Goal: Contribute content: Contribute content

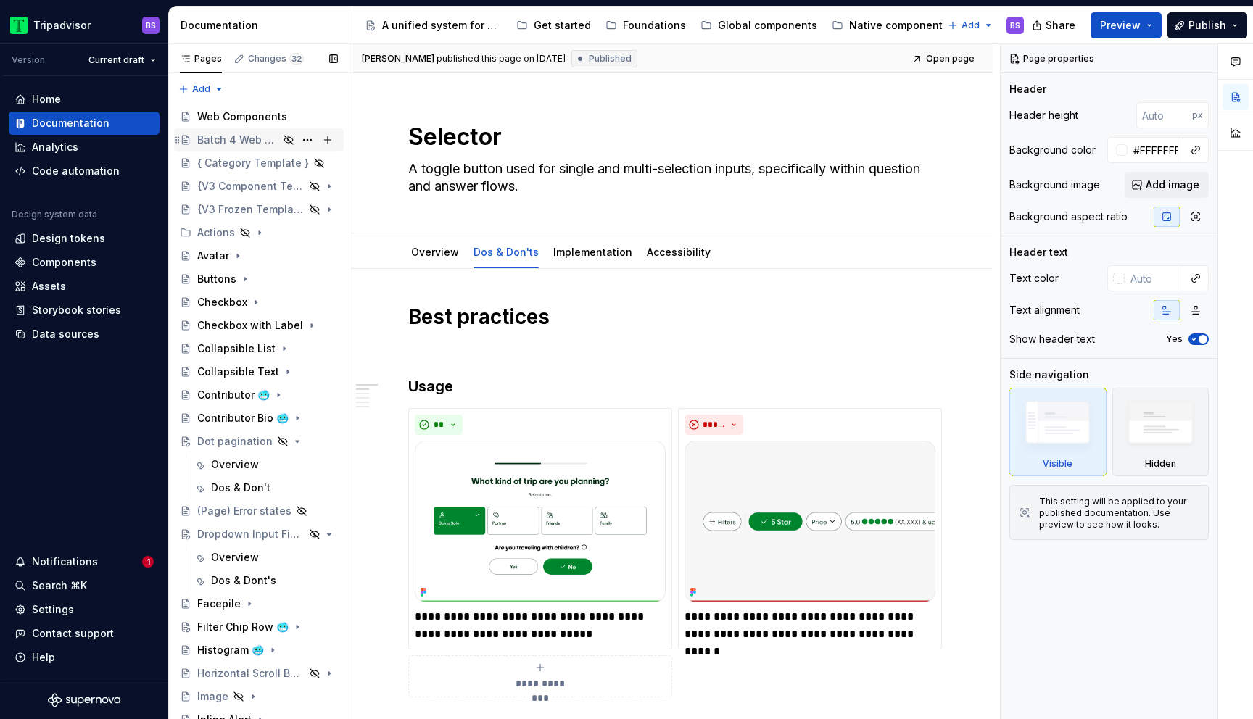
click at [247, 134] on div "Batch 4 Web Components" at bounding box center [237, 140] width 81 height 15
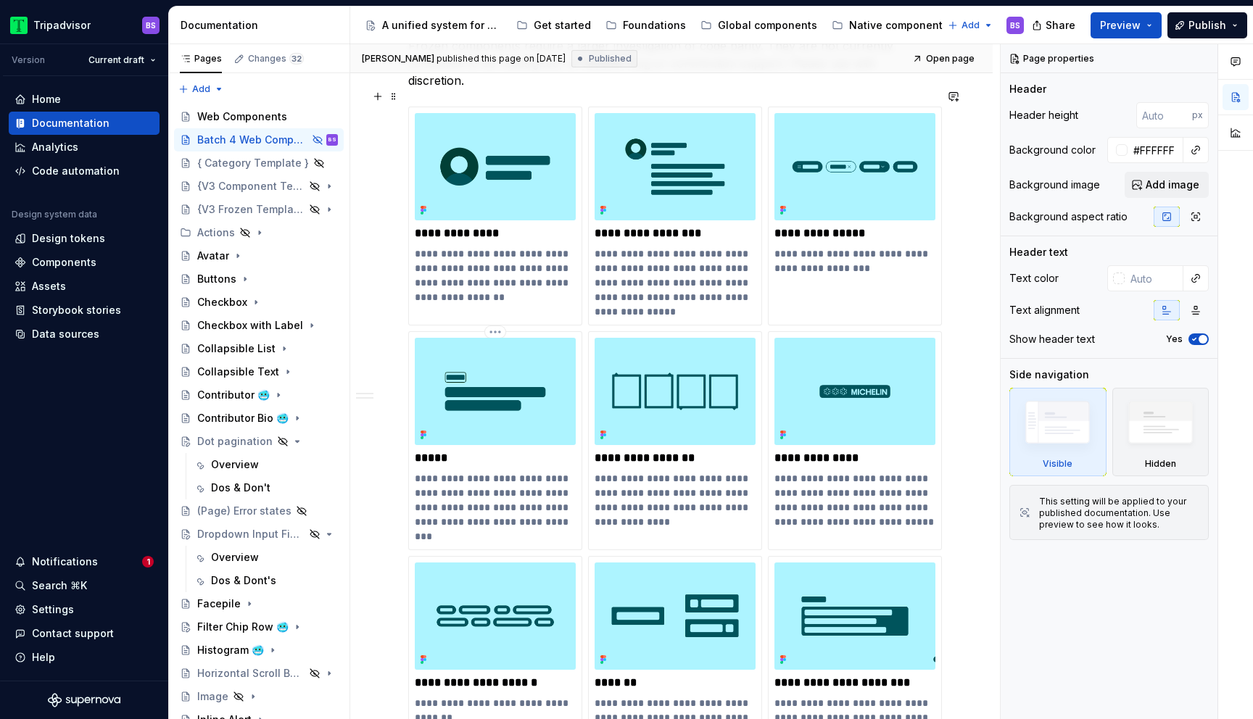
scroll to position [2061, 0]
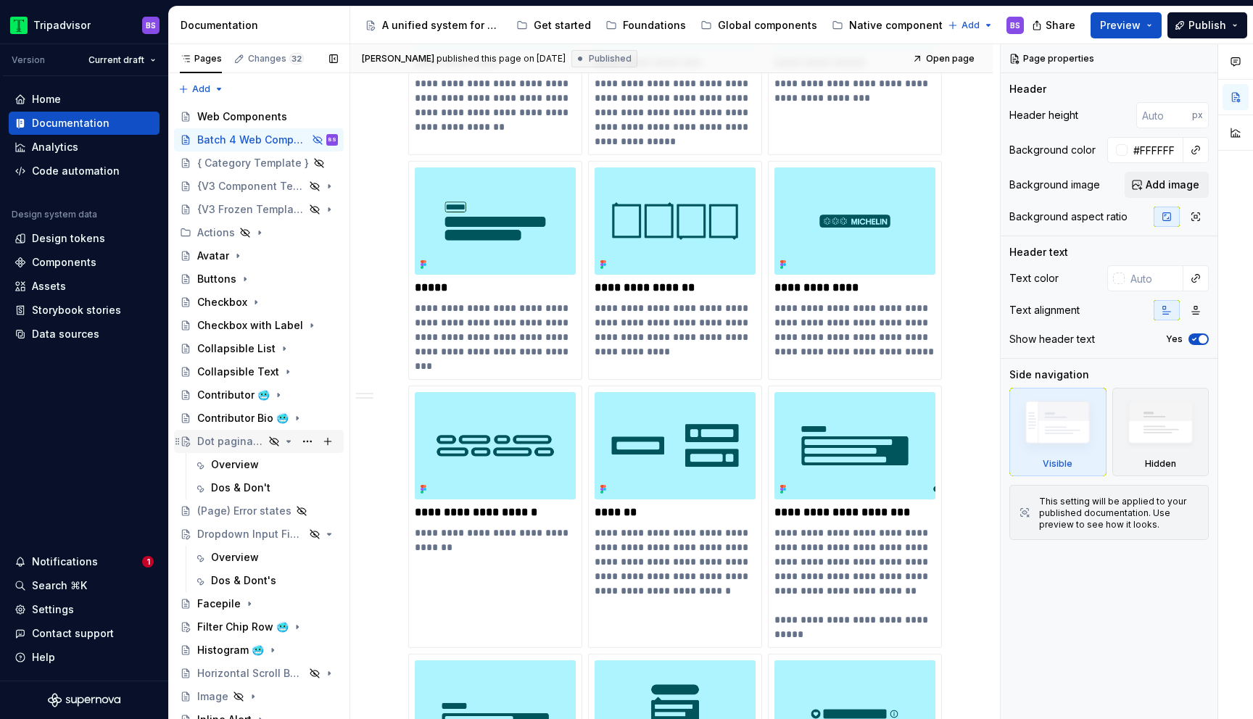
click at [291, 441] on icon "Page tree" at bounding box center [289, 442] width 12 height 12
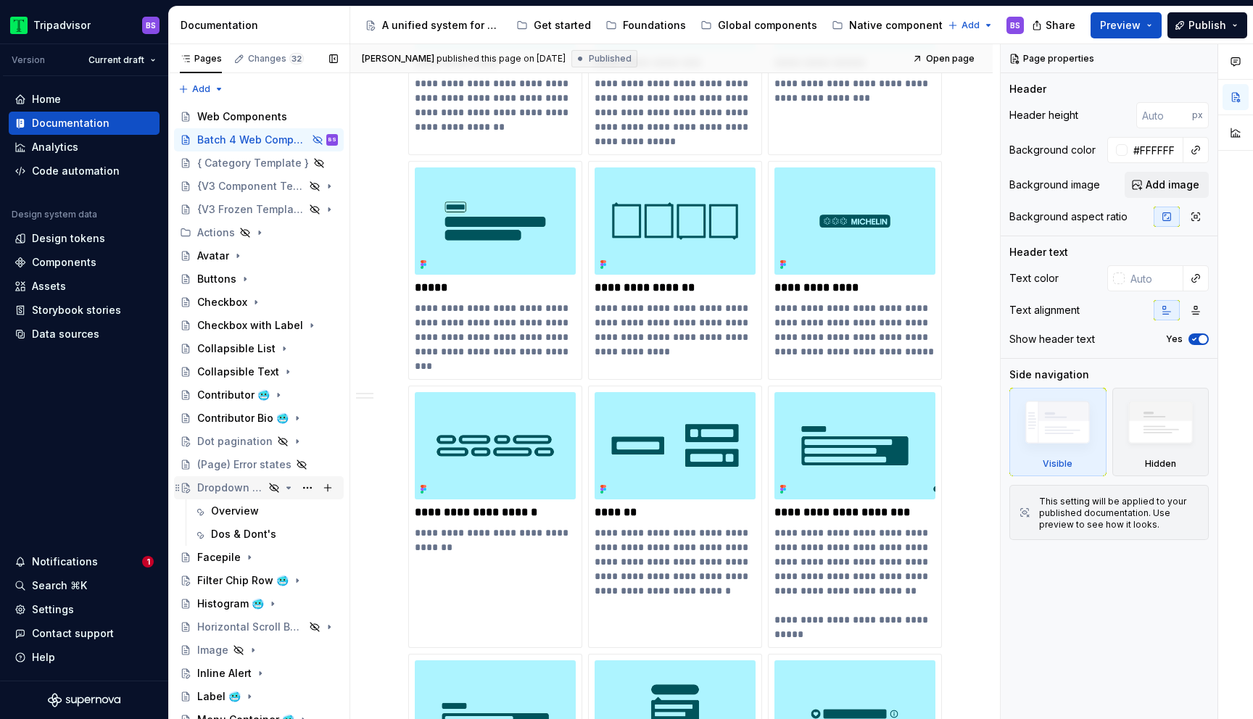
click at [288, 487] on icon "Page tree" at bounding box center [289, 487] width 4 height 1
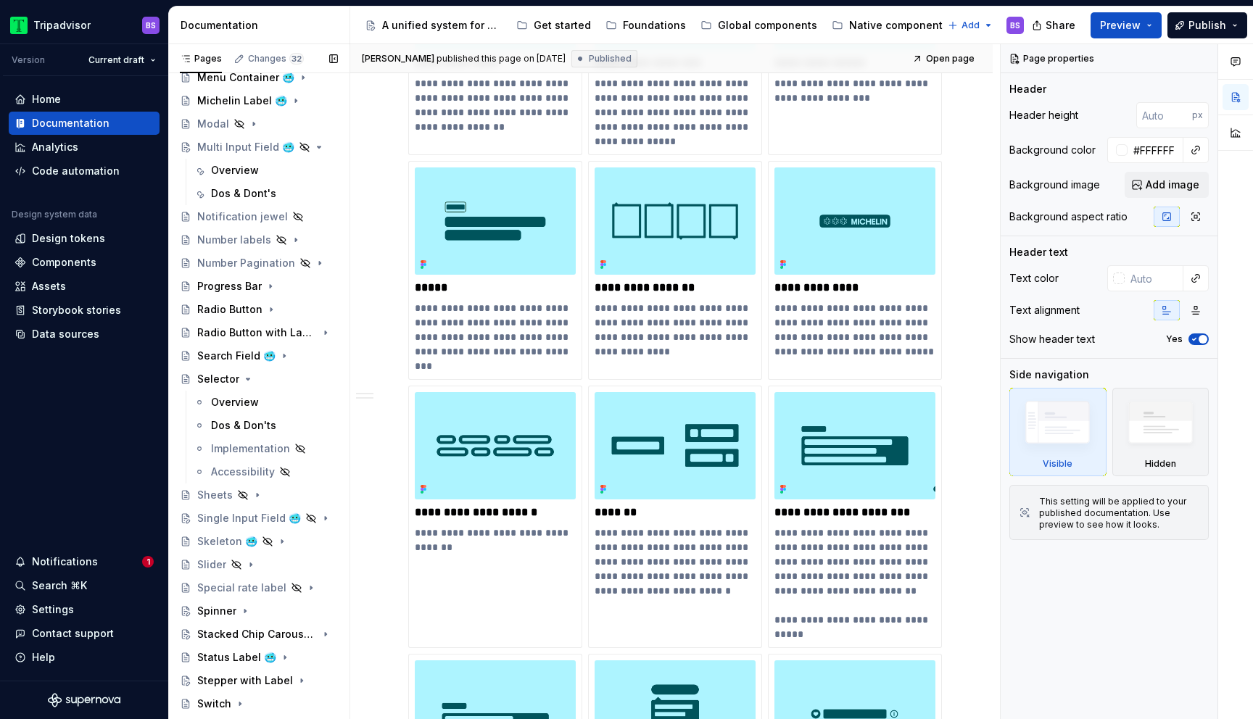
scroll to position [635, 0]
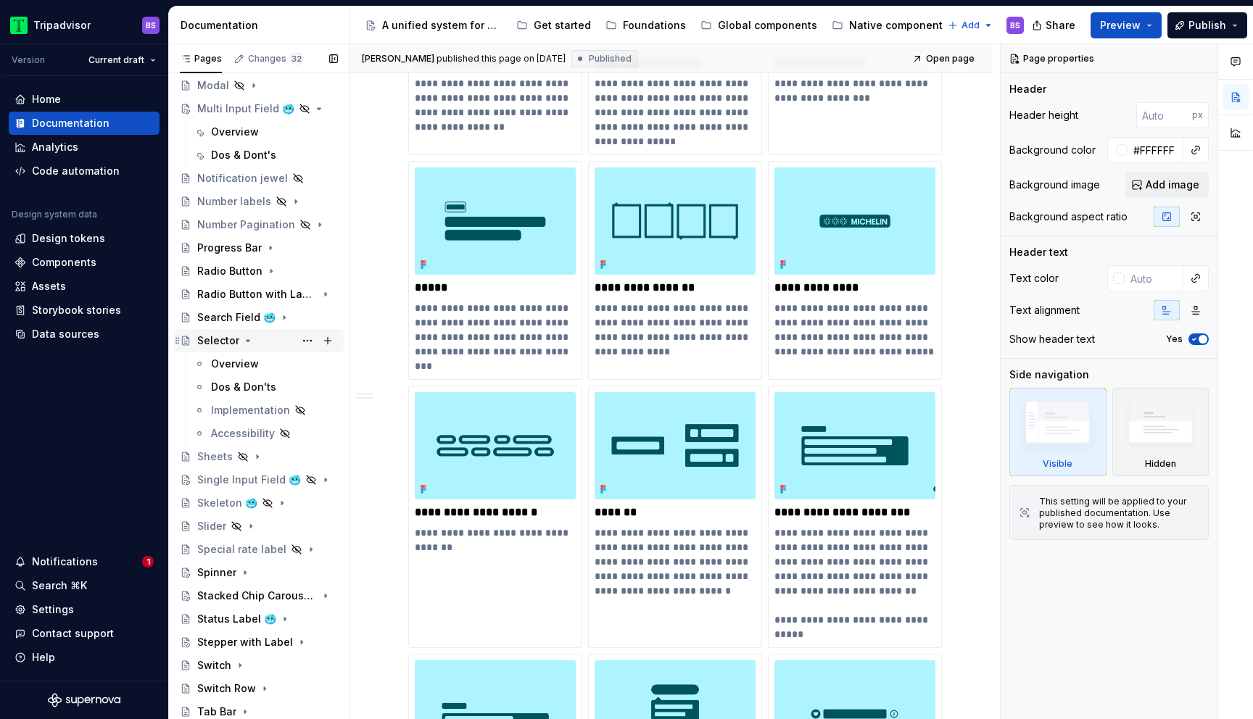
click at [247, 342] on icon "Page tree" at bounding box center [248, 341] width 12 height 12
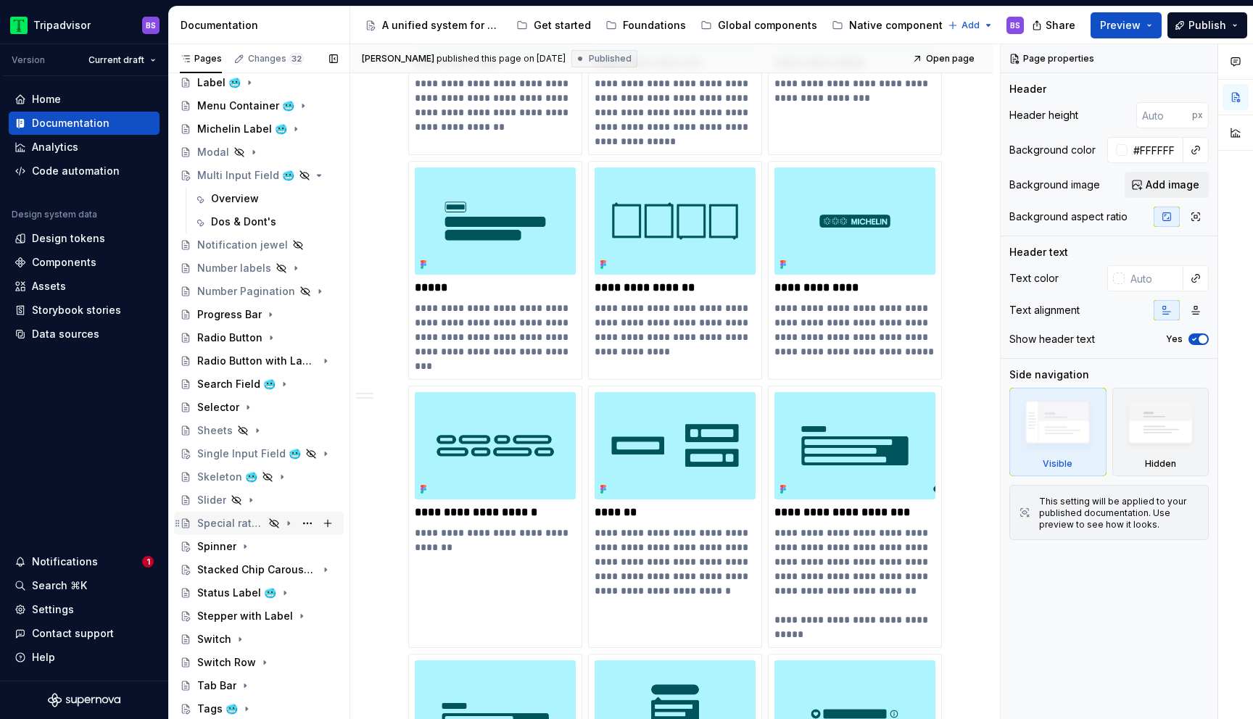
scroll to position [525, 0]
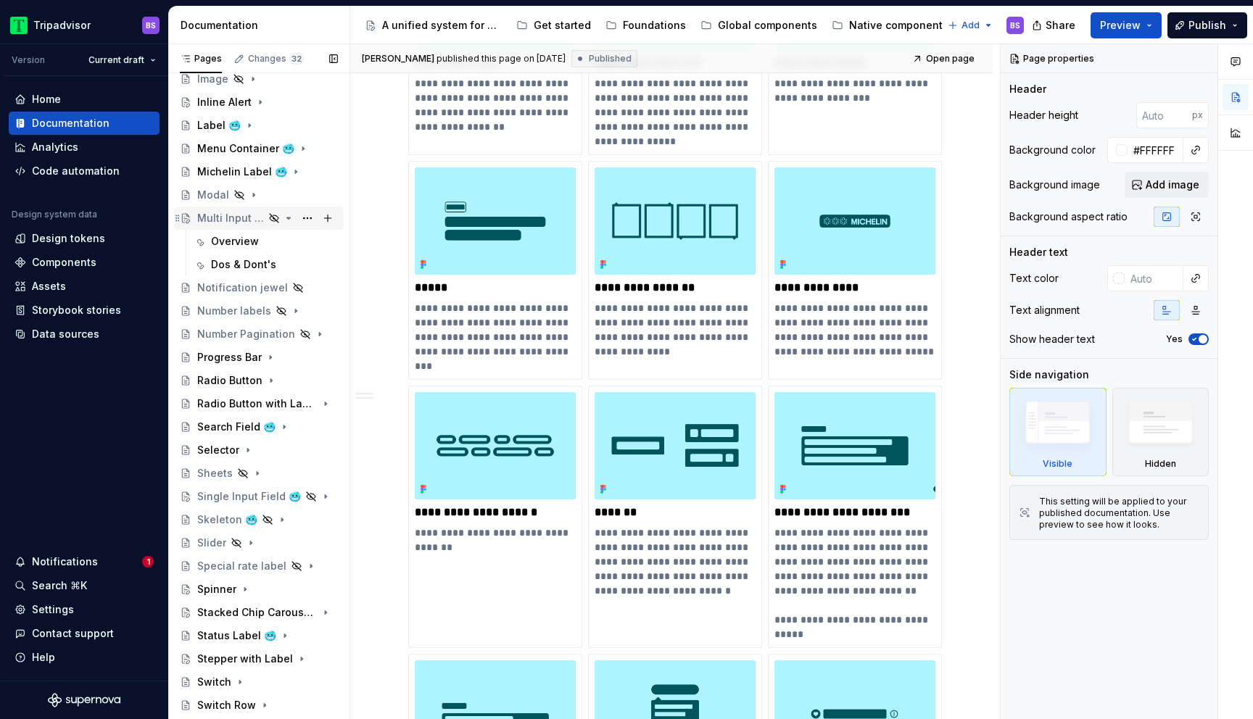
click at [292, 217] on icon "Page tree" at bounding box center [289, 218] width 12 height 12
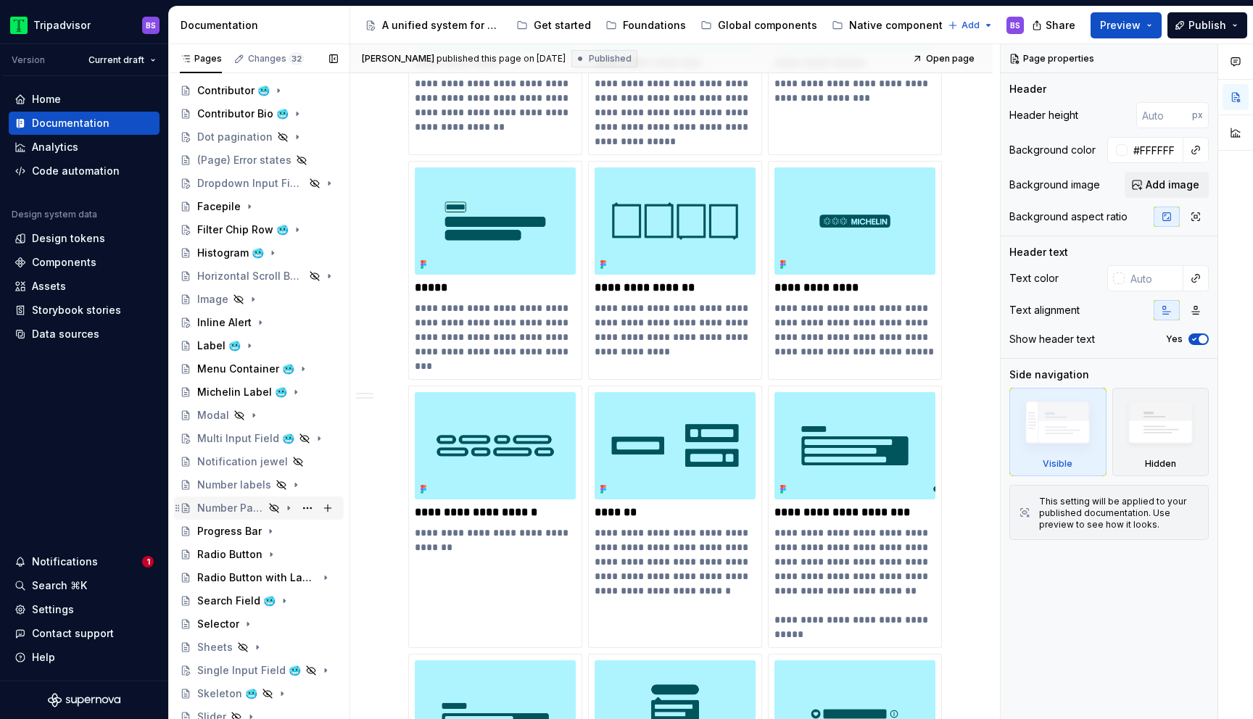
scroll to position [705, 0]
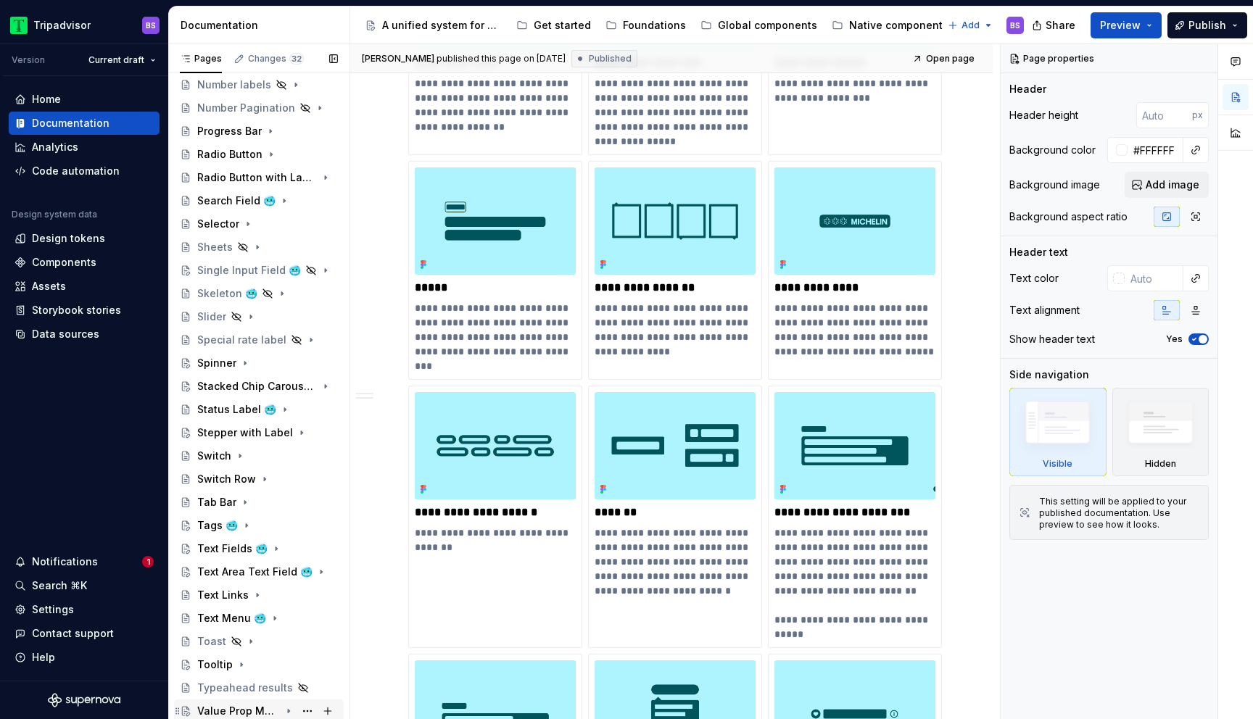
click at [245, 711] on div "Value Prop Message 🥶" at bounding box center [238, 711] width 83 height 15
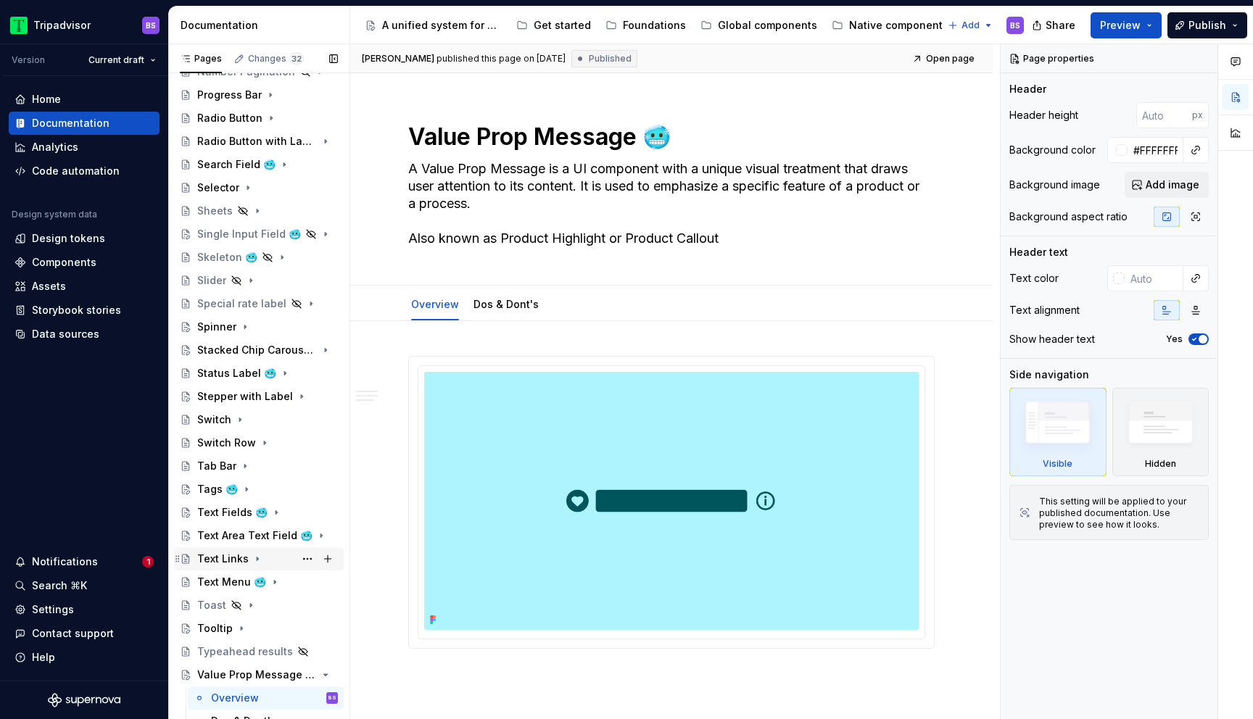
scroll to position [743, 0]
click at [746, 34] on div "Global components" at bounding box center [759, 25] width 128 height 23
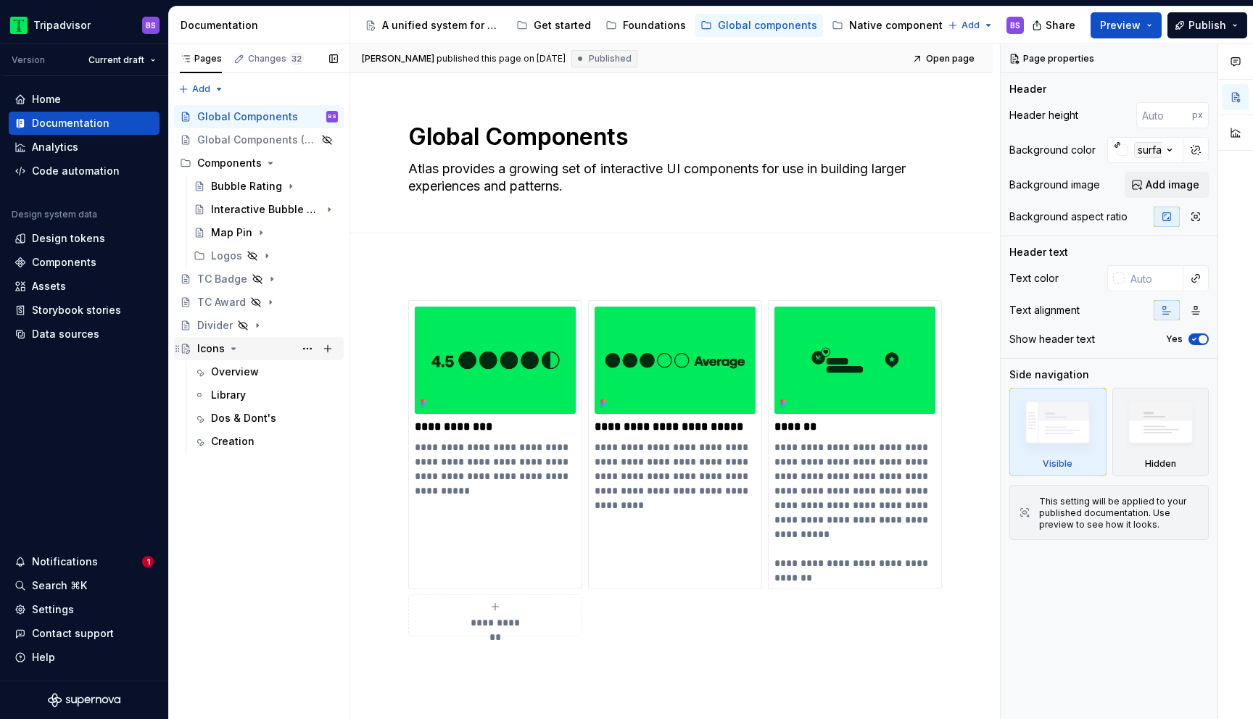
click at [236, 347] on icon "Page tree" at bounding box center [234, 349] width 12 height 12
click at [261, 139] on div "Global Components (Reference)" at bounding box center [237, 140] width 81 height 15
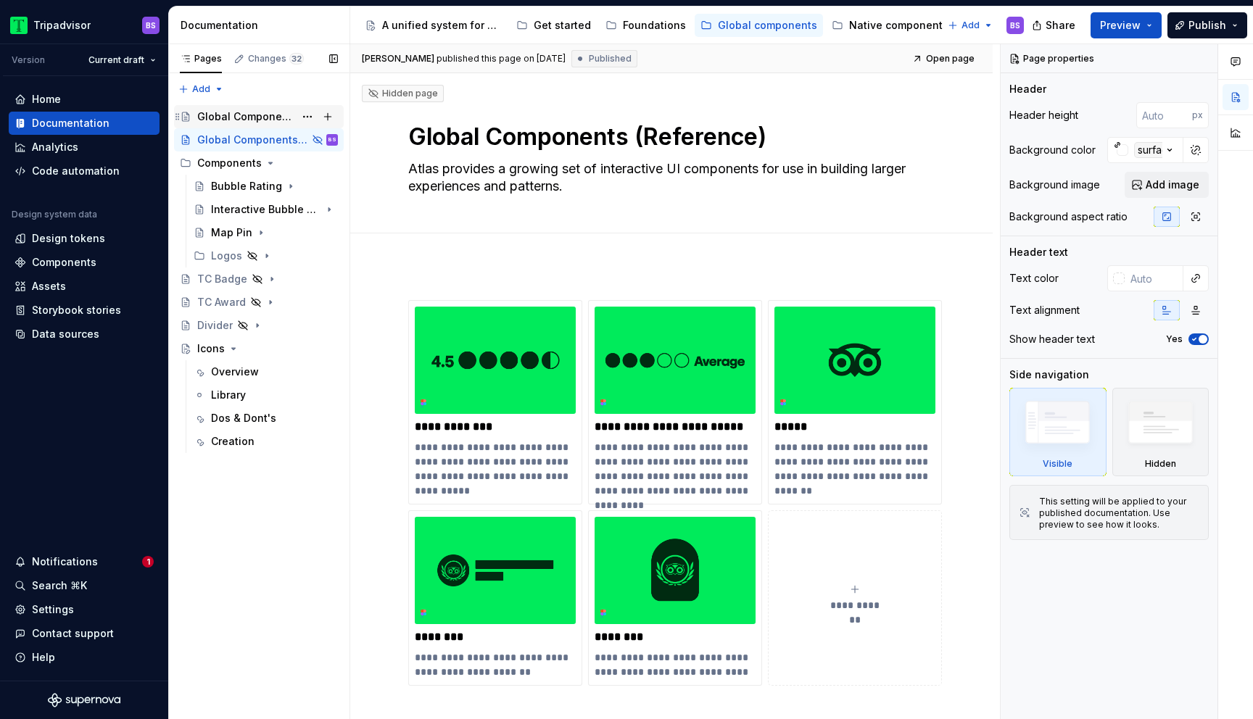
click at [253, 110] on div "Global Components" at bounding box center [245, 117] width 97 height 15
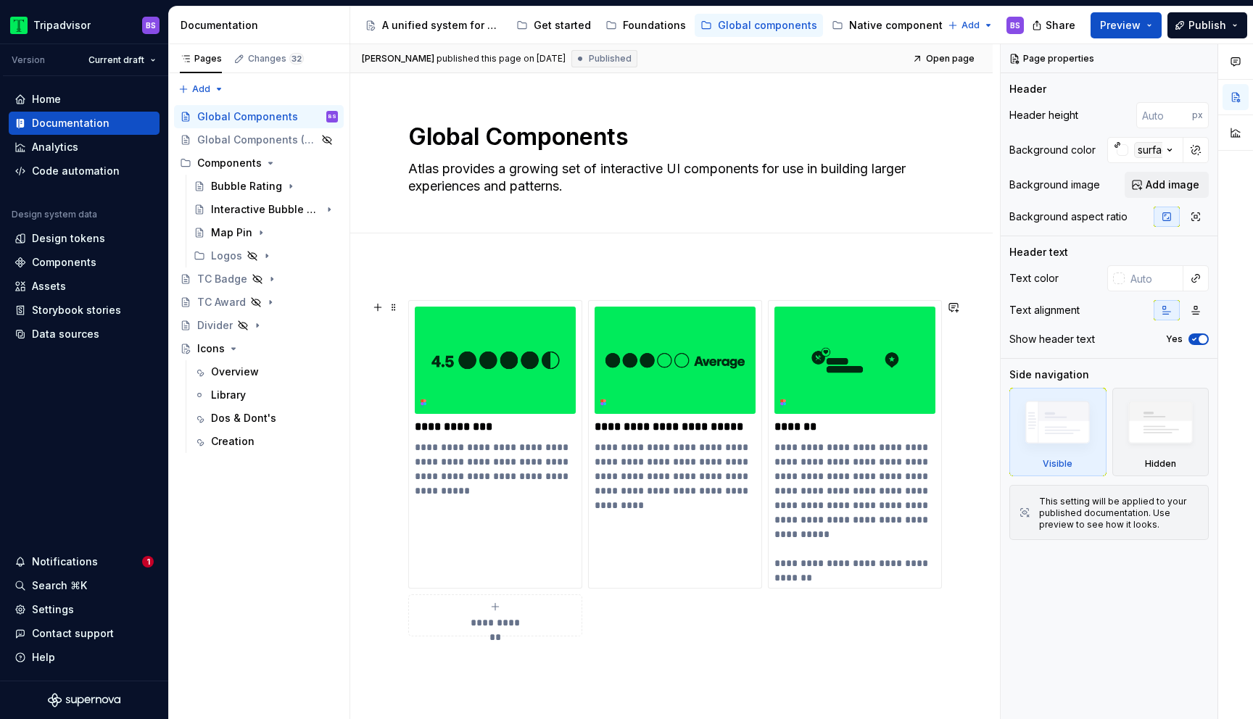
click at [508, 605] on div "**********" at bounding box center [495, 615] width 161 height 29
type textarea "*"
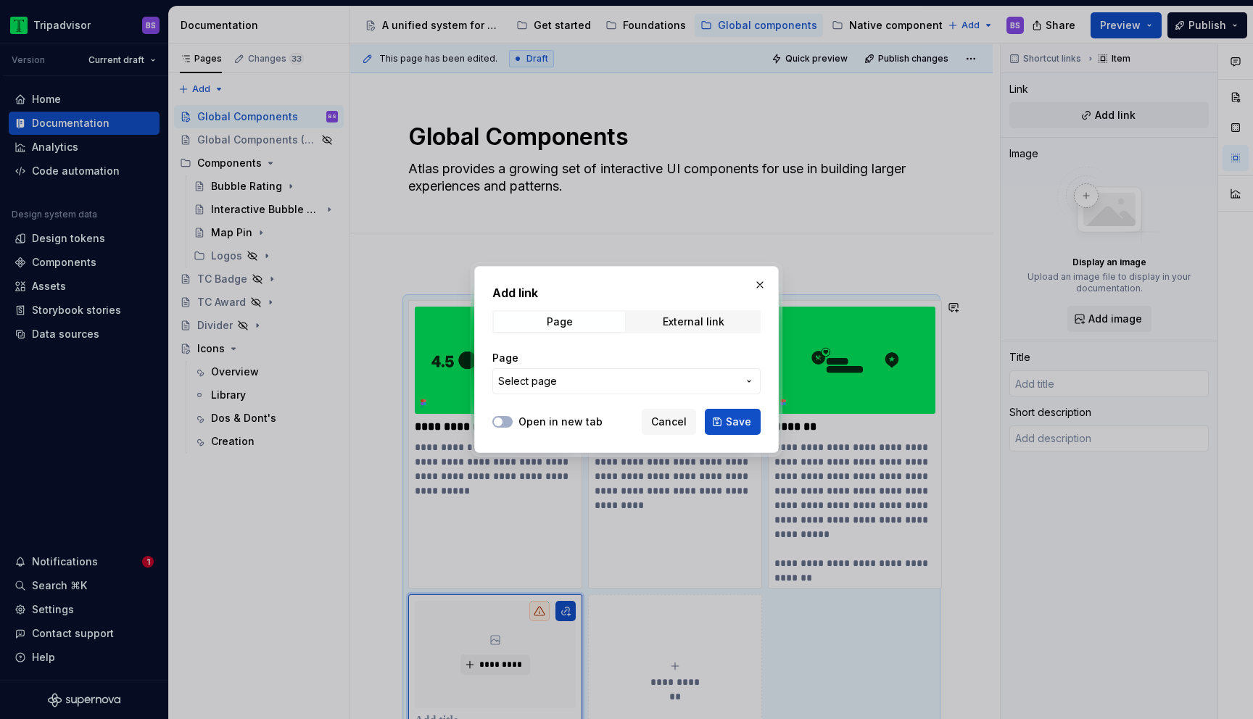
click at [587, 384] on span "Select page" at bounding box center [617, 381] width 239 height 15
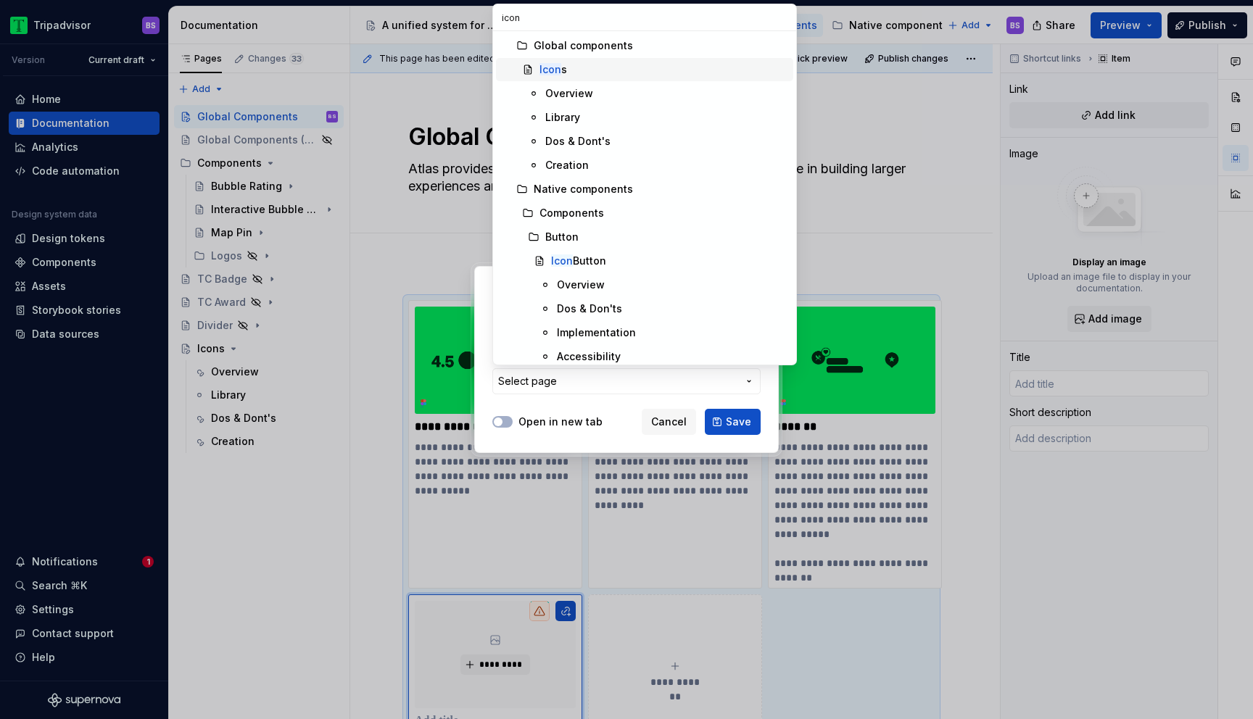
type input "icon"
click at [553, 67] on mark "Icon" at bounding box center [551, 69] width 22 height 12
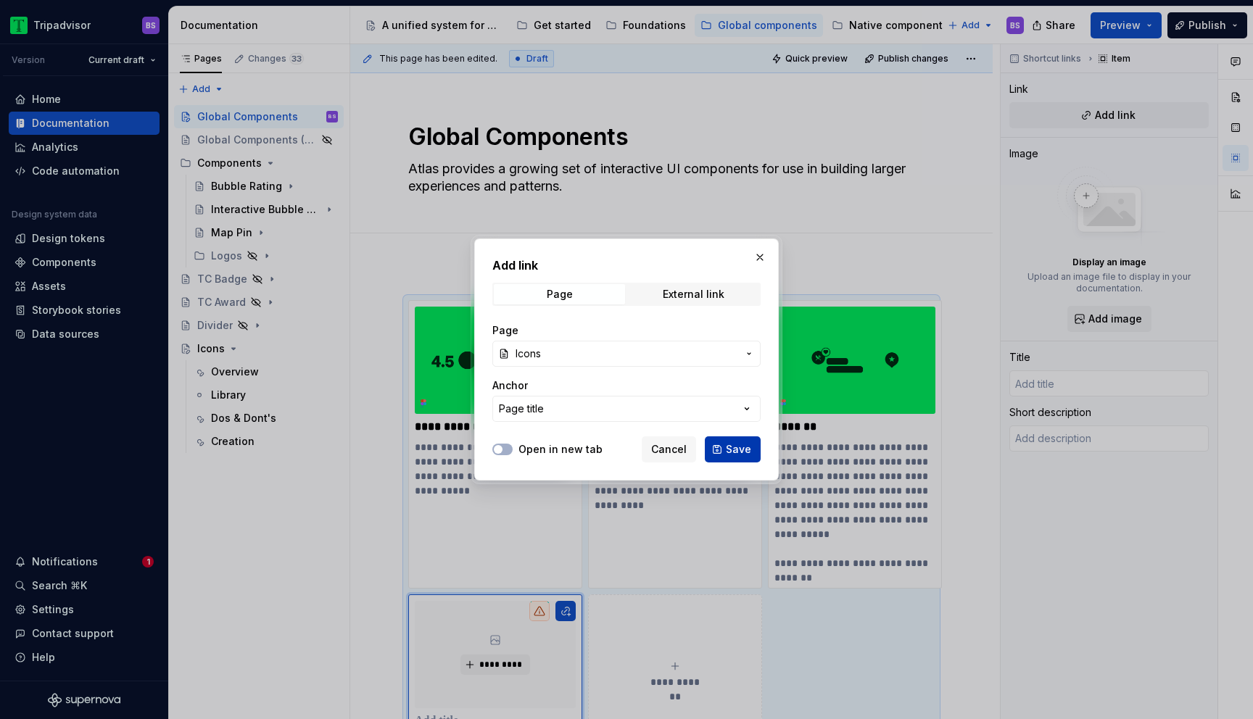
click at [739, 444] on span "Save" at bounding box center [738, 449] width 25 height 15
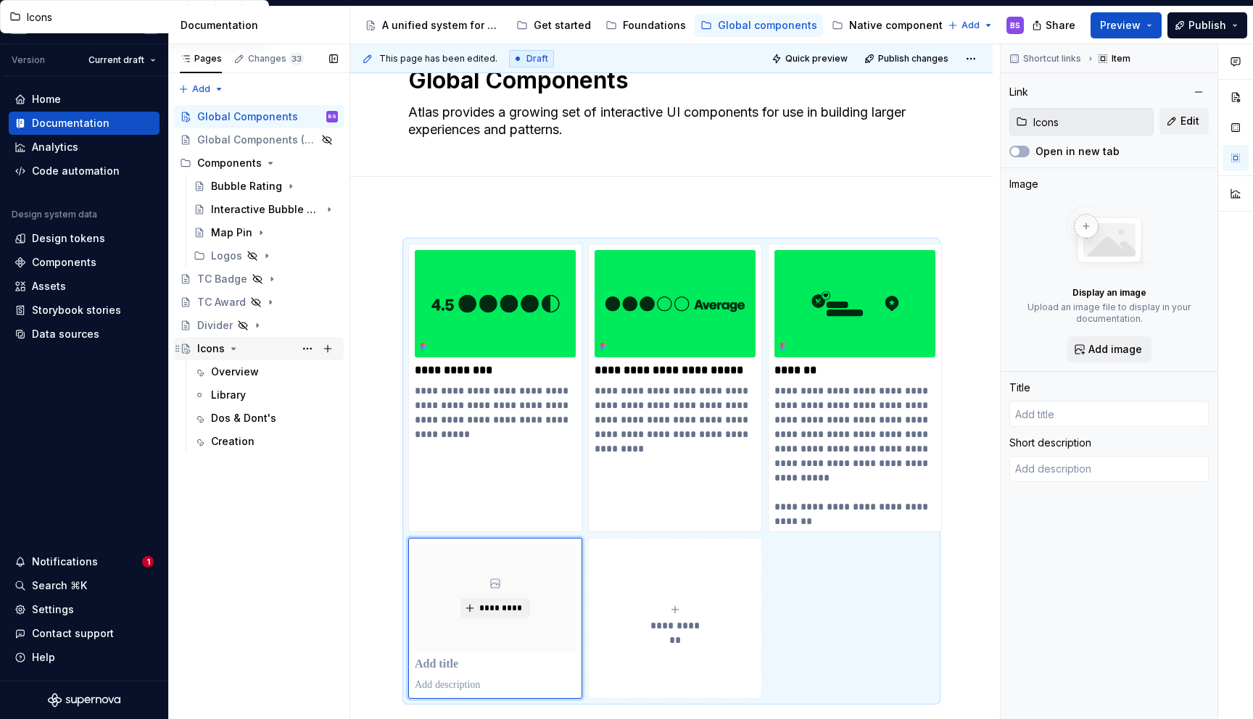
click at [268, 346] on div "Icons" at bounding box center [267, 349] width 141 height 20
type textarea "*"
type input "Icons"
type textarea "Icons serve as a visual language, providing a consistent and recognizable set o…"
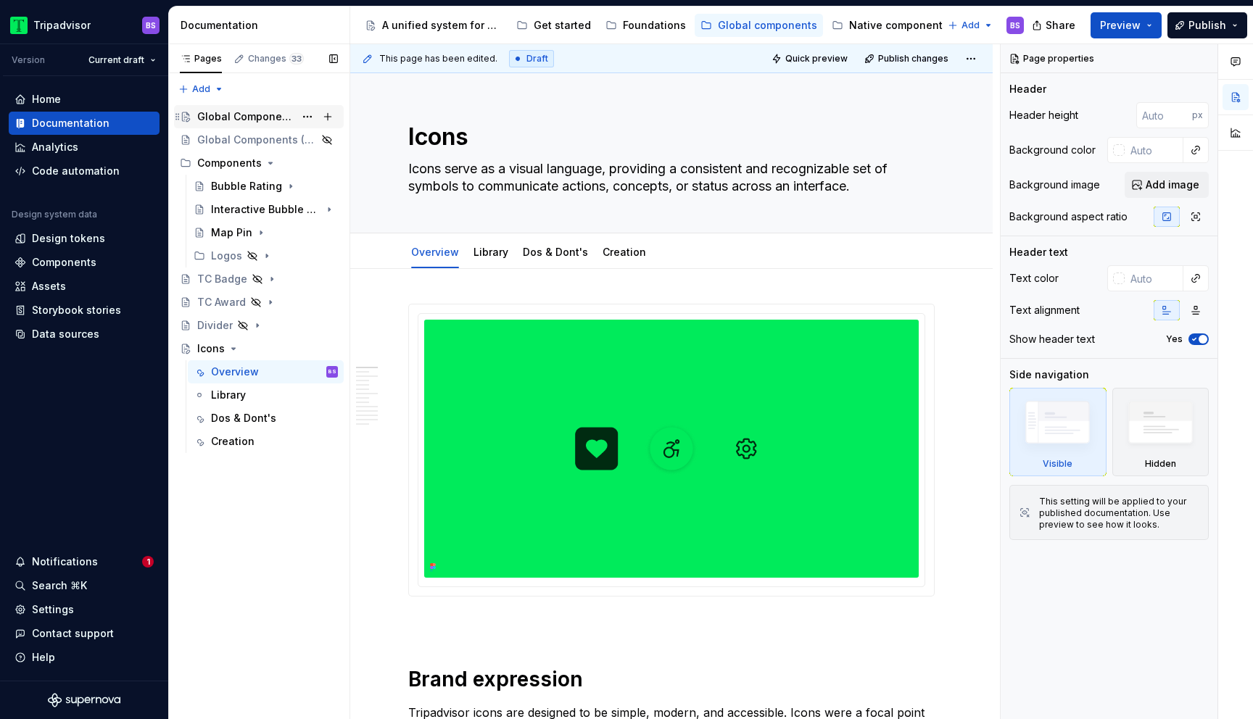
click at [255, 117] on div "Global Components" at bounding box center [245, 117] width 97 height 15
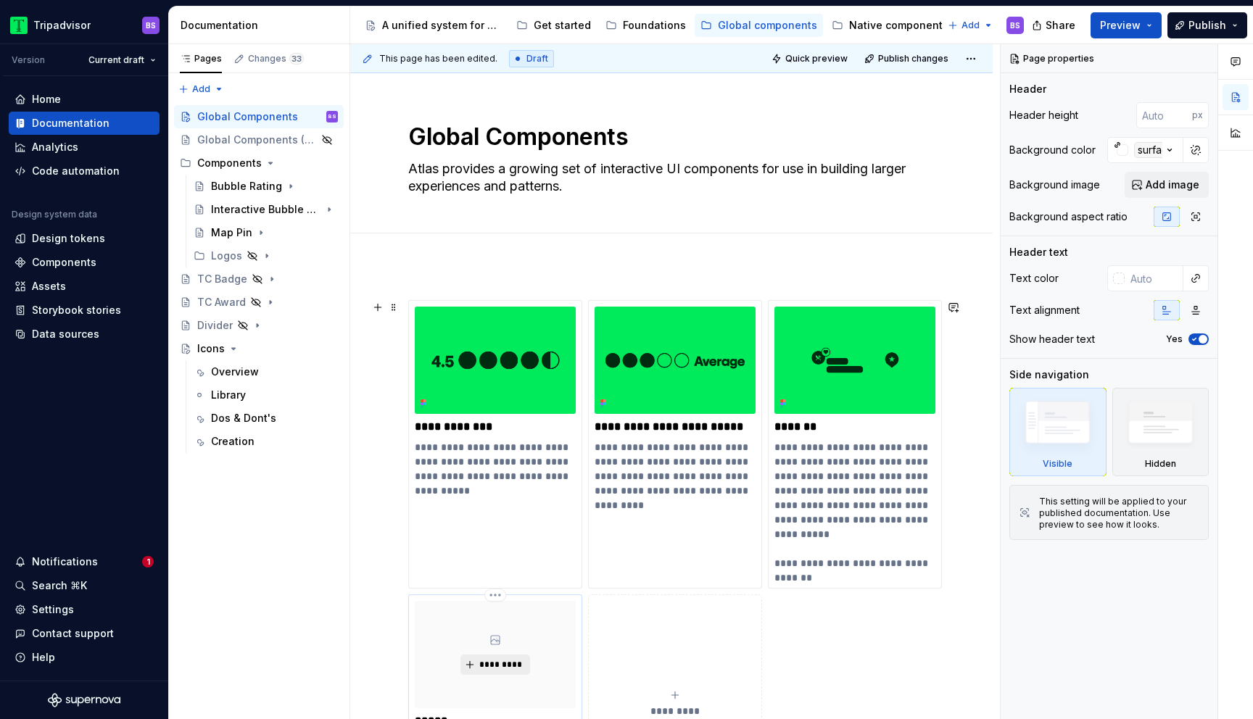
click at [489, 664] on span "*********" at bounding box center [501, 665] width 44 height 12
type textarea "*"
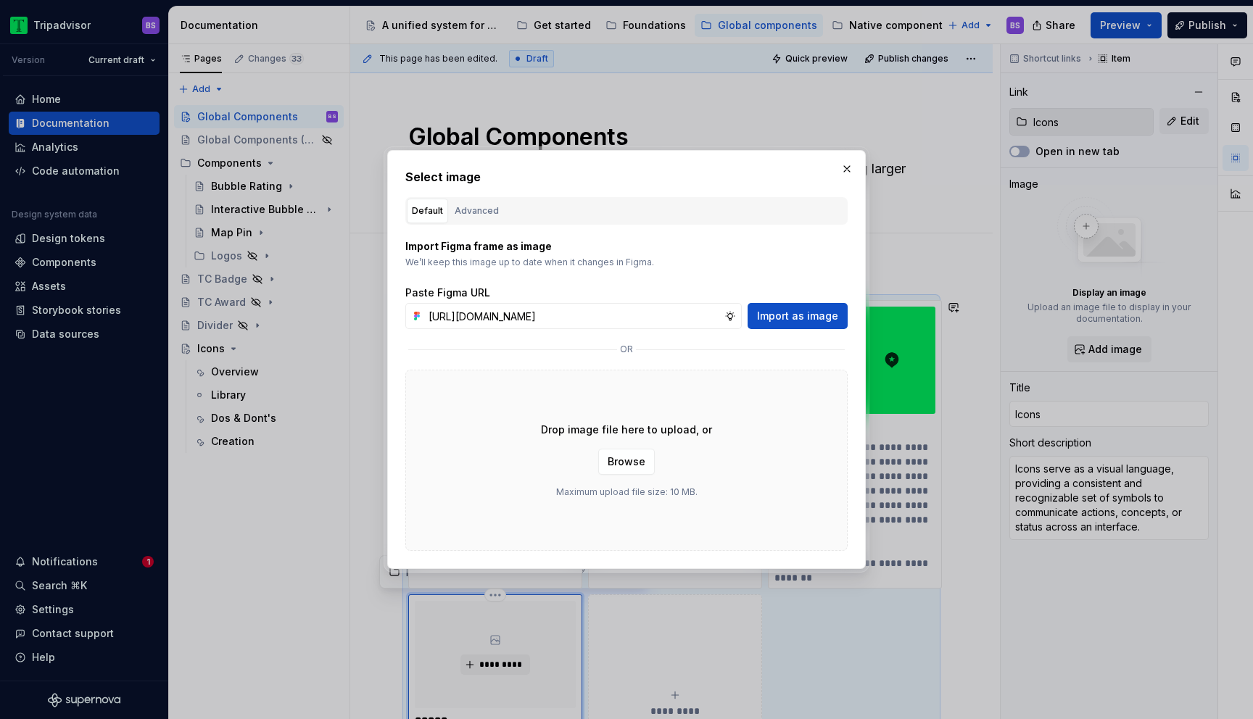
scroll to position [0, 327]
type input "[URL][DOMAIN_NAME]"
click at [777, 310] on span "Import as image" at bounding box center [797, 316] width 81 height 15
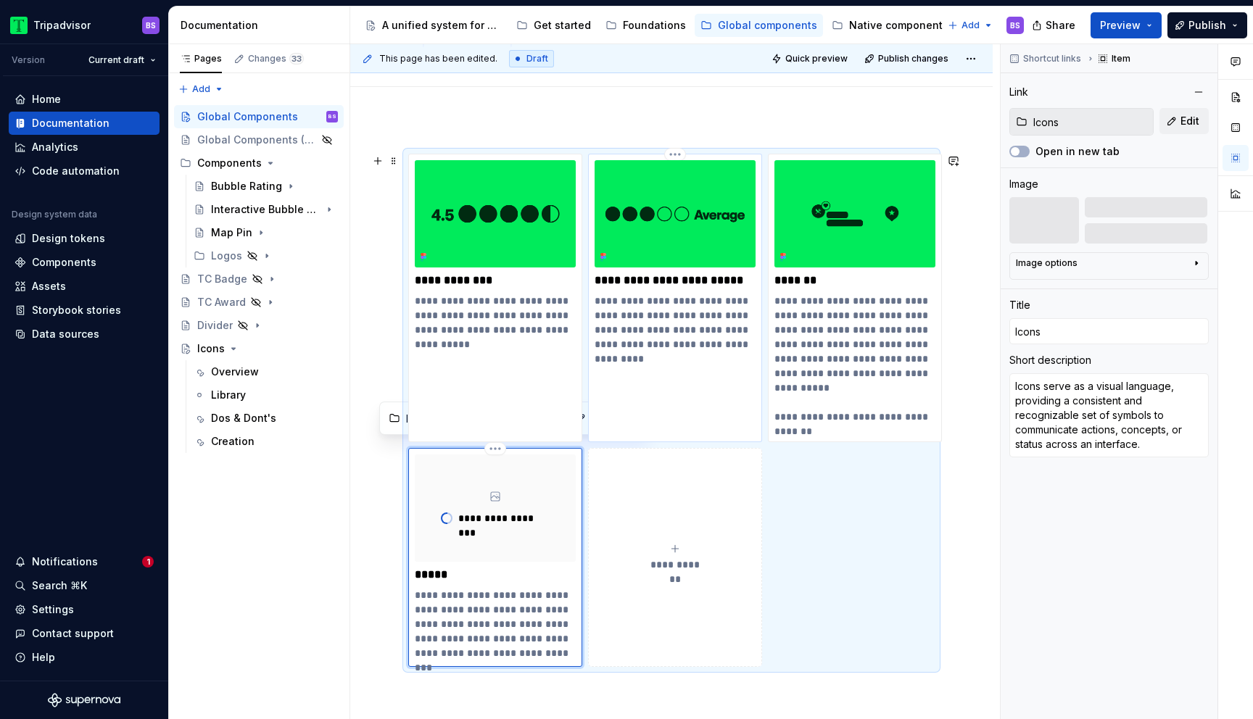
scroll to position [157, 0]
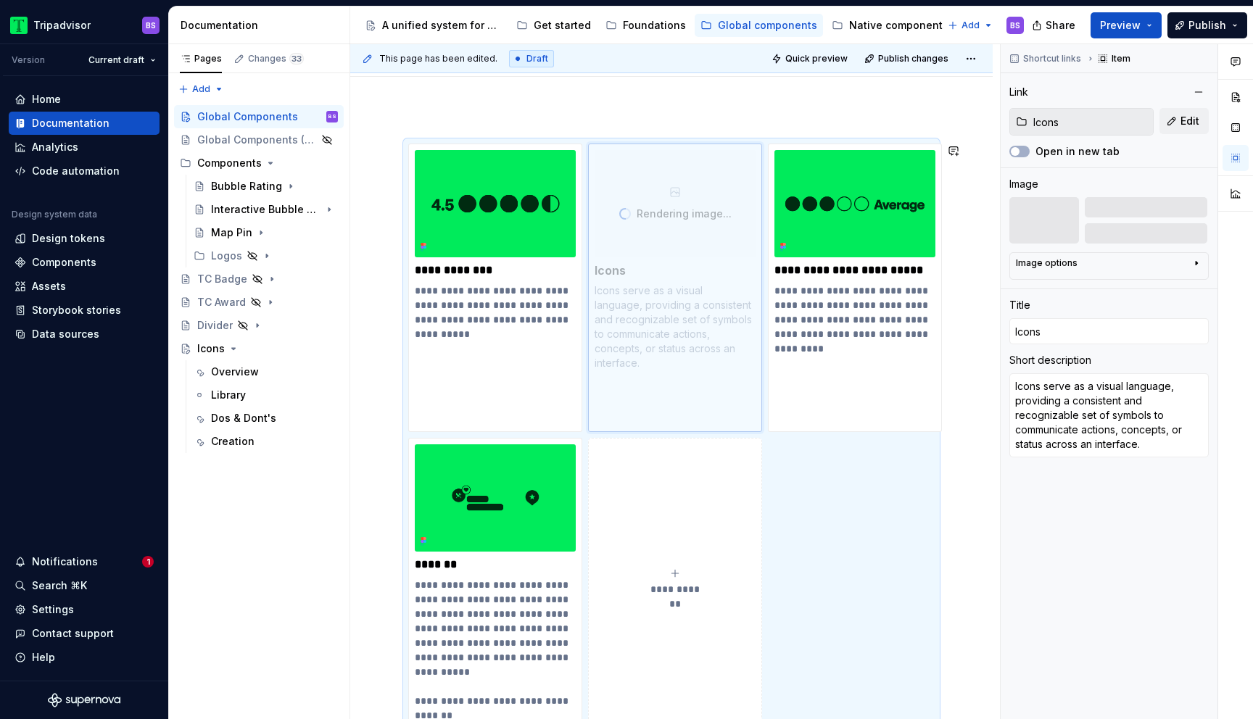
drag, startPoint x: 521, startPoint y: 468, endPoint x: 741, endPoint y: 207, distance: 341.7
click at [741, 207] on body "Tripadvisor BS Version Current draft Home Documentation Analytics Code automati…" at bounding box center [626, 359] width 1253 height 719
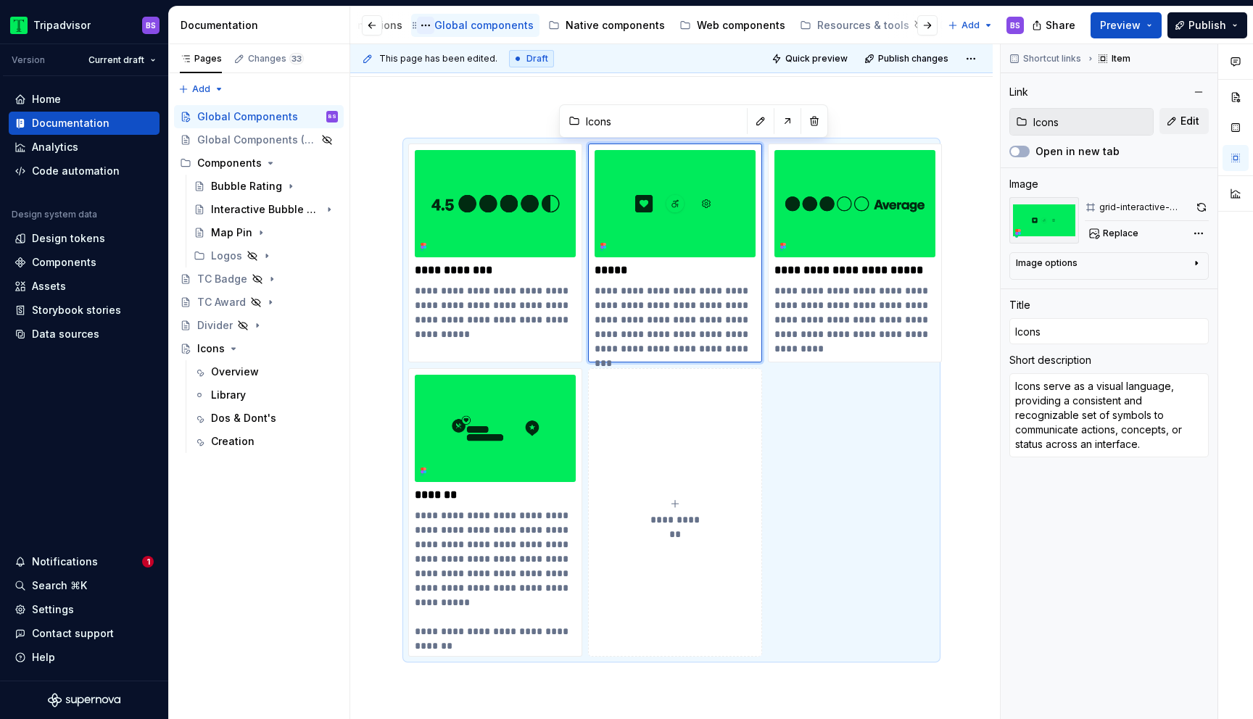
scroll to position [0, 358]
click at [644, 33] on div "Web components" at bounding box center [658, 25] width 106 height 17
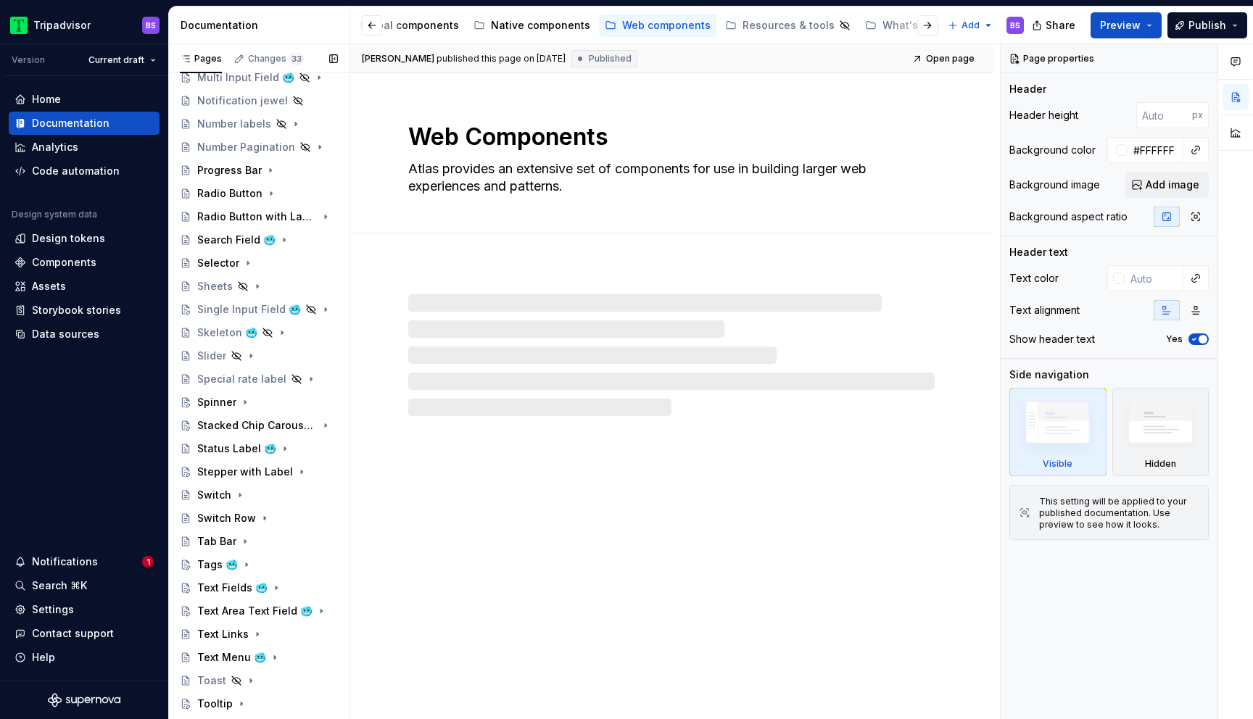
scroll to position [751, 0]
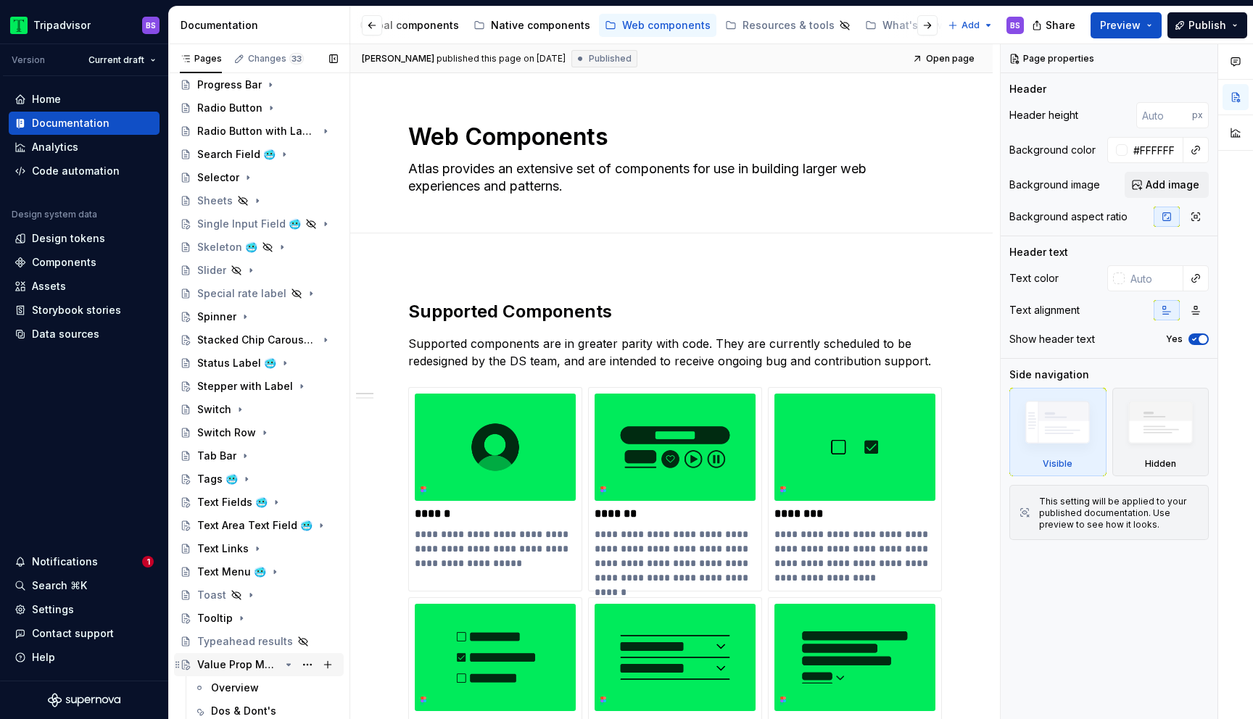
click at [287, 664] on icon "Page tree" at bounding box center [289, 664] width 4 height 1
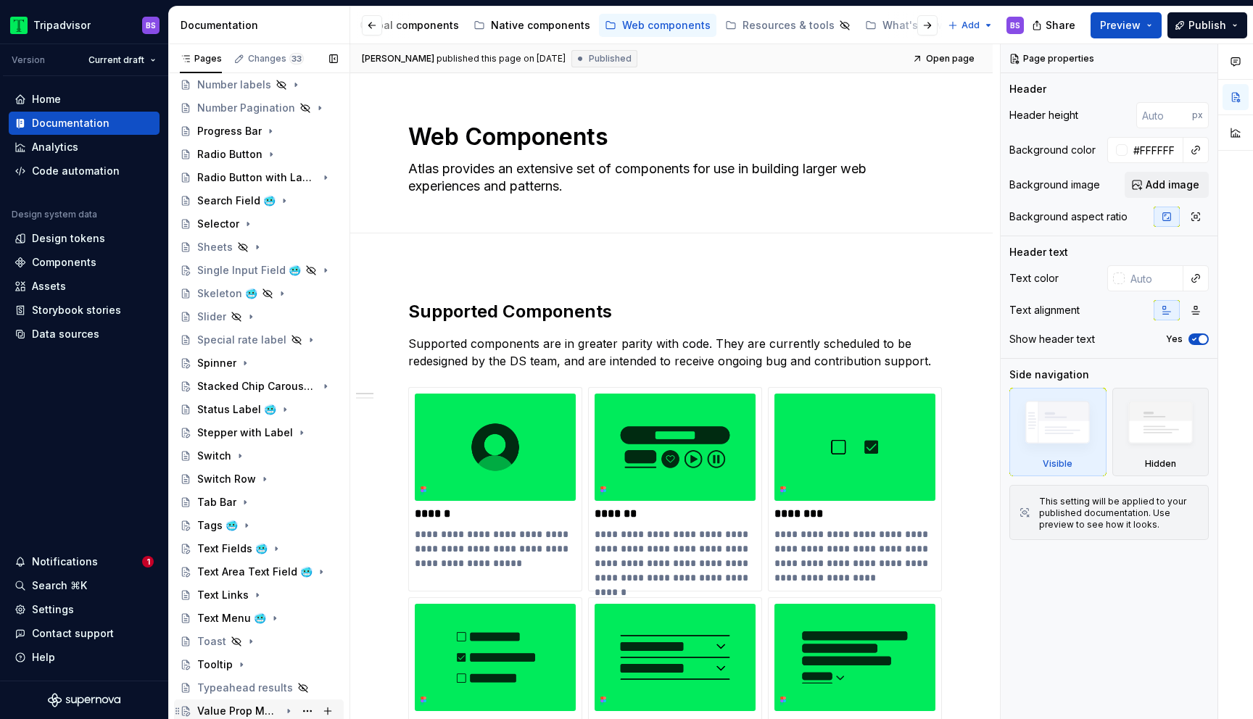
scroll to position [705, 0]
click at [249, 707] on div "Value Prop Message 🥶" at bounding box center [238, 711] width 83 height 15
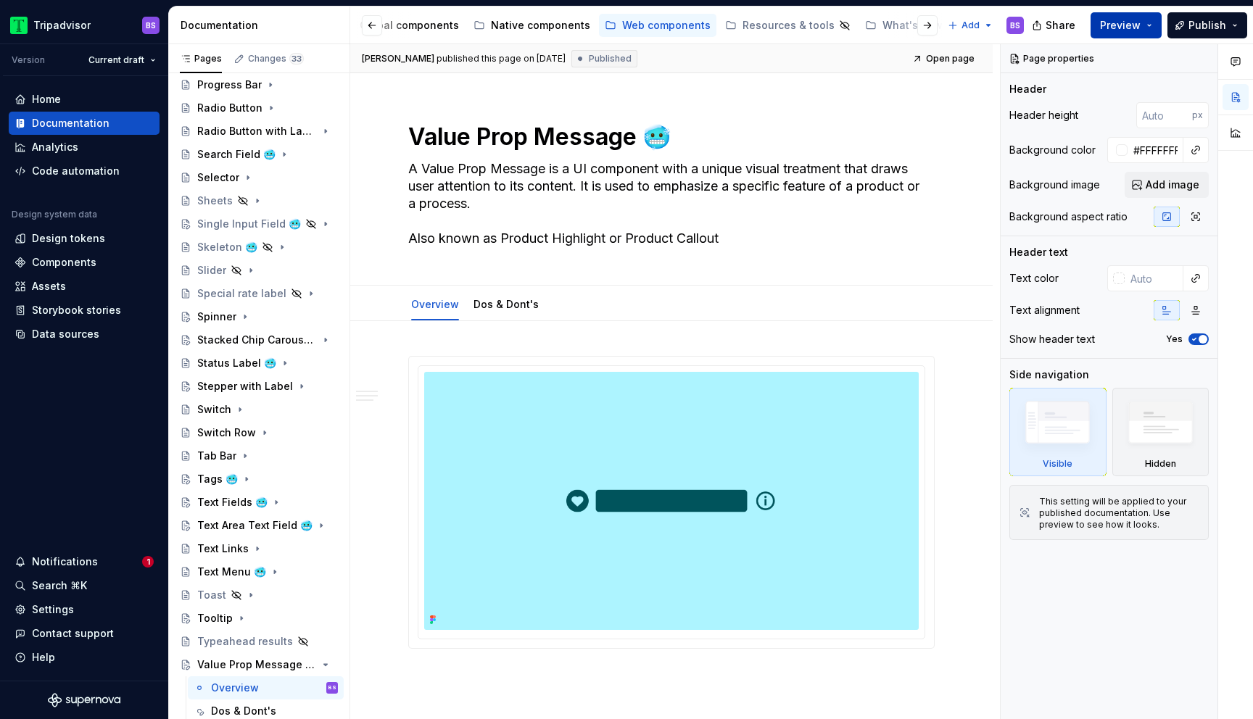
click at [1141, 28] on span "Preview" at bounding box center [1120, 25] width 41 height 15
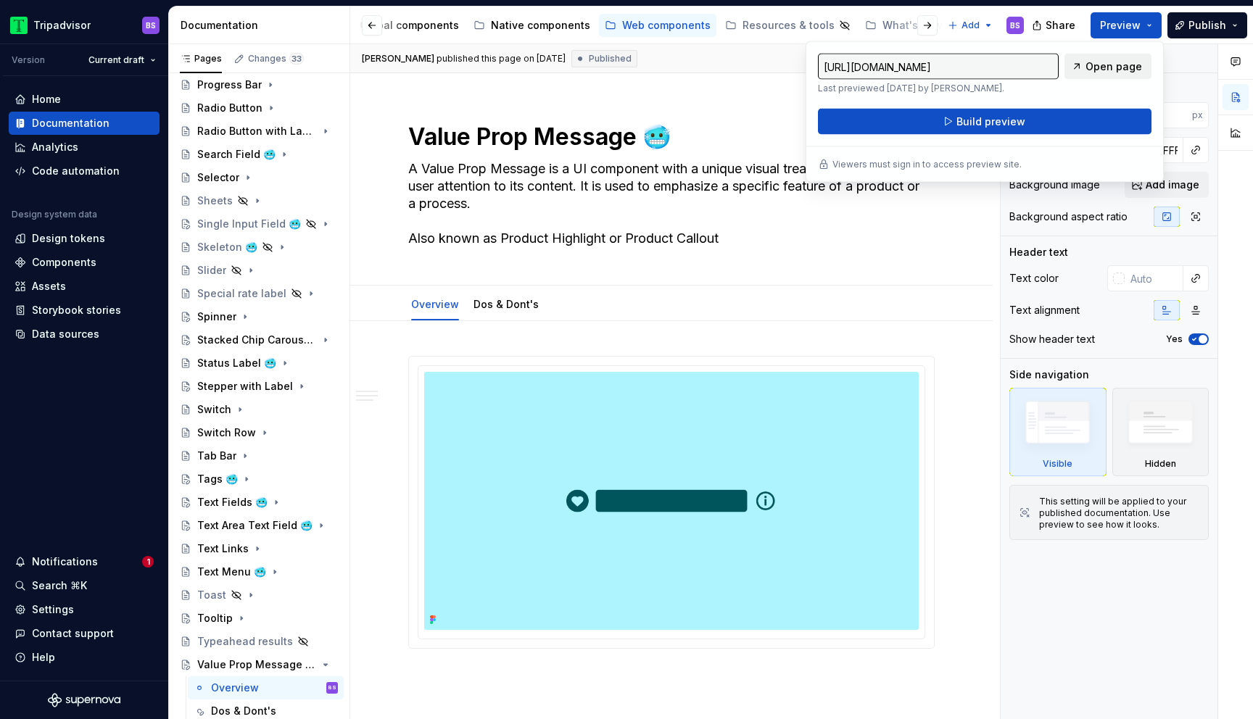
click at [1123, 63] on span "Open page" at bounding box center [1114, 66] width 57 height 15
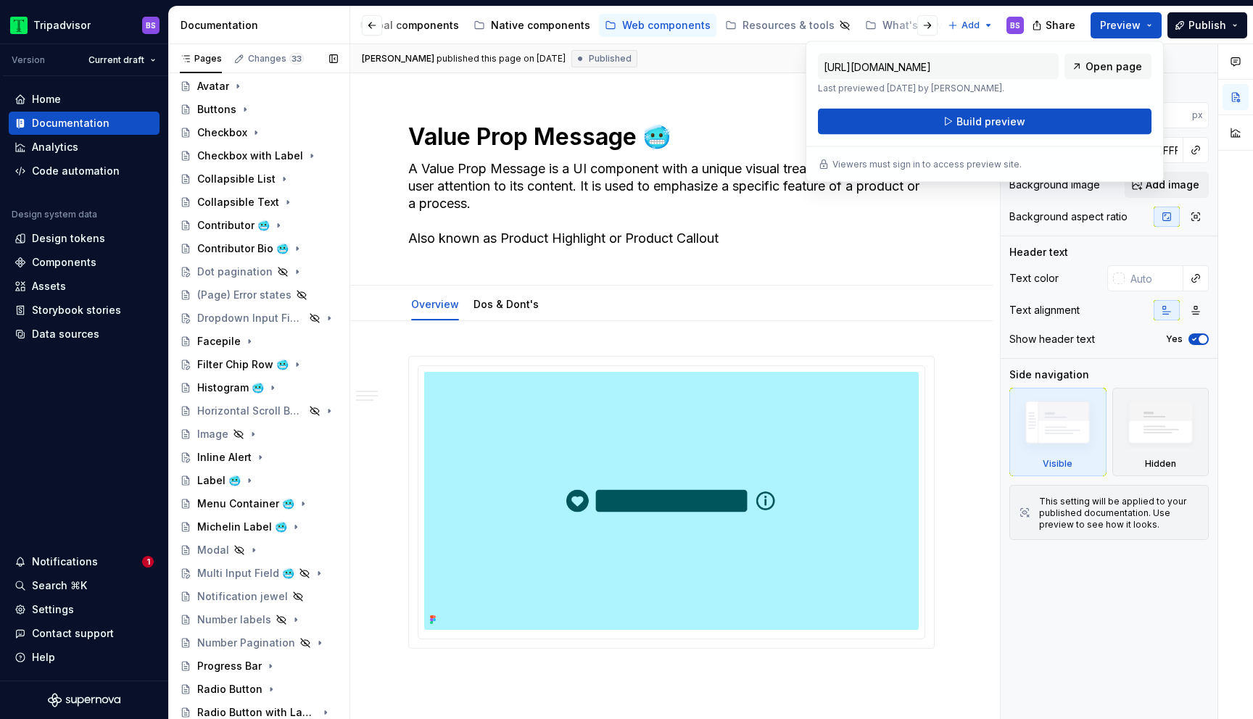
scroll to position [0, 0]
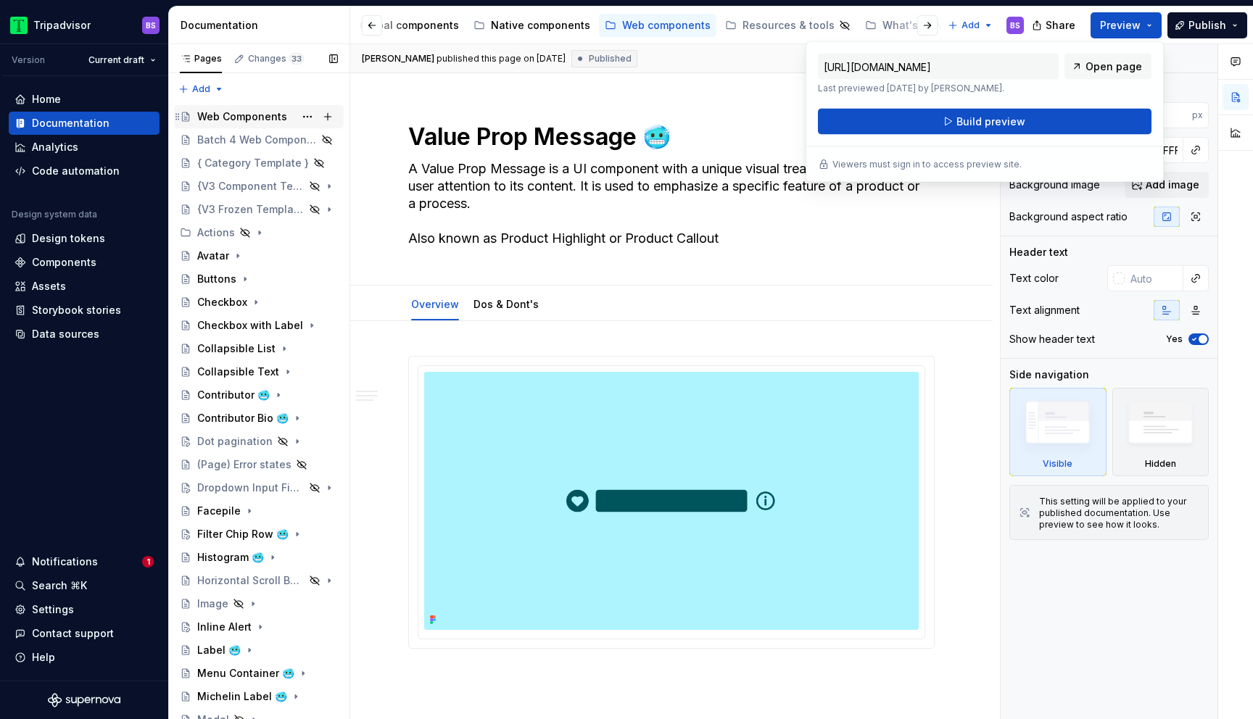
click at [263, 115] on div "Web Components" at bounding box center [242, 117] width 90 height 15
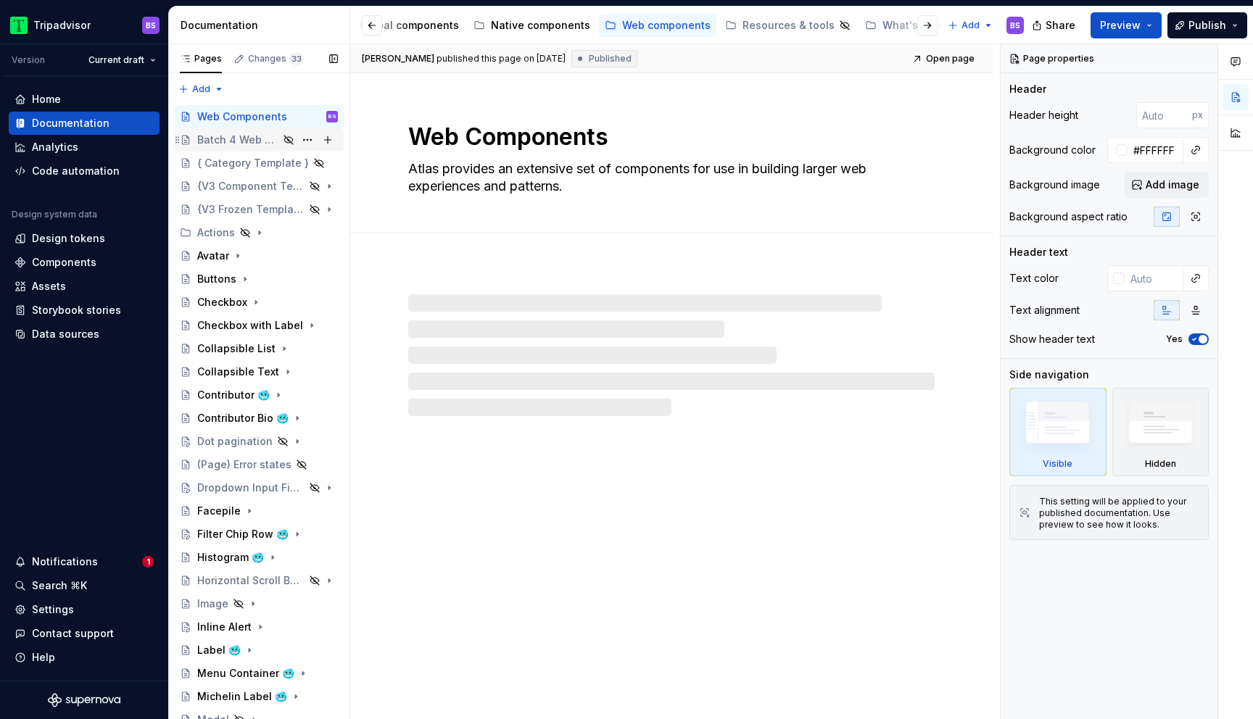
click at [267, 137] on div "Batch 4 Web Components" at bounding box center [237, 140] width 81 height 15
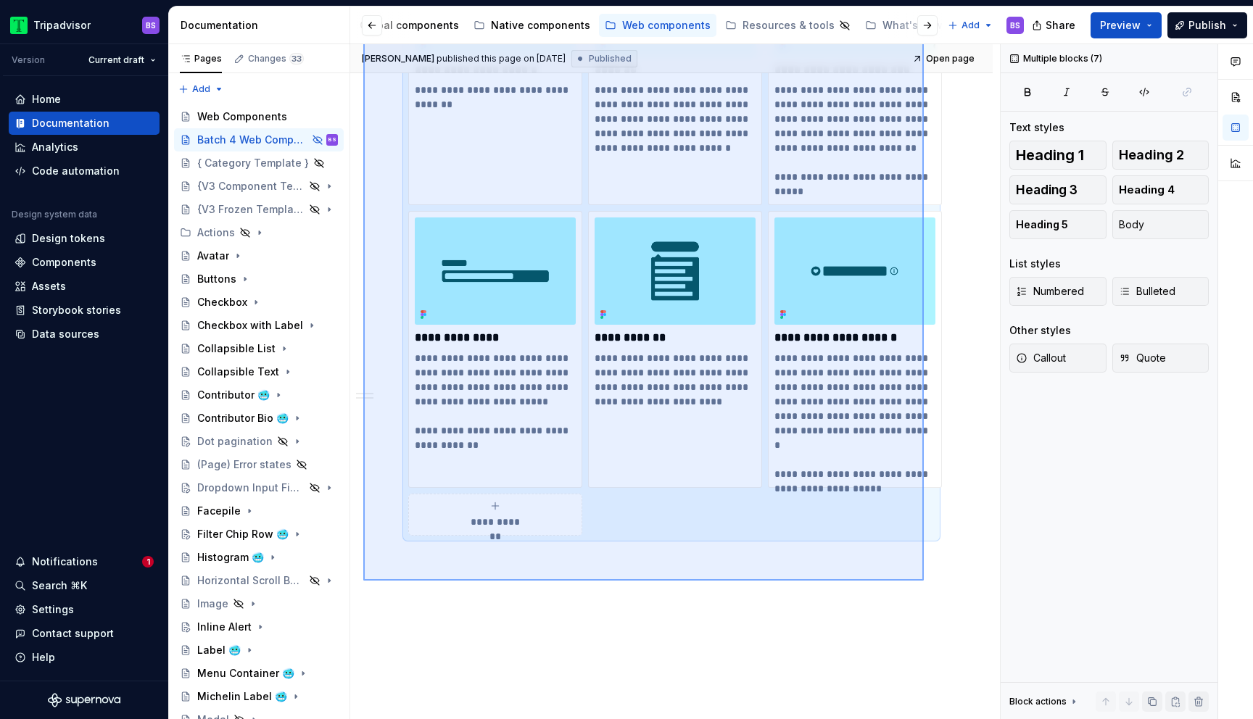
drag, startPoint x: 363, startPoint y: 271, endPoint x: 924, endPoint y: 581, distance: 640.4
click at [924, 581] on div "**********" at bounding box center [675, 382] width 650 height 676
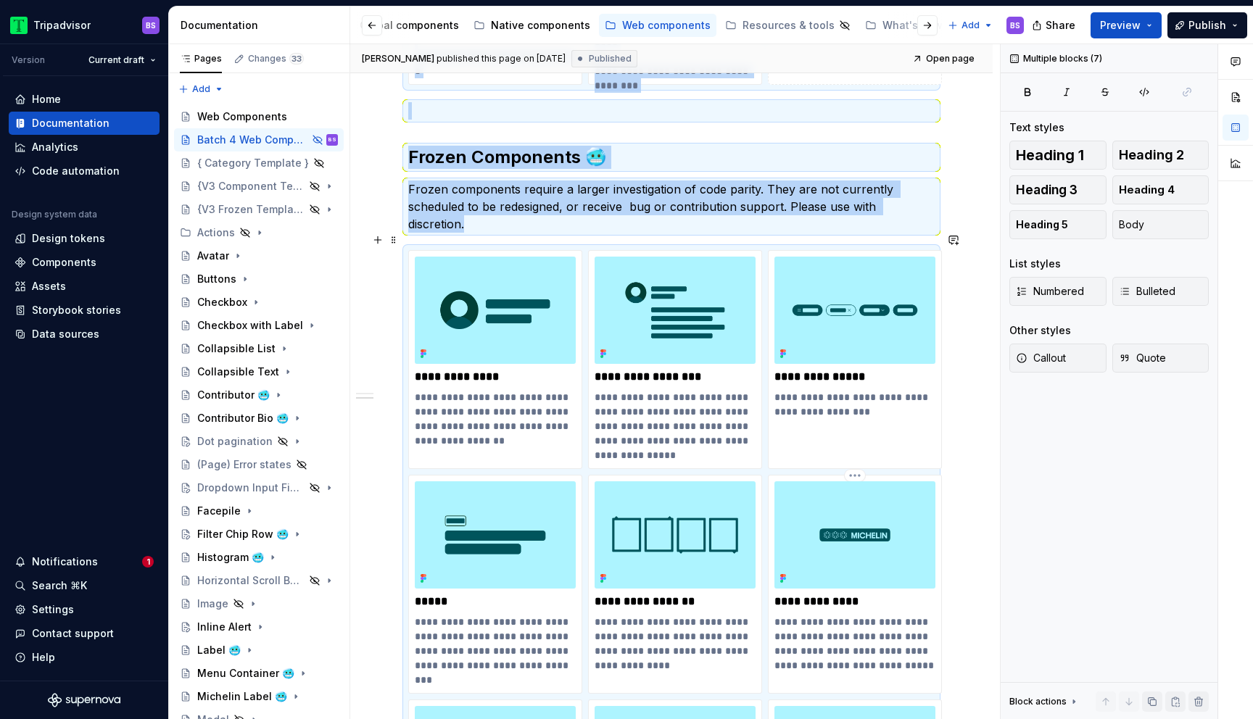
scroll to position [1734, 0]
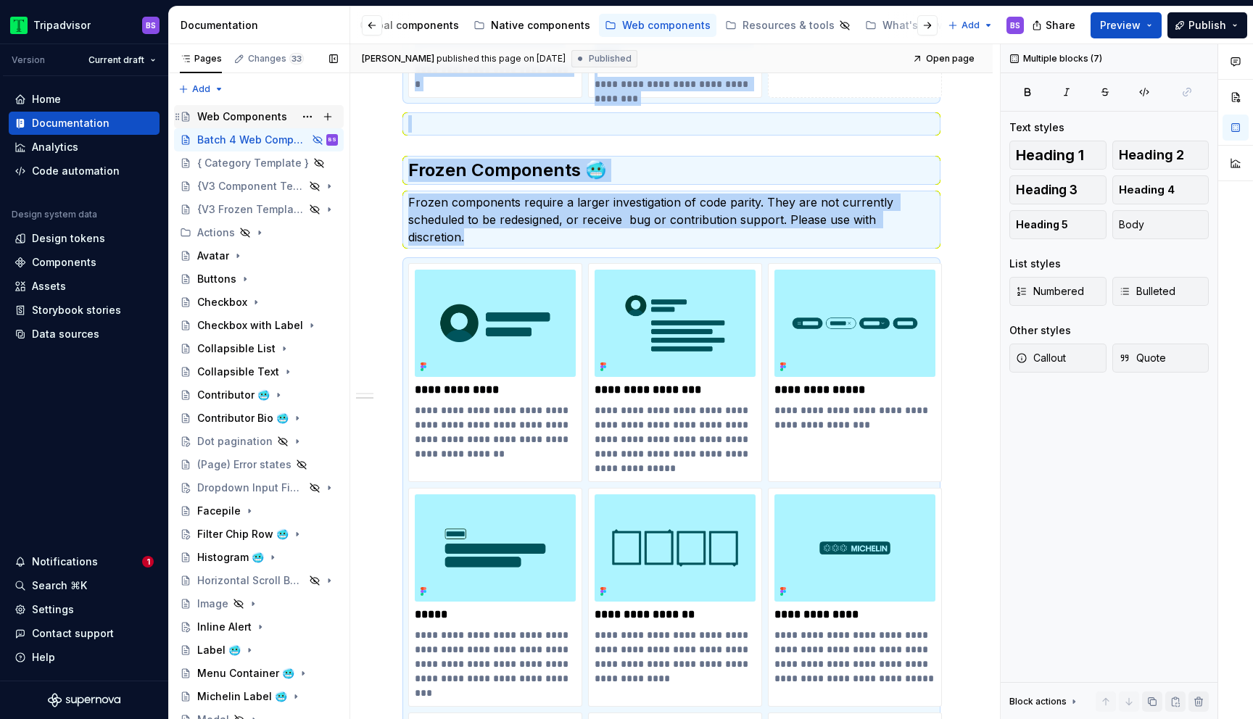
click at [248, 115] on div "Web Components" at bounding box center [242, 117] width 90 height 15
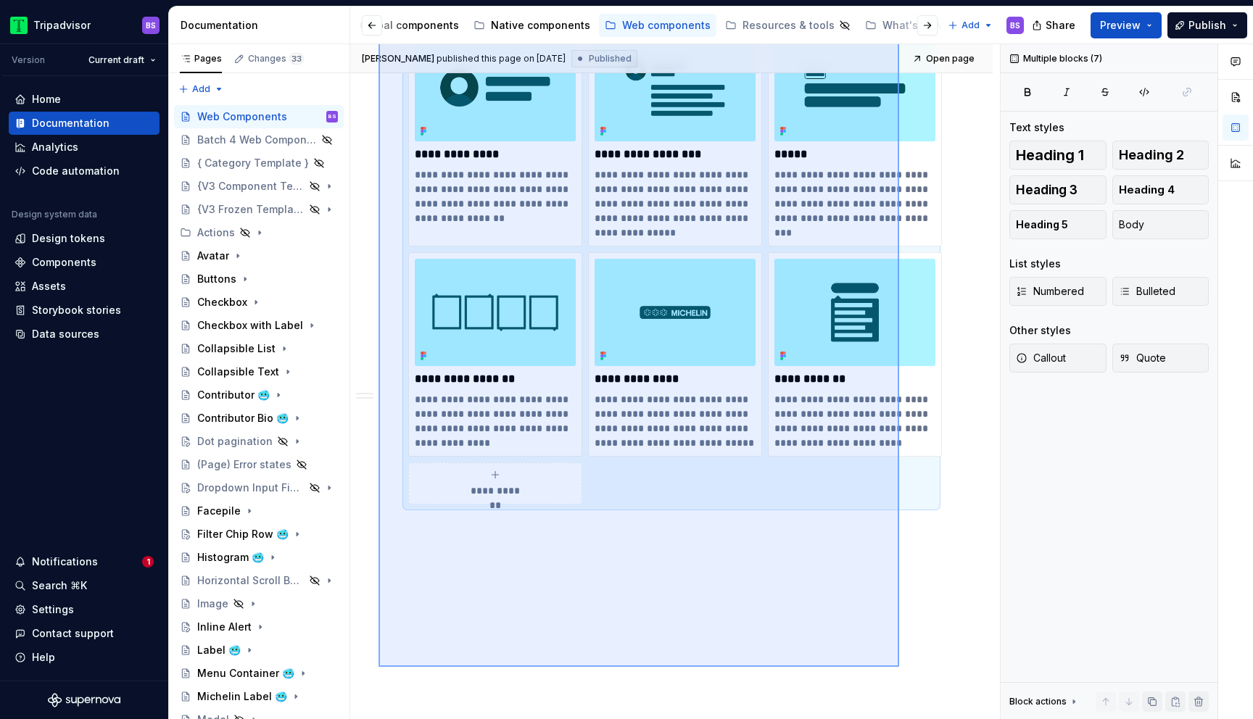
drag, startPoint x: 379, startPoint y: 294, endPoint x: 899, endPoint y: 662, distance: 637.4
click at [899, 662] on div "**********" at bounding box center [675, 382] width 650 height 676
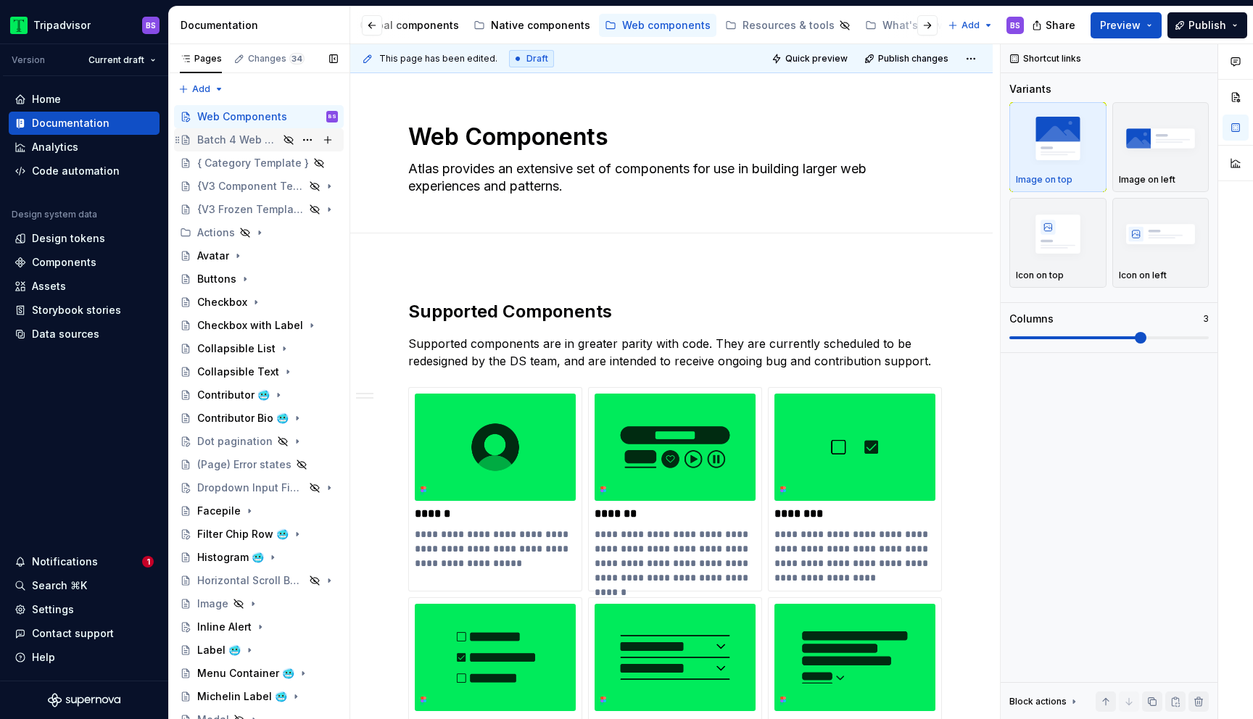
click at [241, 141] on div "Batch 4 Web Components" at bounding box center [237, 140] width 81 height 15
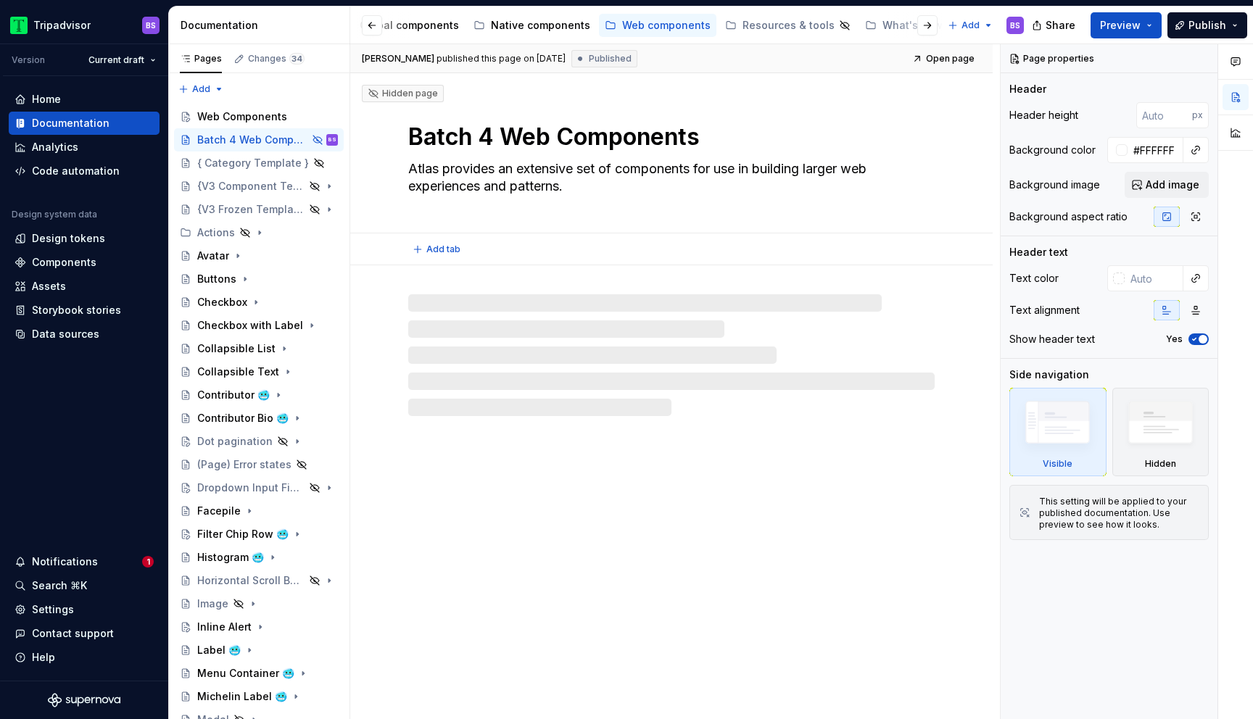
click at [489, 134] on textarea "Batch 4 Web Components" at bounding box center [668, 137] width 527 height 35
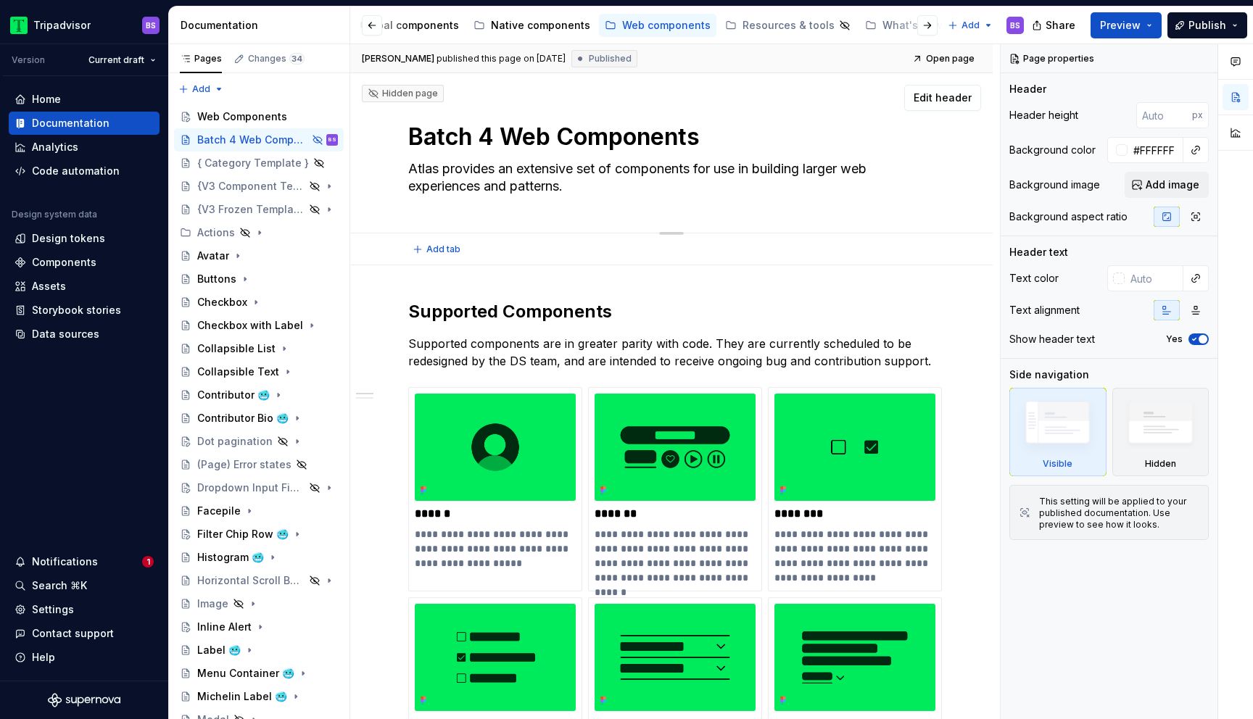
type textarea "*"
type textarea "Batch Web Components"
type textarea "*"
type textarea "Batch 5 Web Components"
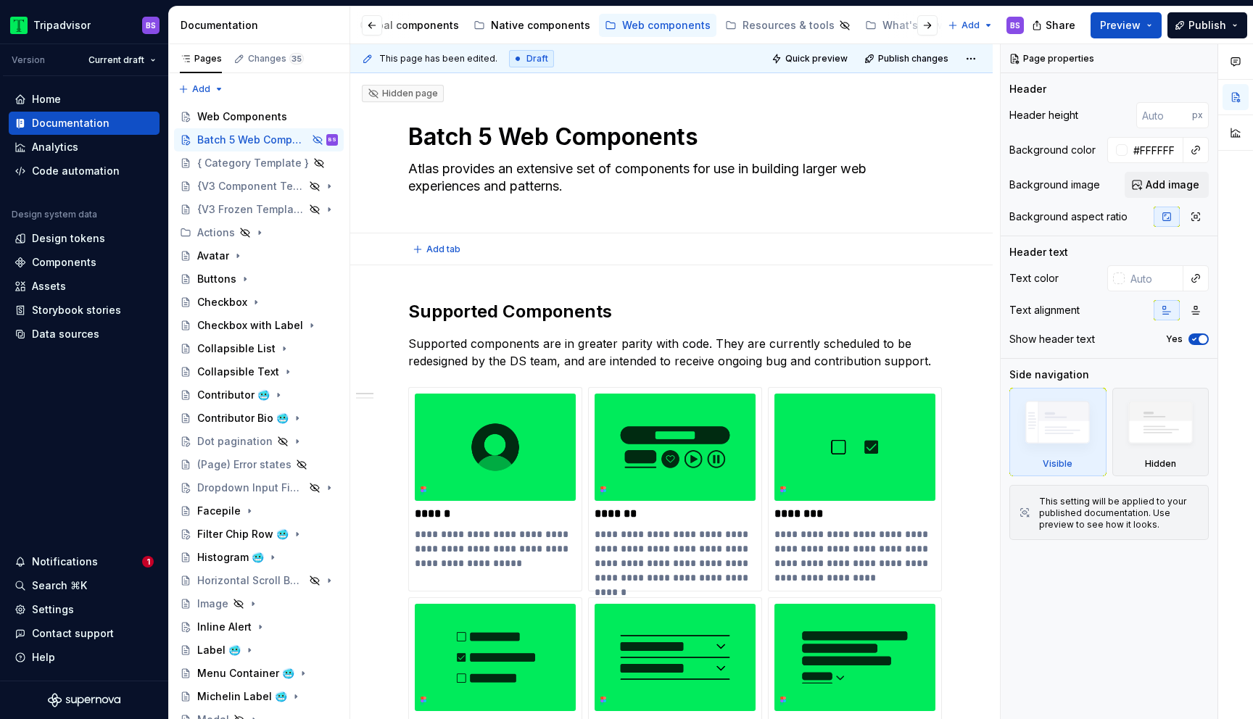
type textarea "*"
type textarea "Batch 5 Web Components"
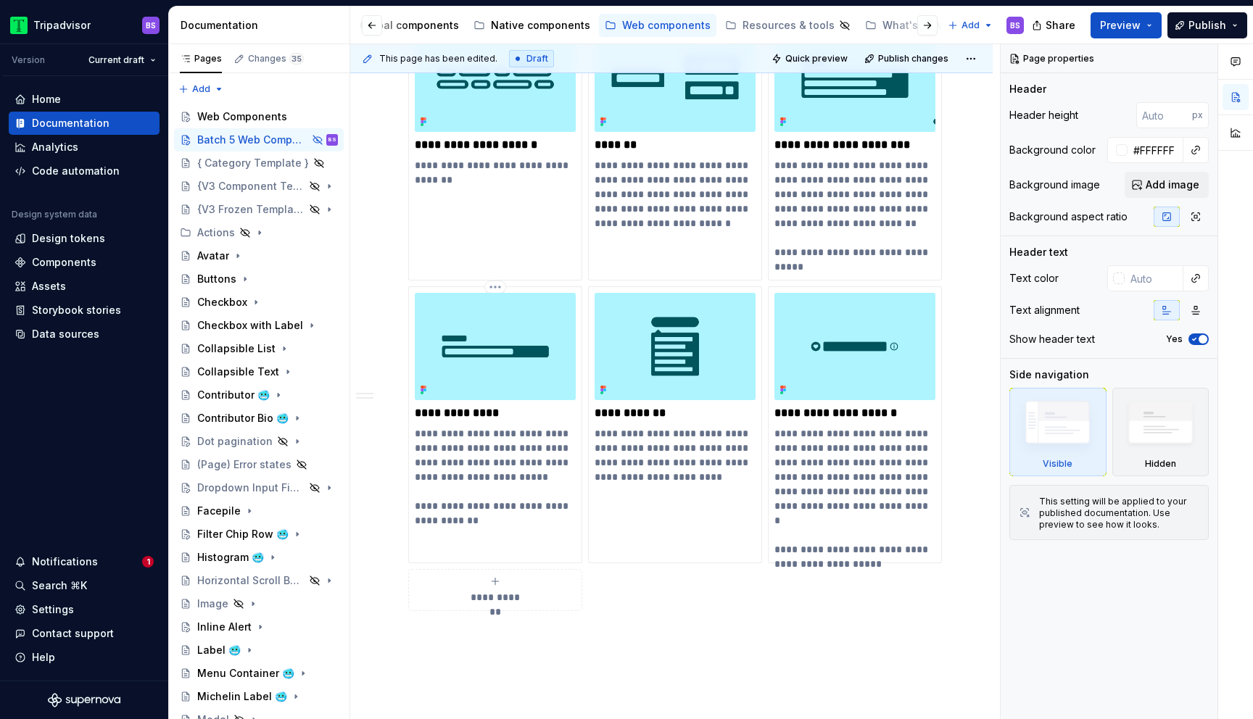
scroll to position [2535, 0]
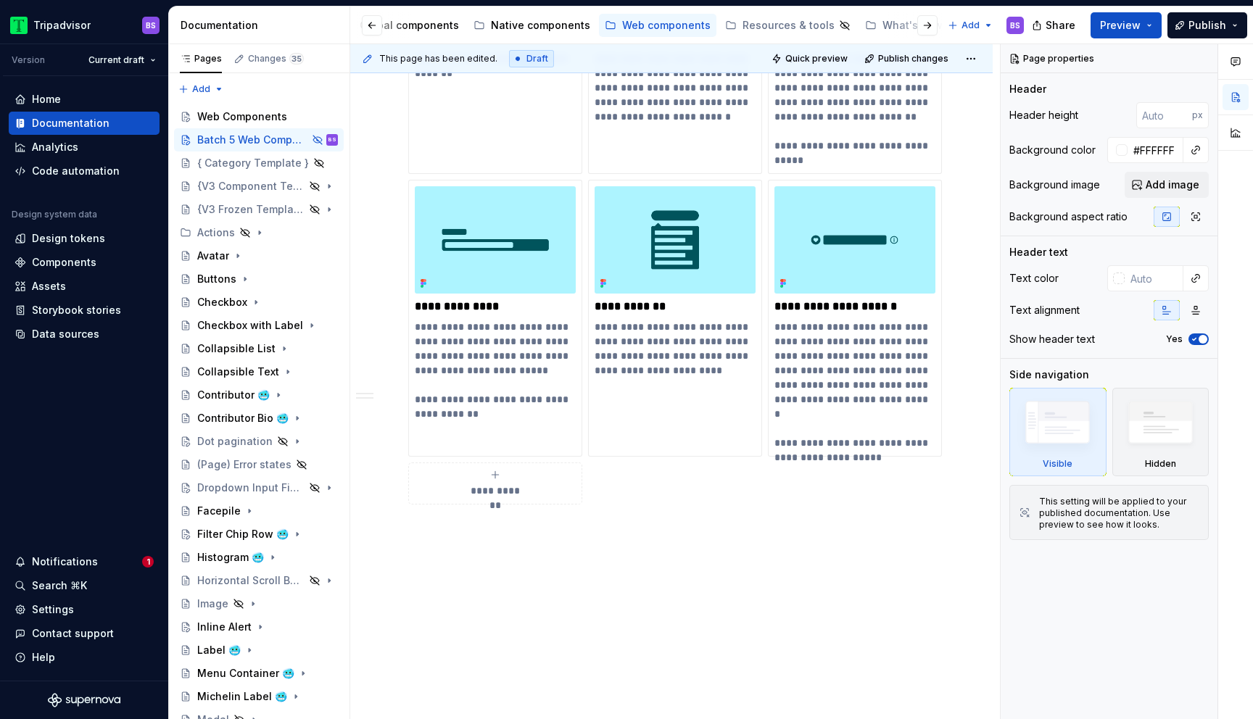
click at [496, 469] on icon "submit" at bounding box center [496, 475] width 12 height 12
type textarea "*"
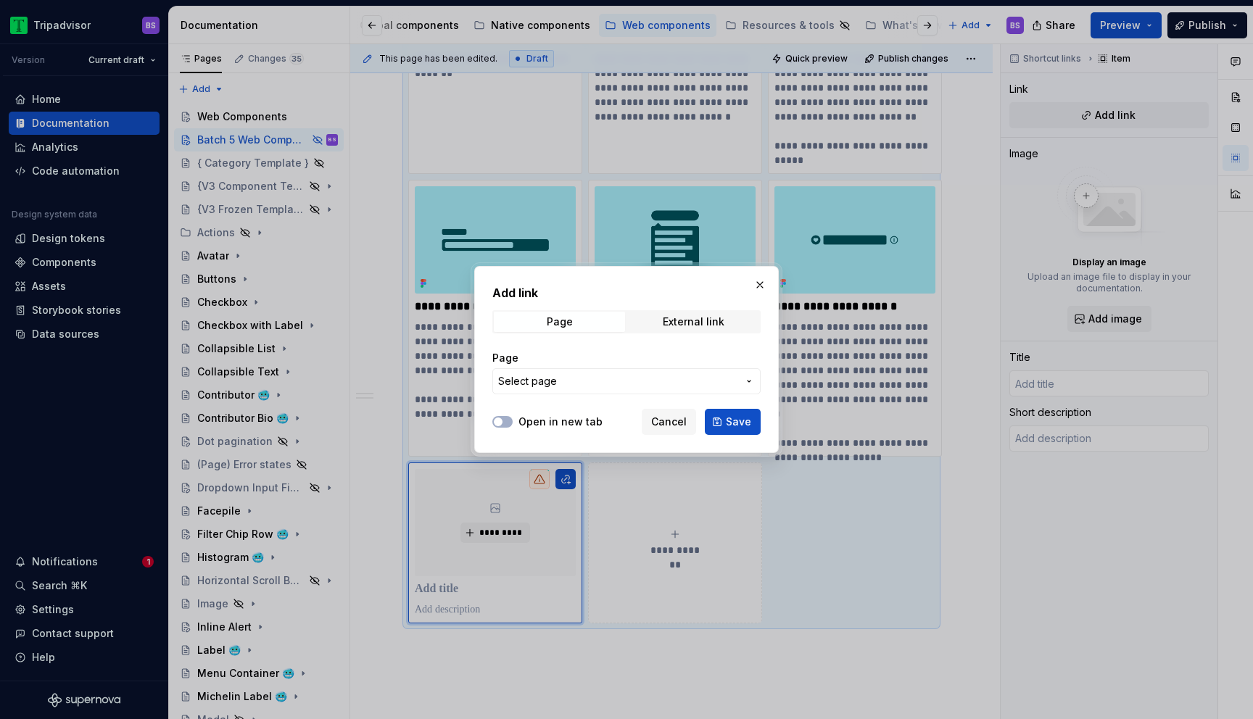
click at [575, 377] on span "Select page" at bounding box center [617, 381] width 239 height 15
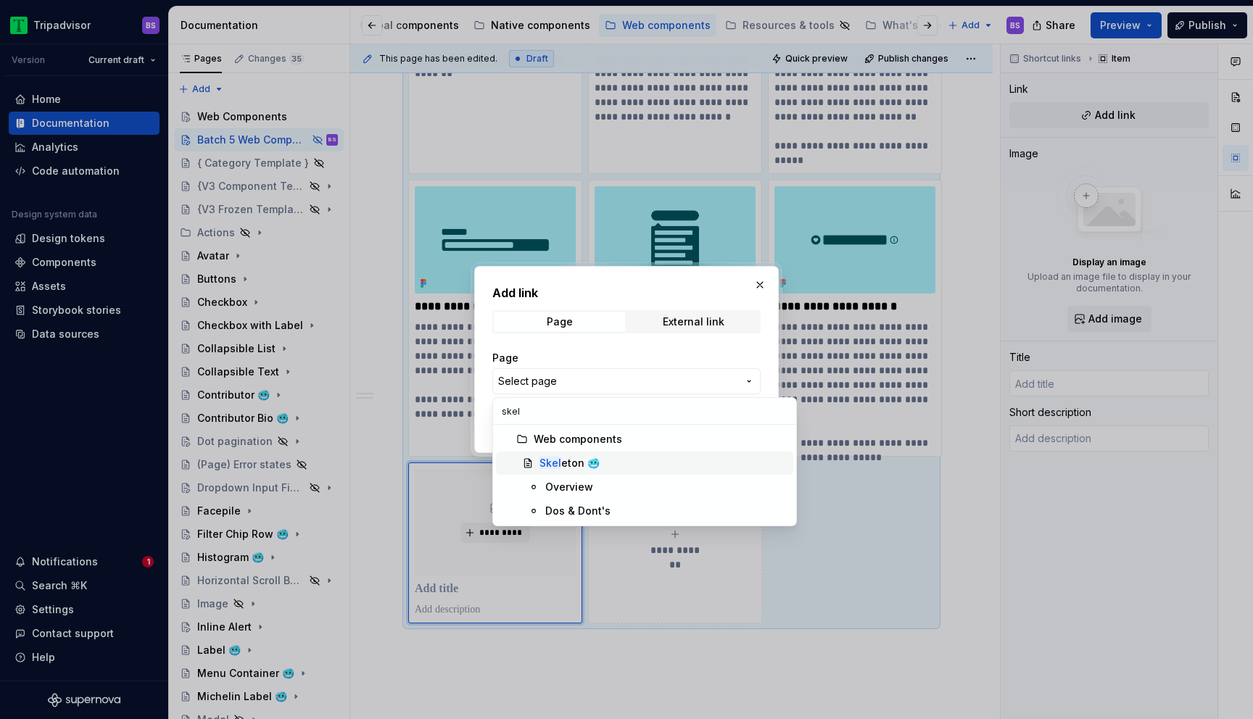
type input "skel"
click at [561, 470] on div "Skel eton 🥶" at bounding box center [570, 463] width 60 height 15
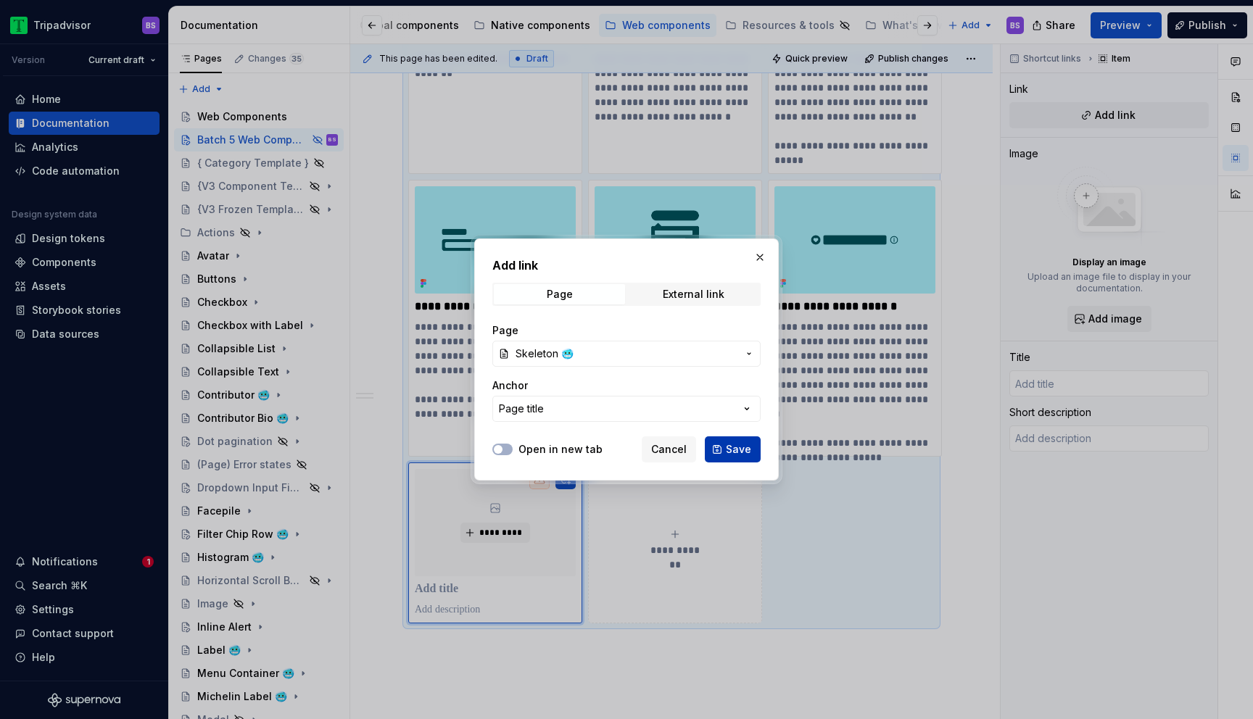
click at [720, 453] on button "Save" at bounding box center [733, 450] width 56 height 26
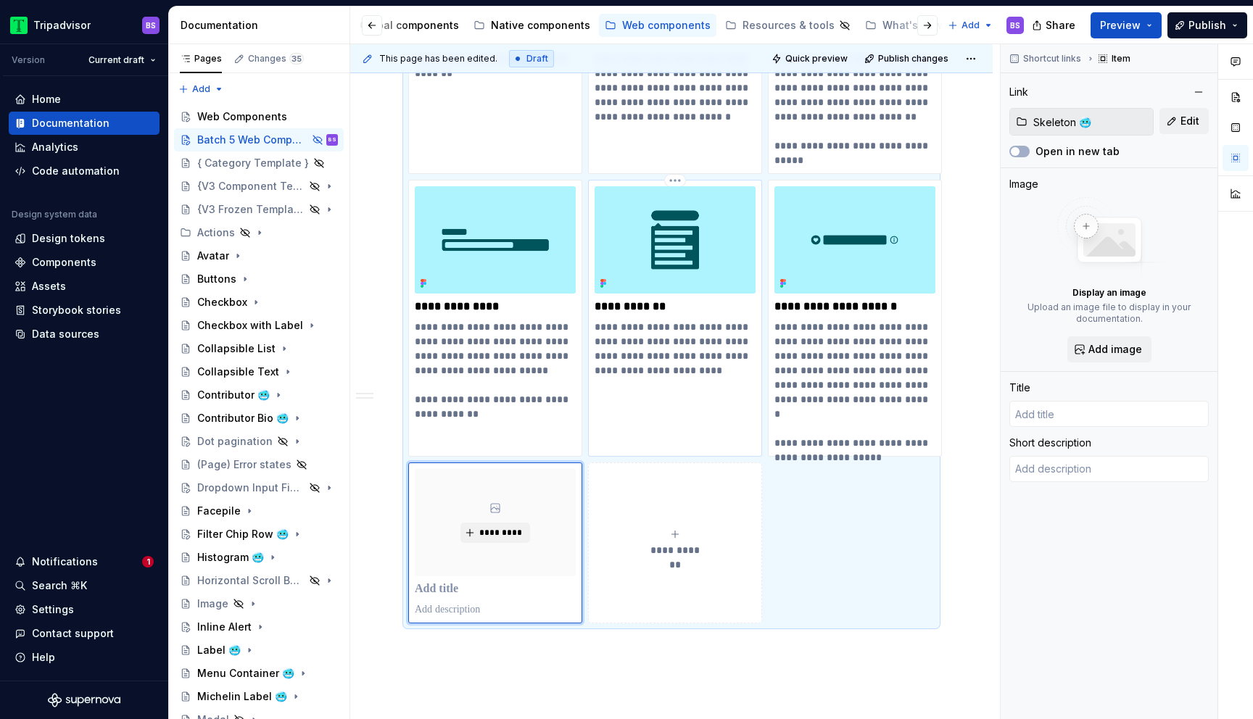
type textarea "*"
type input "Skeleton 🥶"
type textarea "A placeholder layout for content which hasn't yet loaded, usually built up of g…"
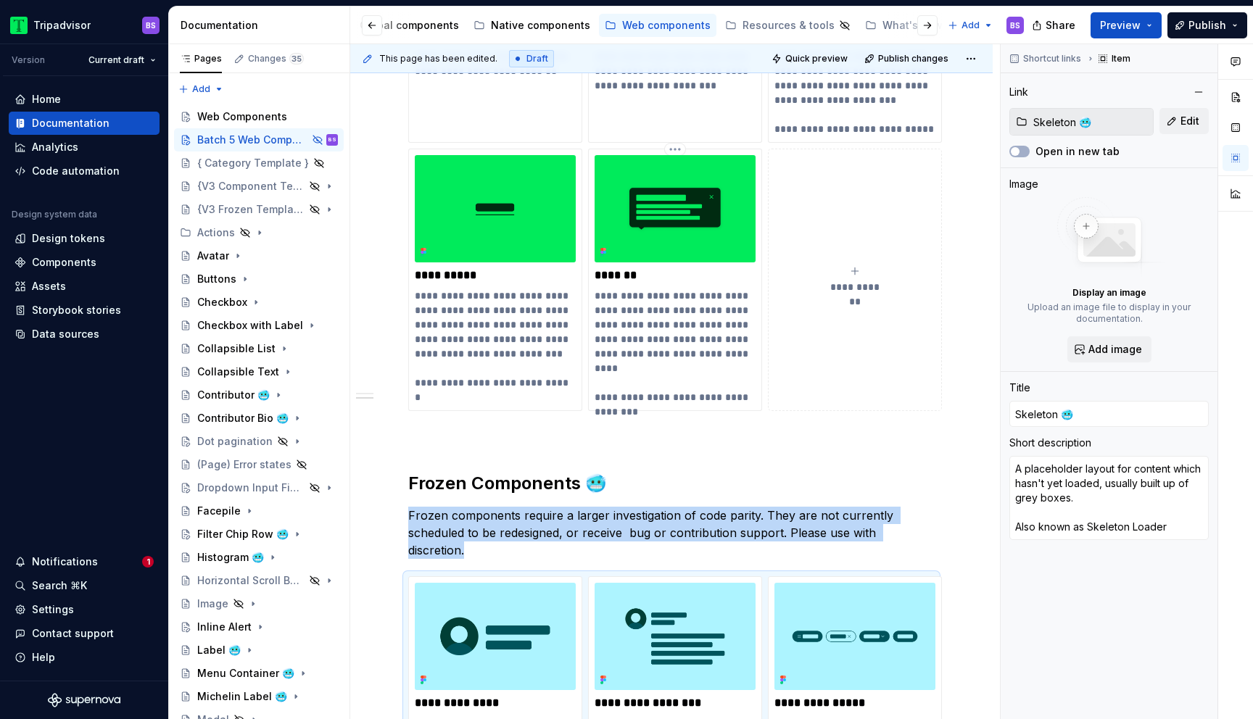
scroll to position [1392, 0]
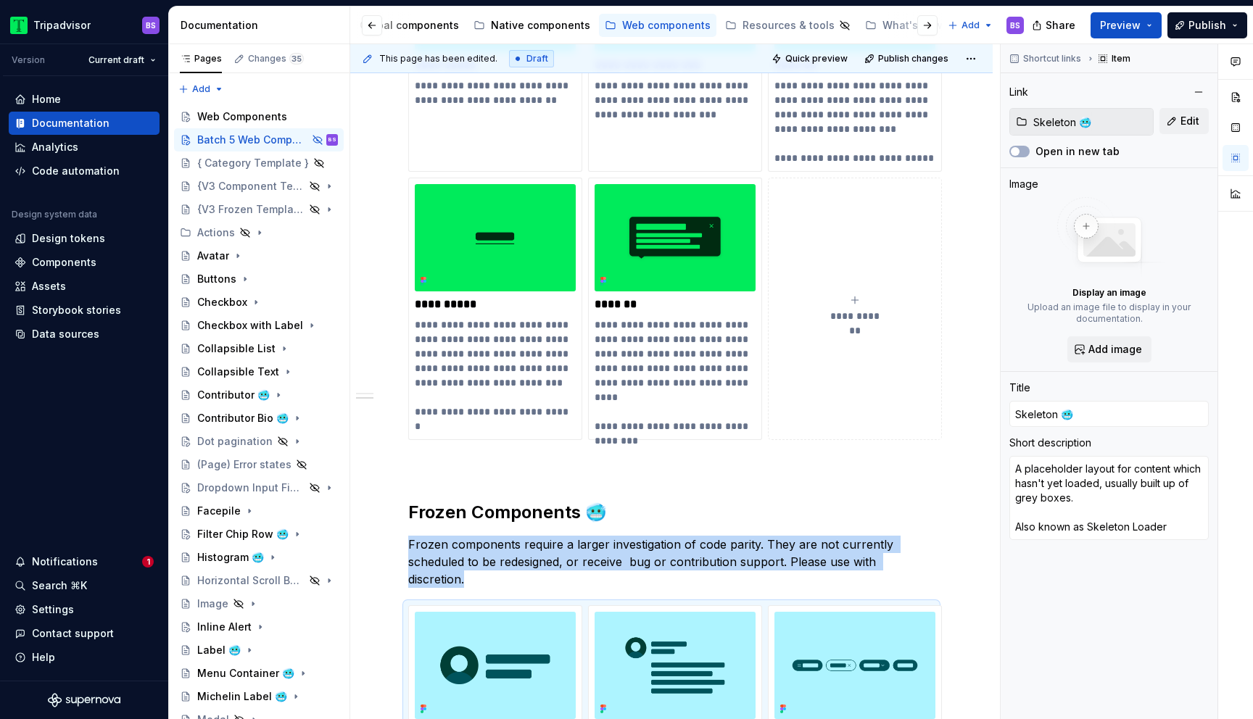
click at [852, 303] on icon "submit" at bounding box center [855, 300] width 12 height 12
type textarea "*"
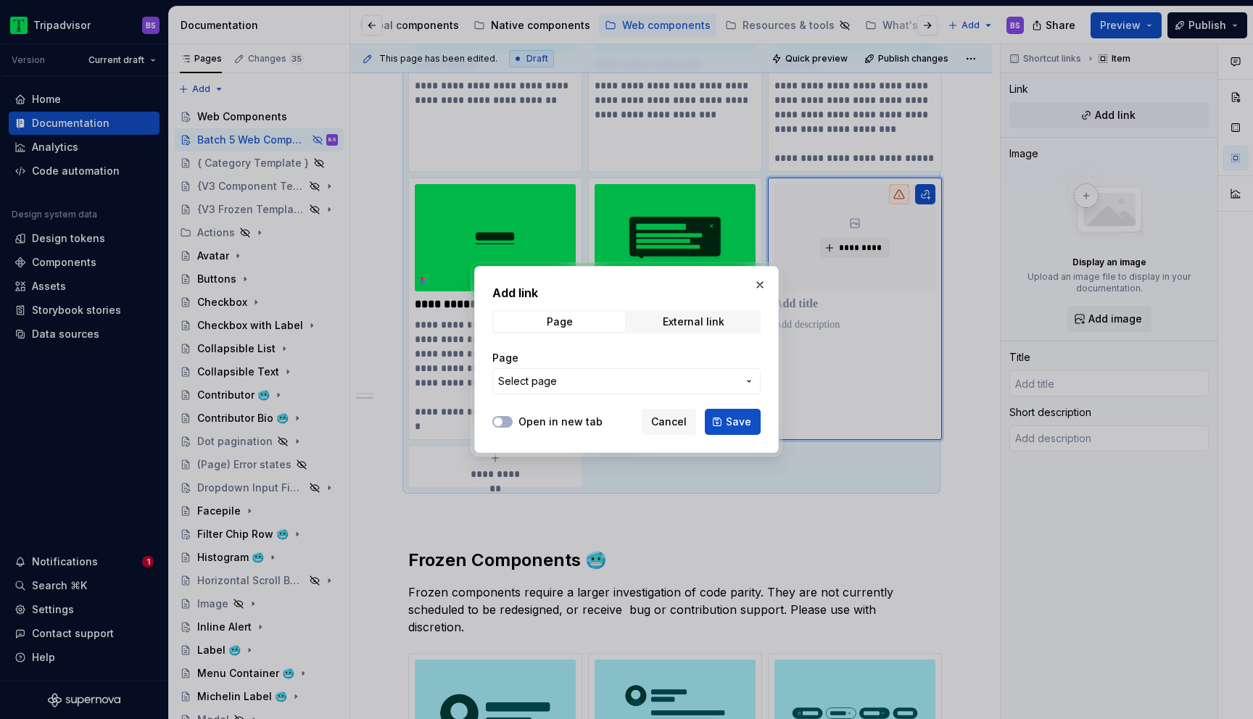
click at [600, 381] on span "Select page" at bounding box center [617, 381] width 239 height 15
type input "<"
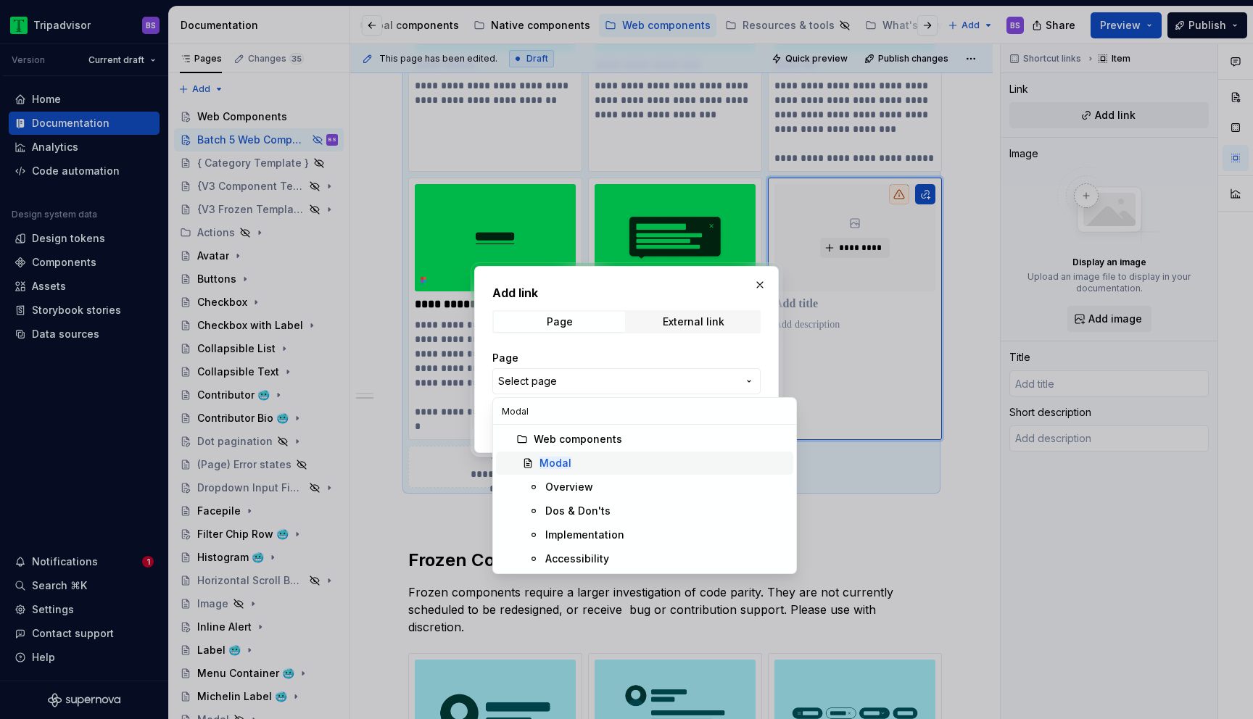
type input "Modal"
click at [571, 463] on div "Modal" at bounding box center [664, 463] width 248 height 15
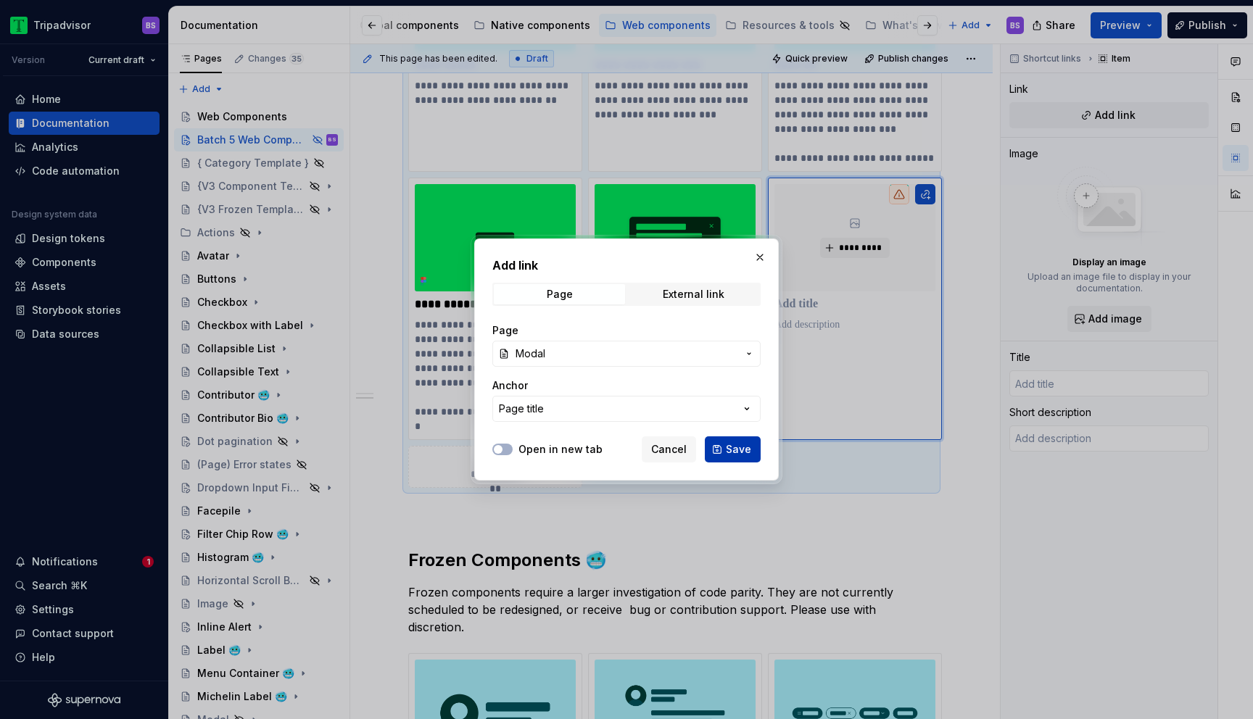
click at [748, 442] on span "Save" at bounding box center [738, 449] width 25 height 15
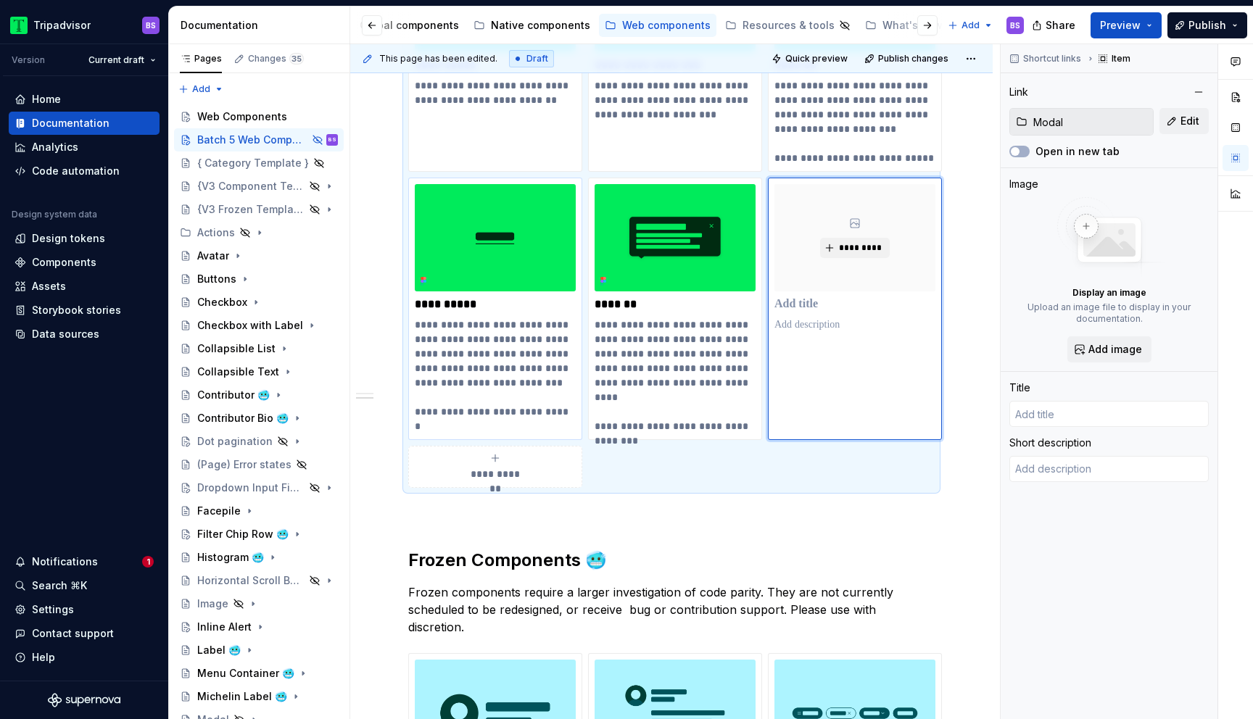
type textarea "*"
type input "Modal"
type textarea "A modal is an interface element that appears over other content. It requires an…"
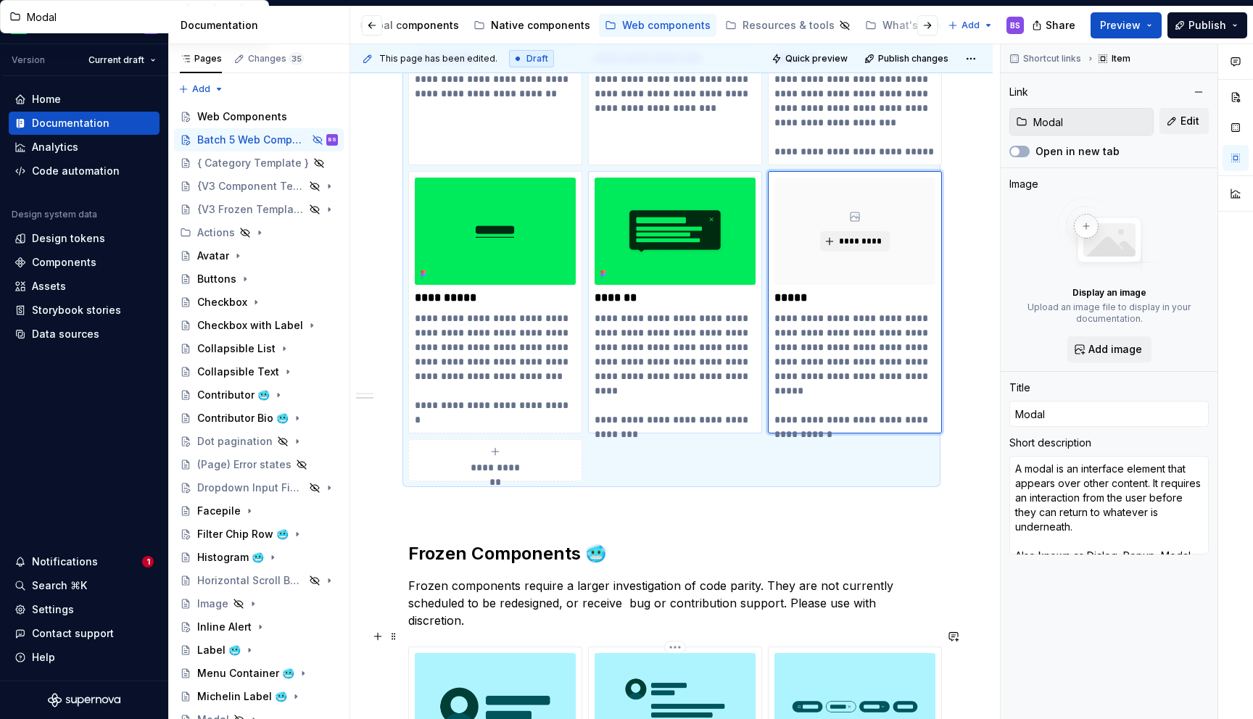
scroll to position [1292, 0]
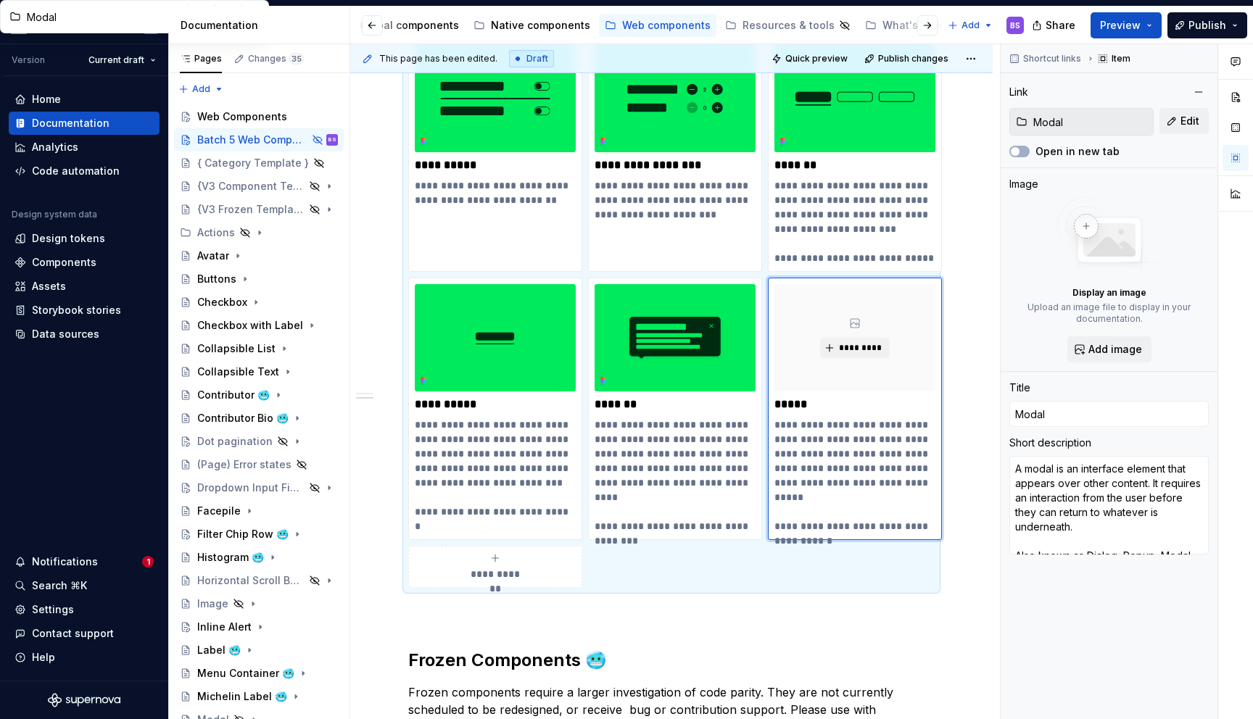
click at [495, 561] on icon "submit" at bounding box center [496, 559] width 12 height 12
type textarea "*"
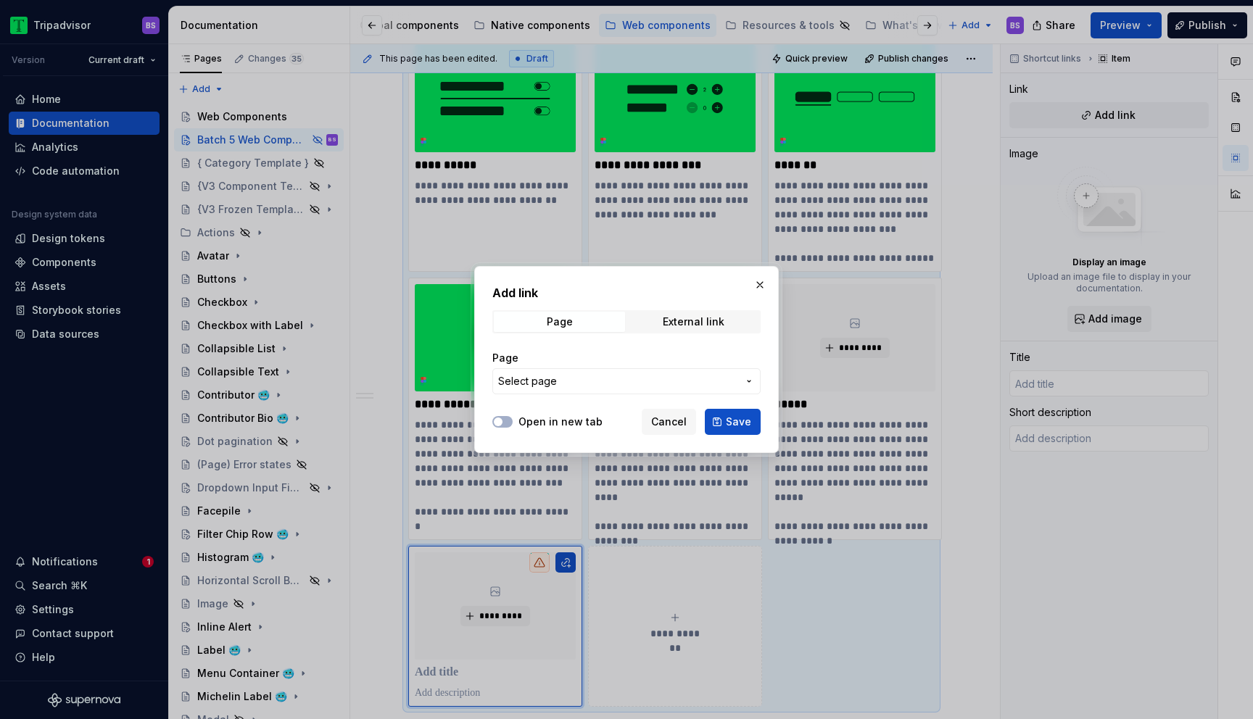
click at [579, 382] on span "Select page" at bounding box center [617, 381] width 239 height 15
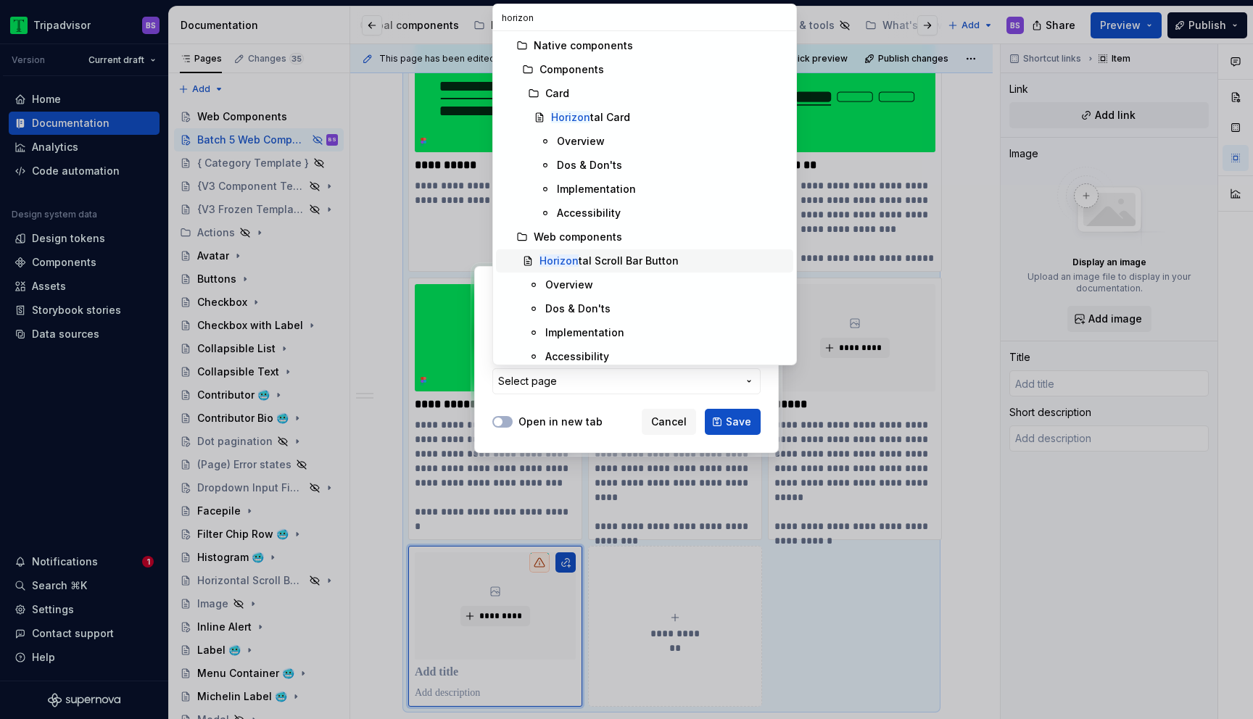
type input "horizon"
click at [614, 263] on div "Horizon tal Scroll Bar Button" at bounding box center [609, 261] width 139 height 15
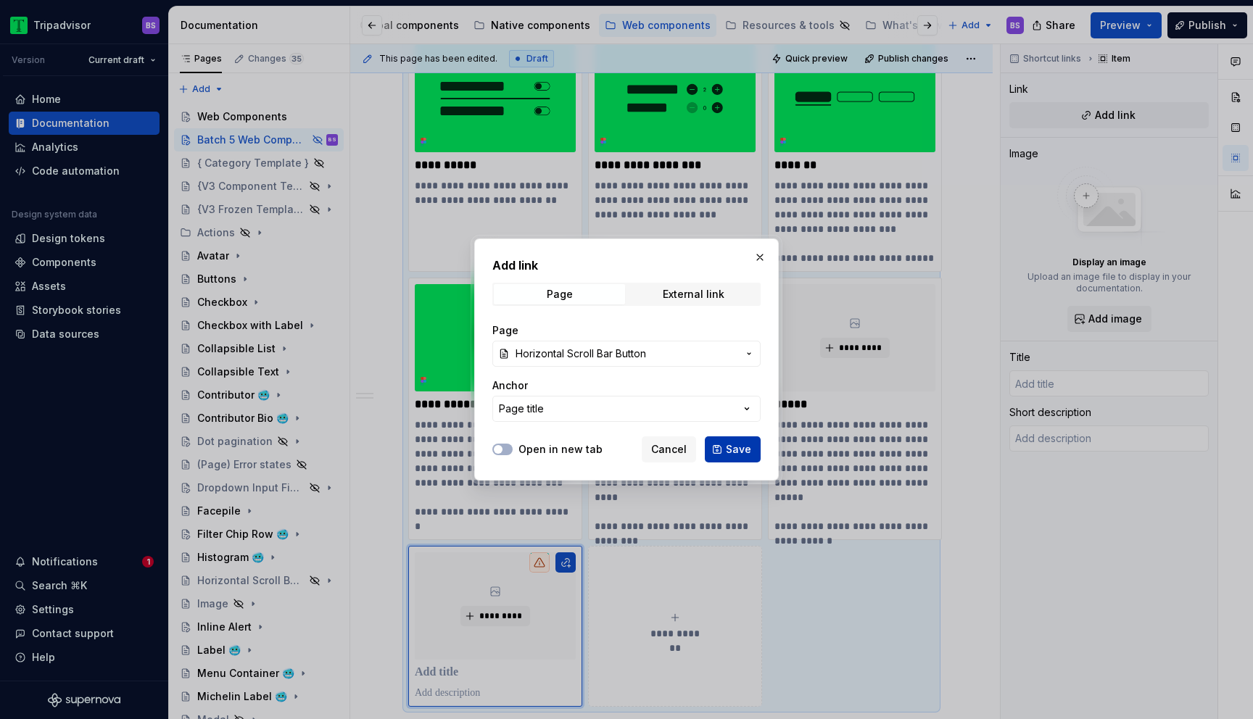
click at [738, 454] on span "Save" at bounding box center [738, 449] width 25 height 15
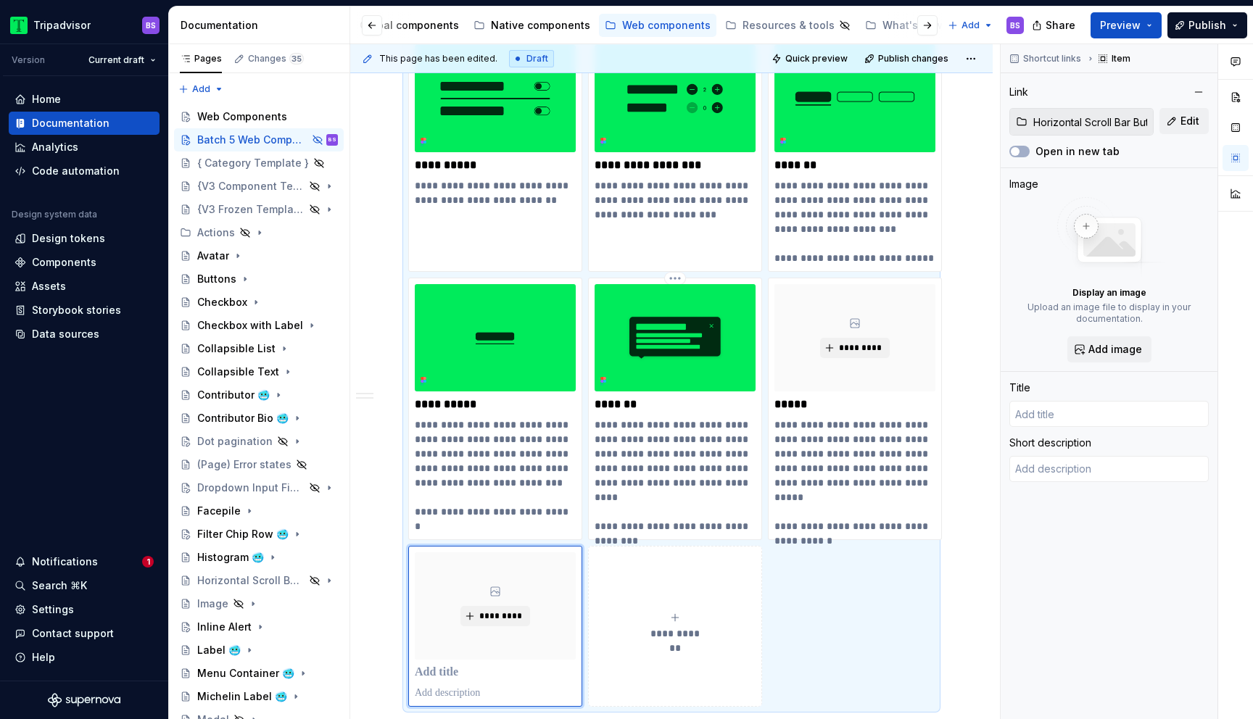
scroll to position [1300, 0]
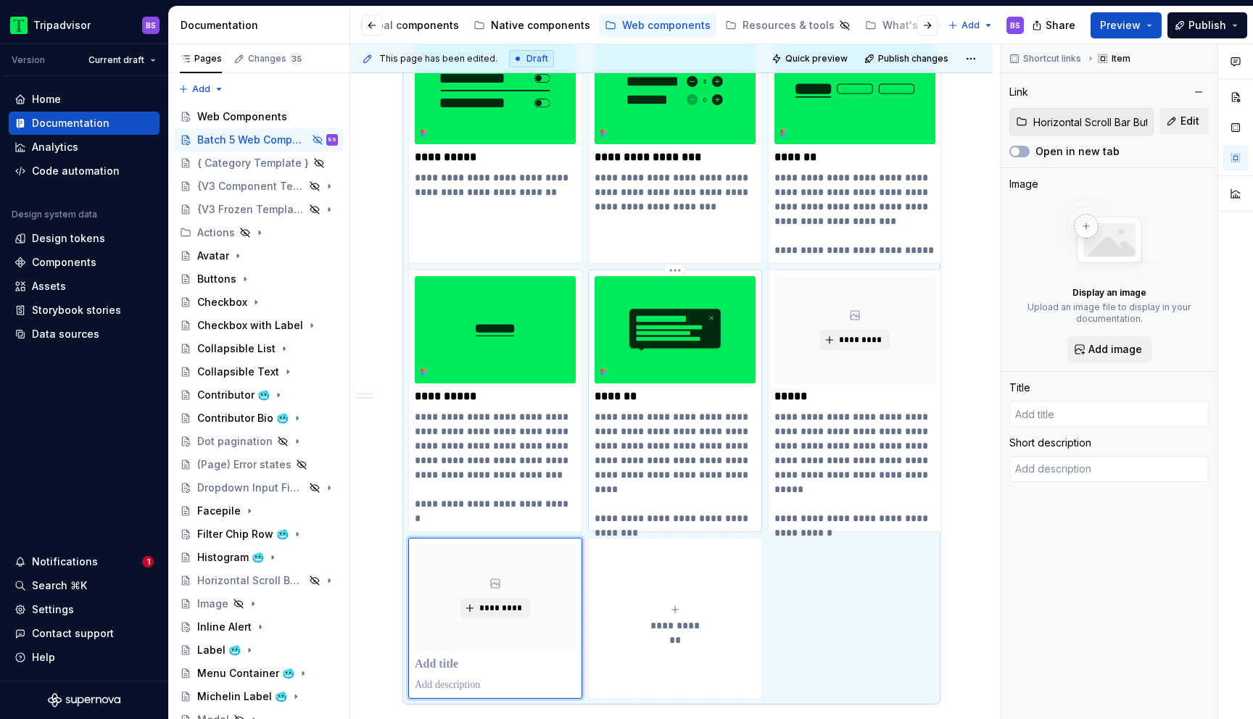
type textarea "*"
type input "Horizontal Scroll Bar Button"
type textarea "The combination of Circular Button and a gradient used to scroll elements withi…"
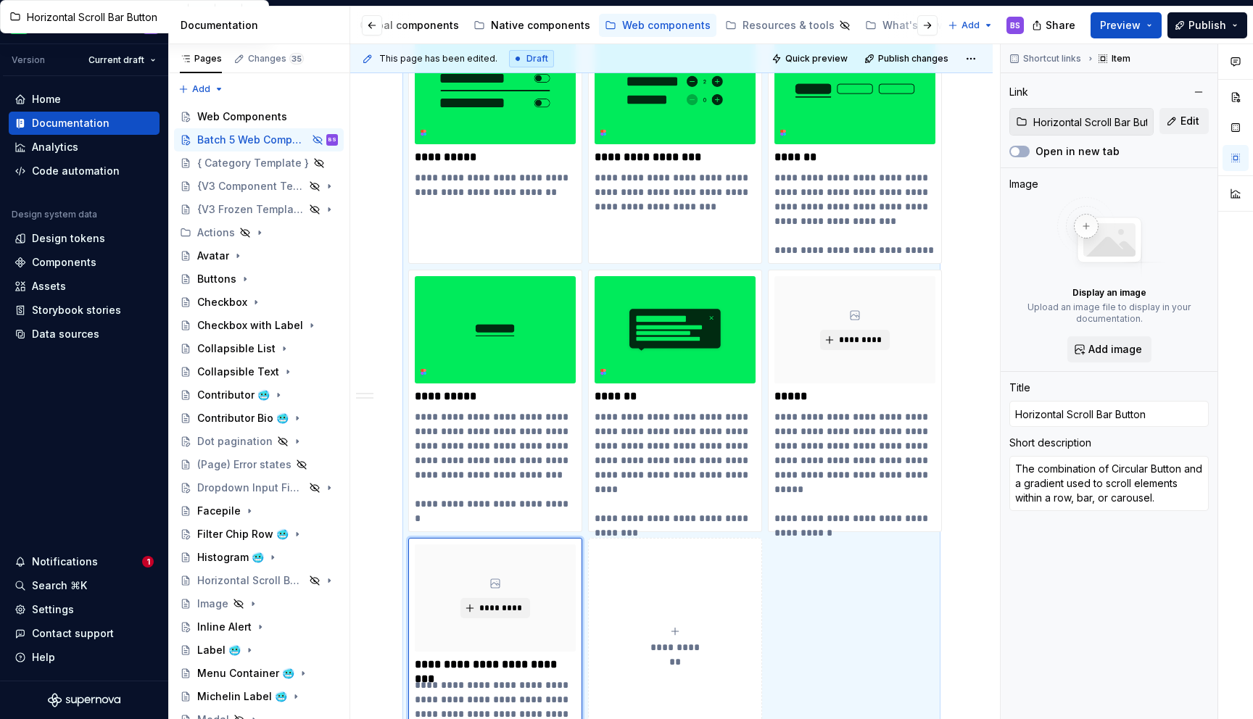
click at [682, 639] on div "**********" at bounding box center [675, 640] width 161 height 29
type textarea "*"
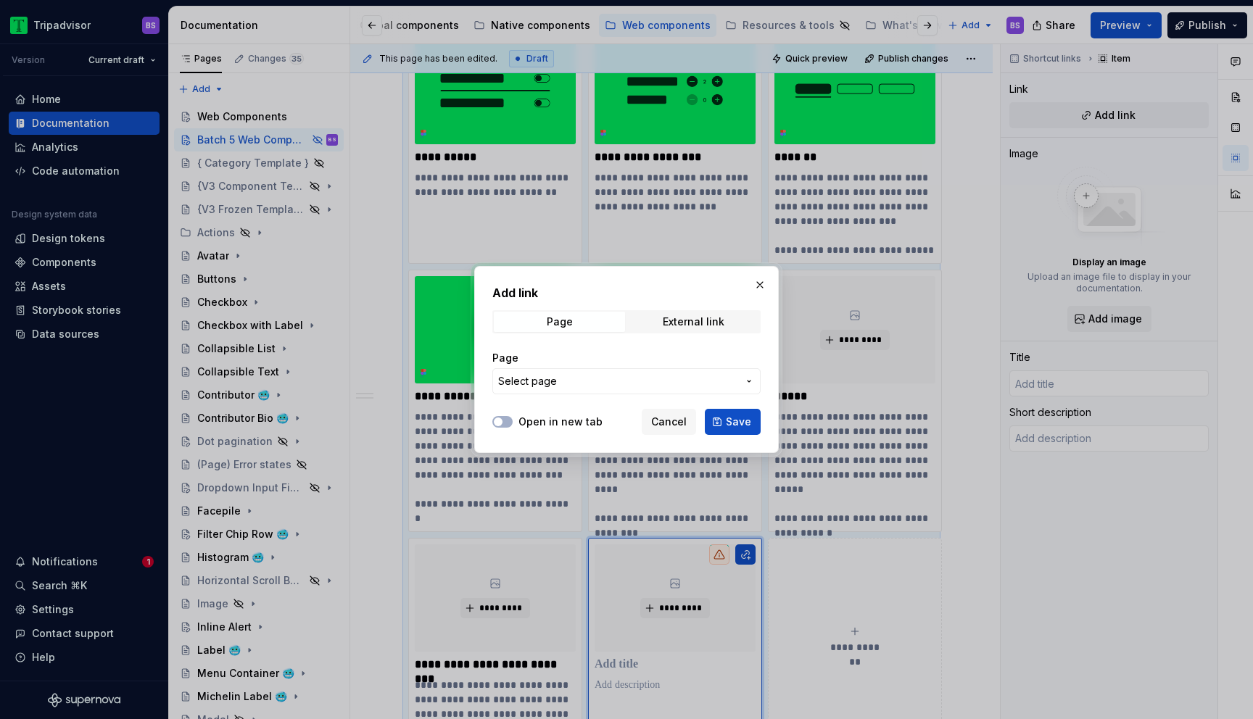
click at [598, 389] on button "Select page" at bounding box center [626, 381] width 268 height 26
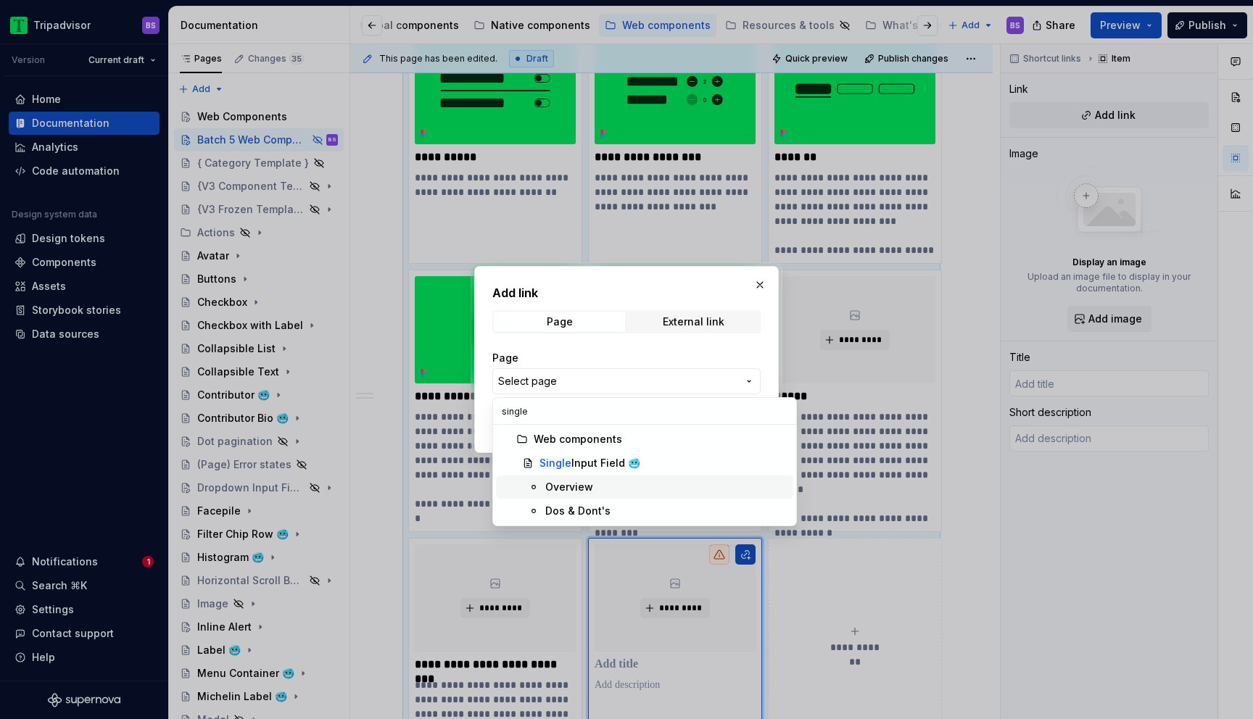
type input "single"
click at [577, 453] on span "Single Input Field 🥶" at bounding box center [644, 463] width 297 height 23
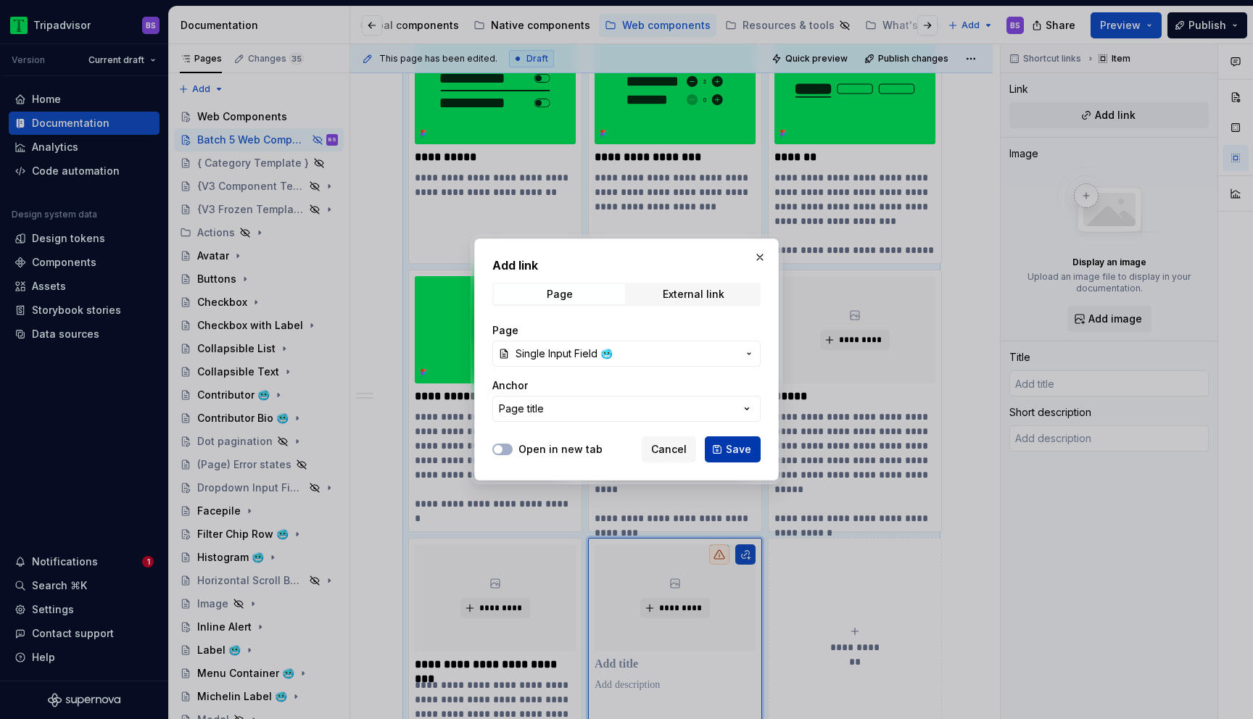
click at [729, 452] on span "Save" at bounding box center [738, 449] width 25 height 15
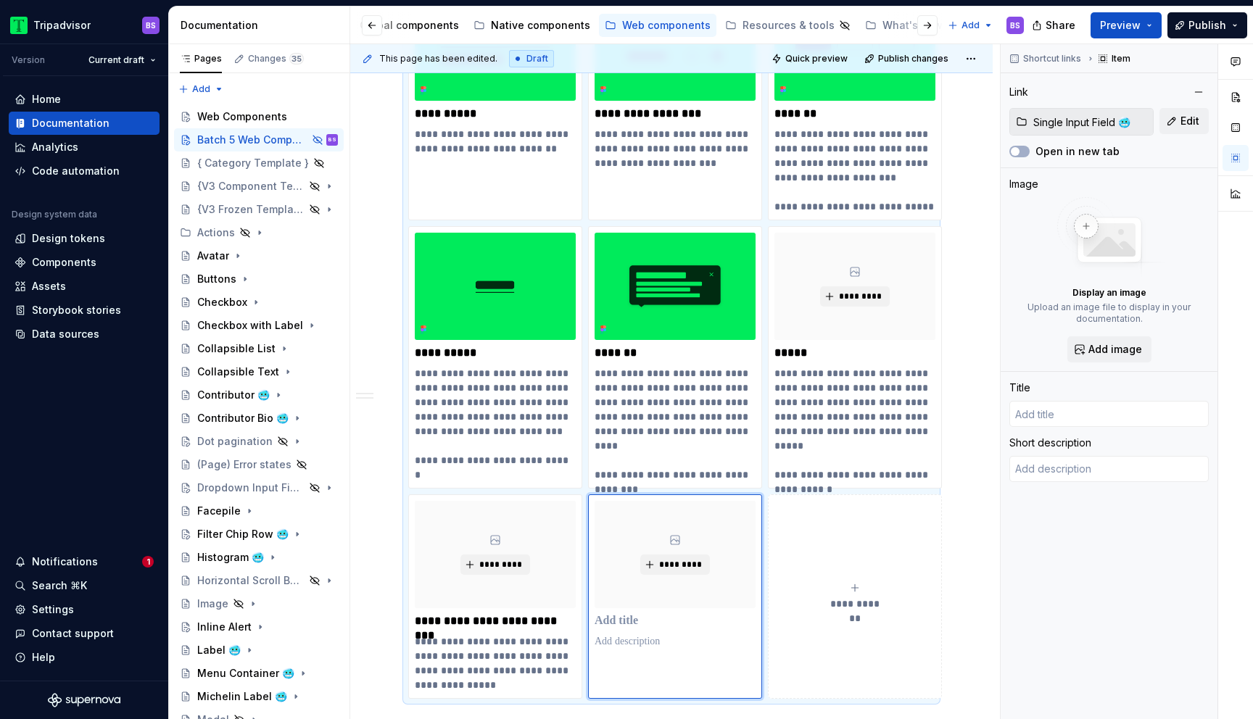
type textarea "*"
type input "Single Input Field 🥶"
type textarea "Single Input Fields allow users to enter the number of guests, specify the numb…"
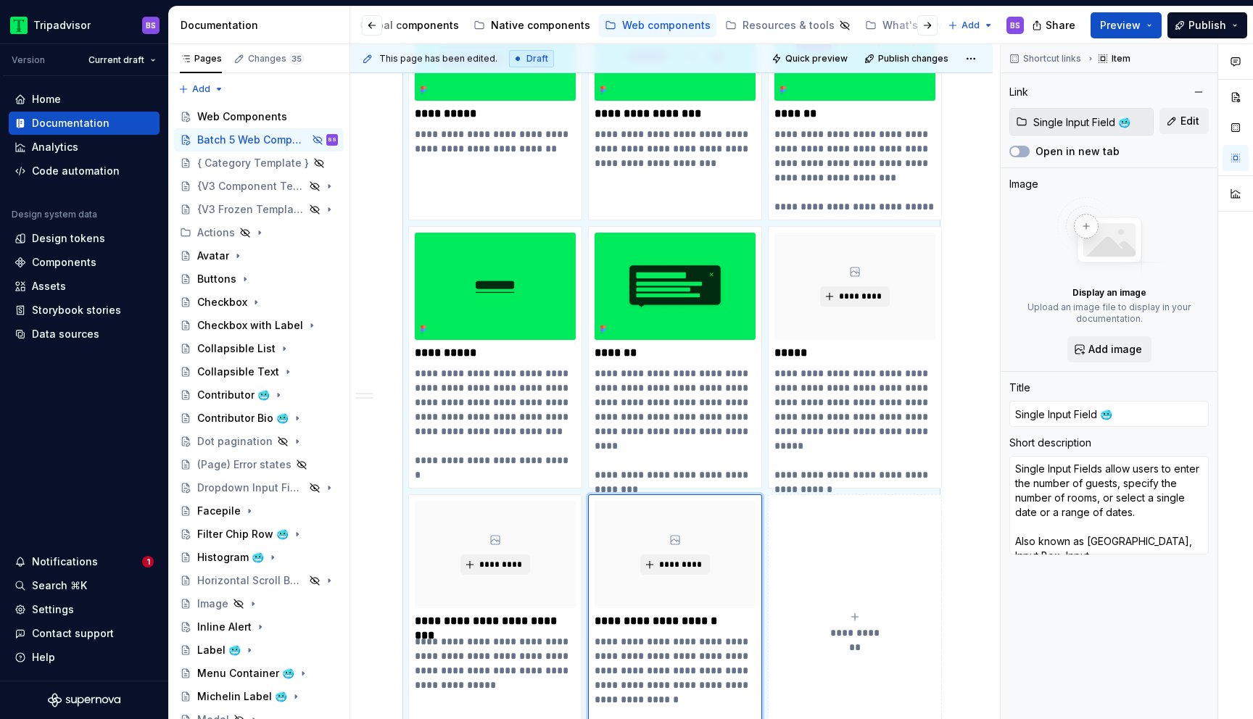
scroll to position [1436, 0]
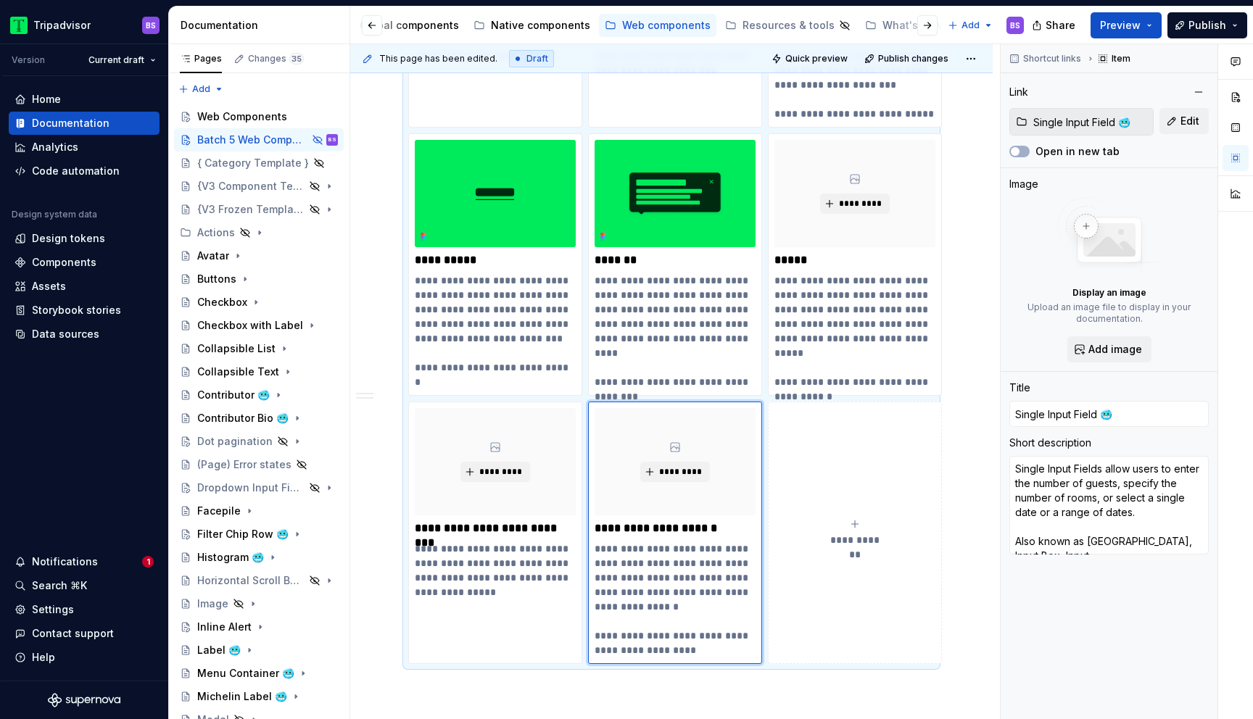
click at [854, 527] on icon "submit" at bounding box center [855, 525] width 12 height 12
type textarea "*"
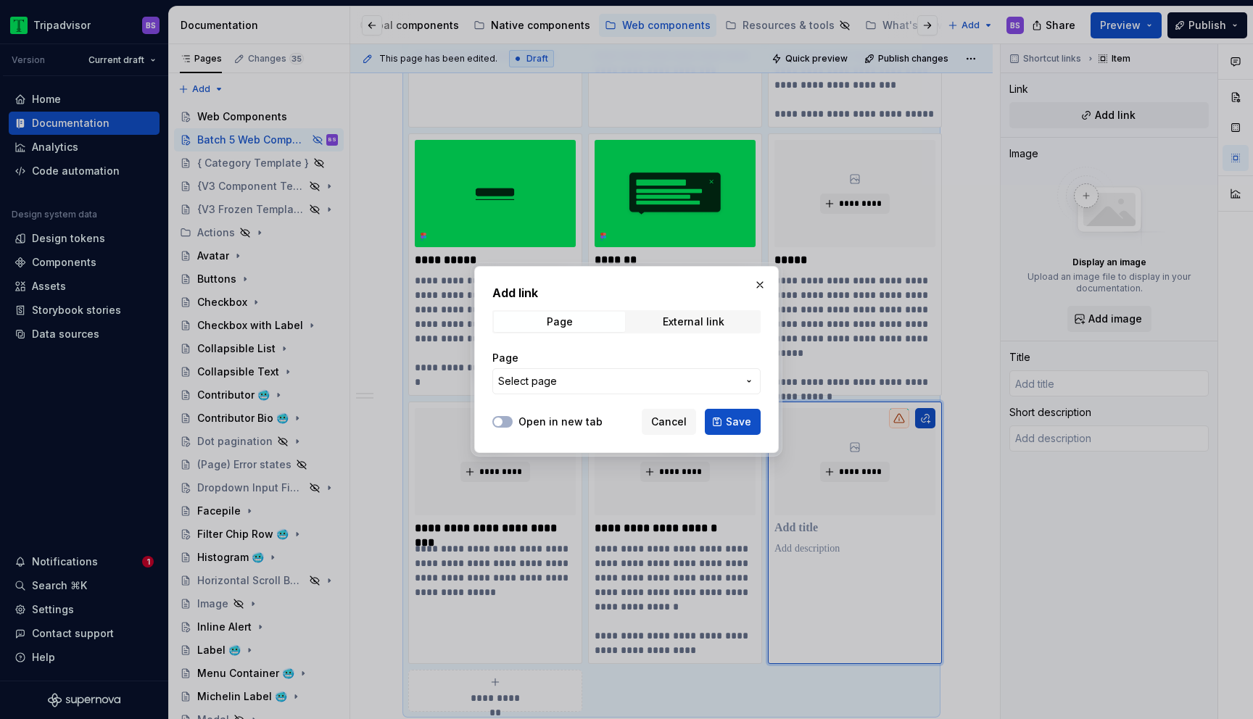
click at [619, 379] on span "Select page" at bounding box center [617, 381] width 239 height 15
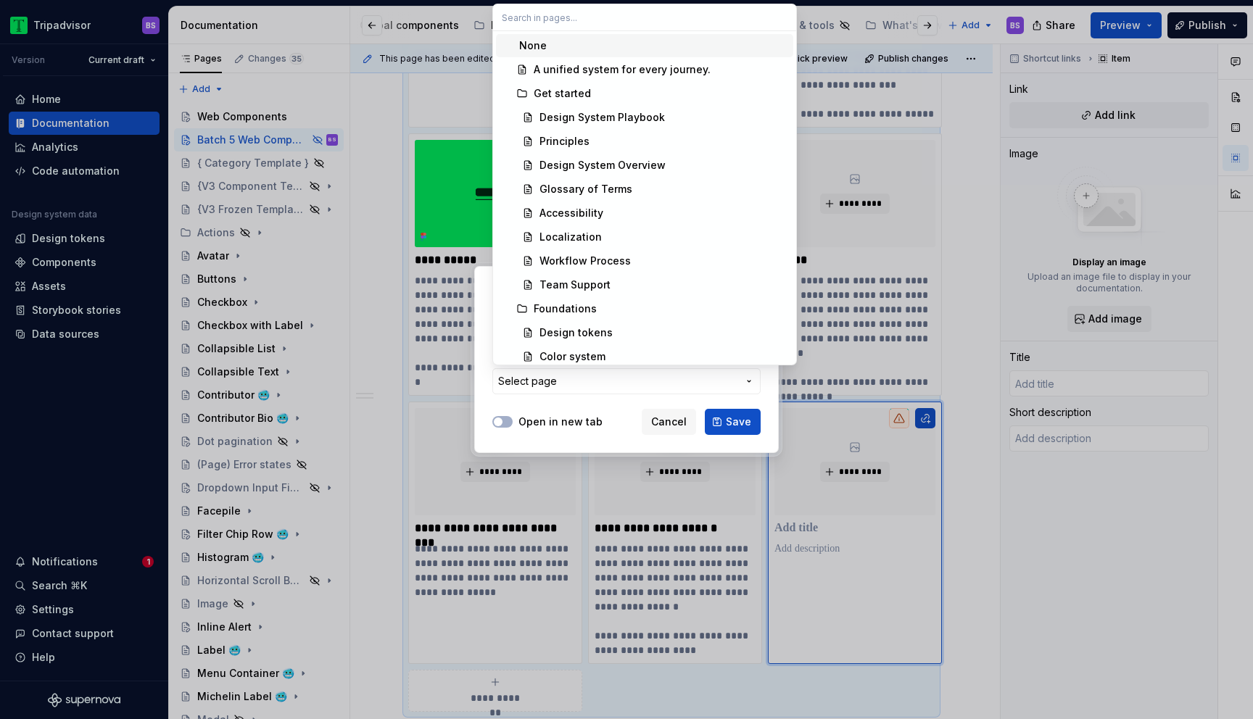
click at [669, 425] on div "Add link Page External link Page Select page Open in new tab Cancel Save" at bounding box center [626, 359] width 1253 height 719
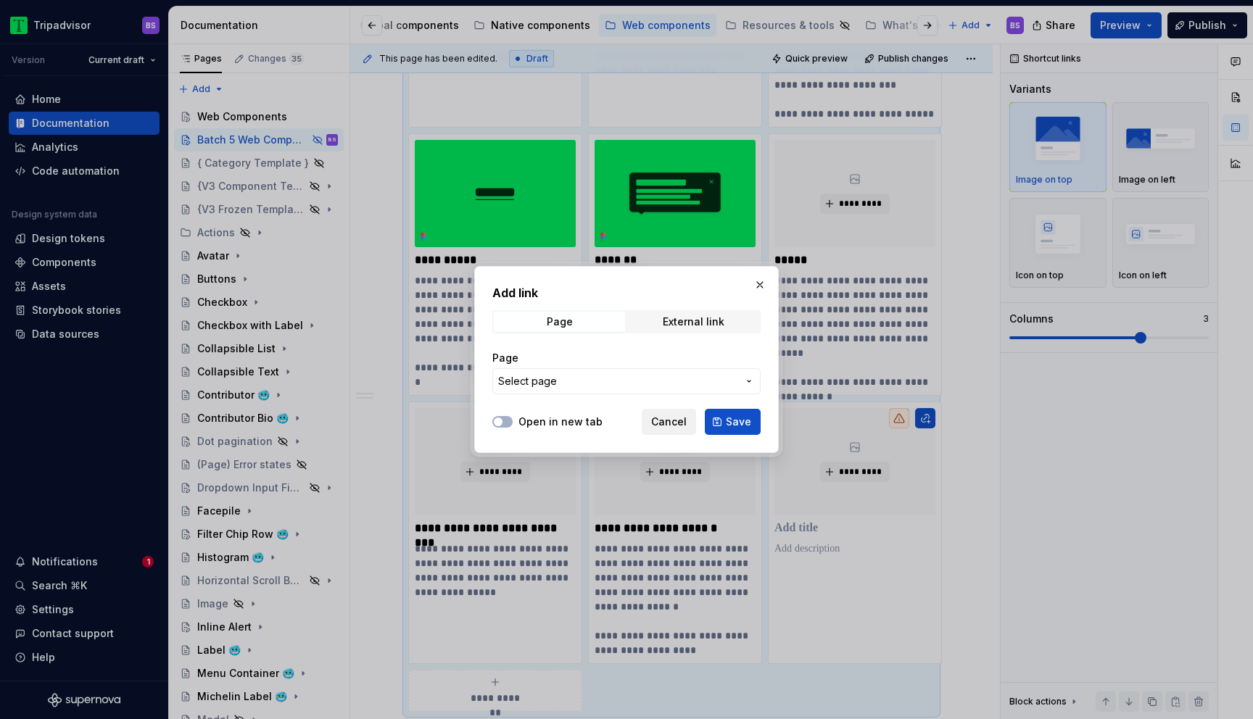
click at [669, 424] on span "Cancel" at bounding box center [669, 422] width 36 height 15
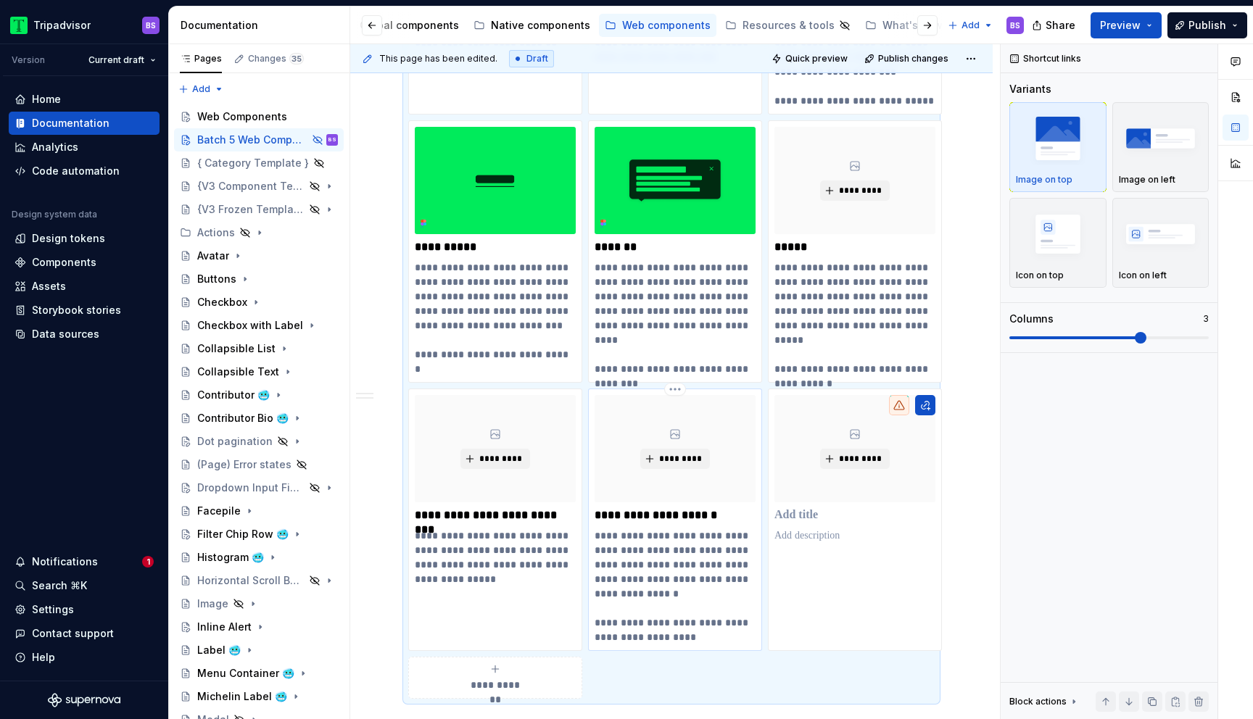
scroll to position [1461, 0]
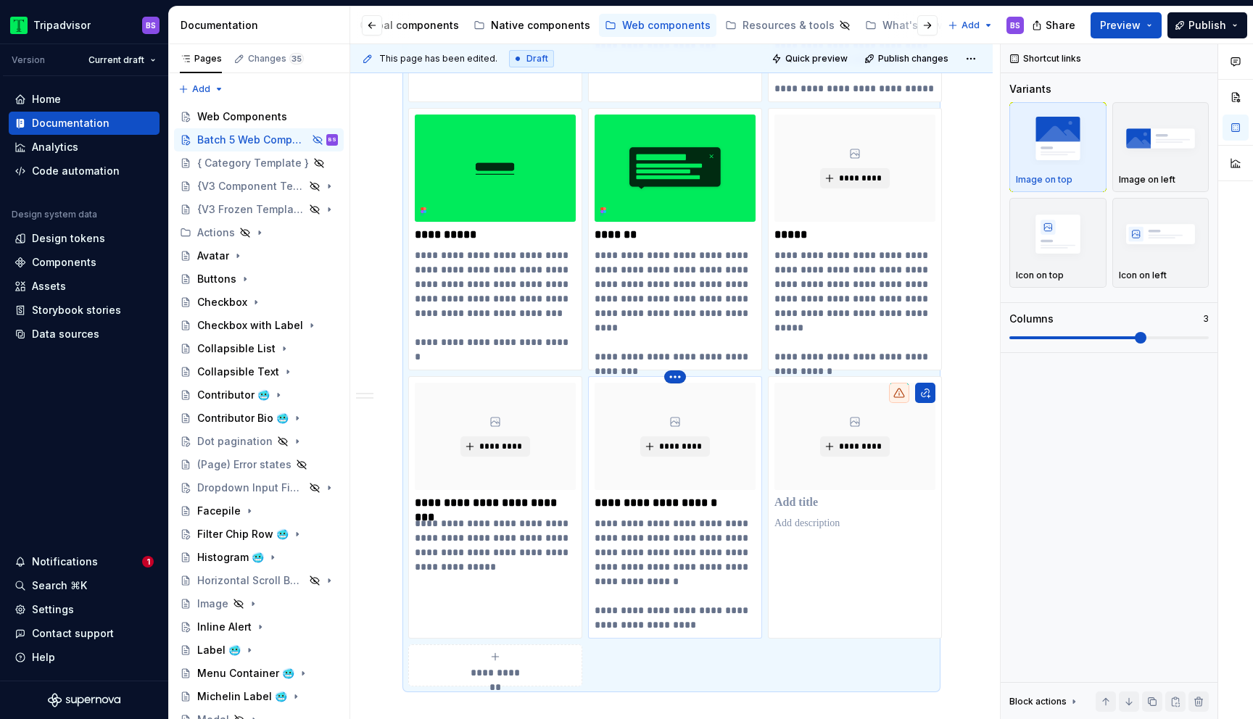
click at [672, 375] on html "Tripadvisor BS Version Current draft Home Documentation Analytics Code automati…" at bounding box center [626, 359] width 1253 height 719
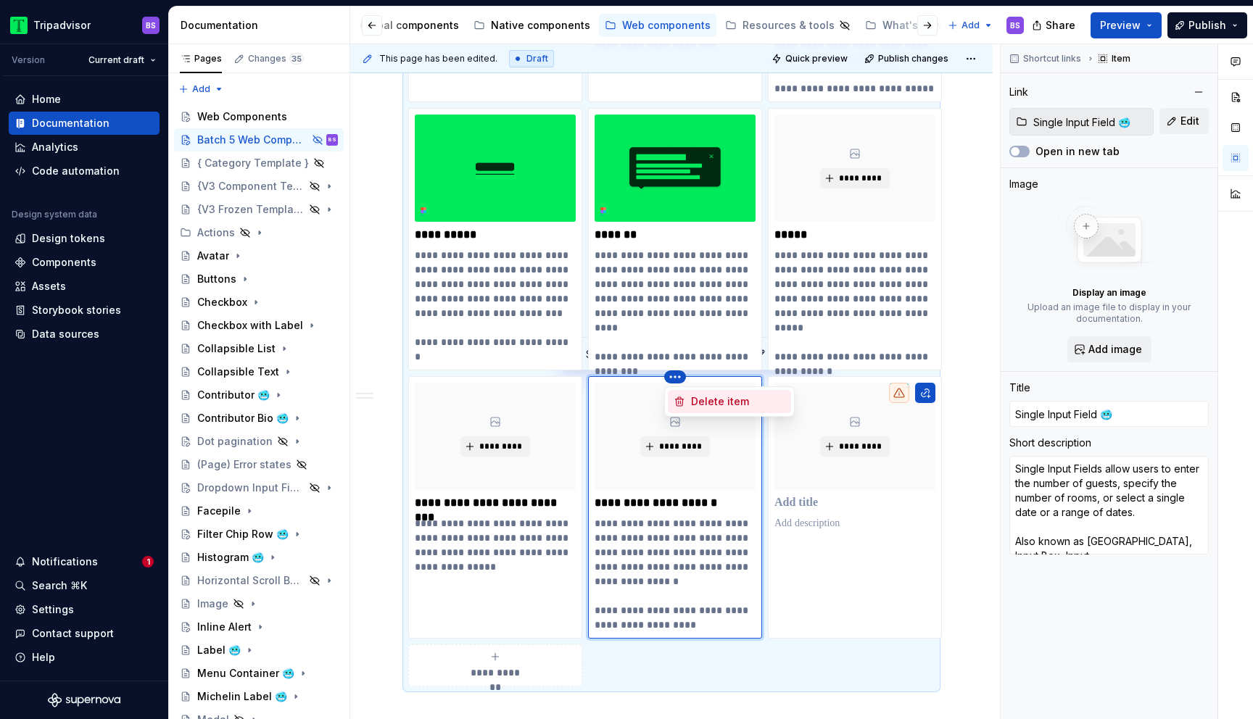
click at [698, 408] on div "Delete item" at bounding box center [738, 402] width 94 height 15
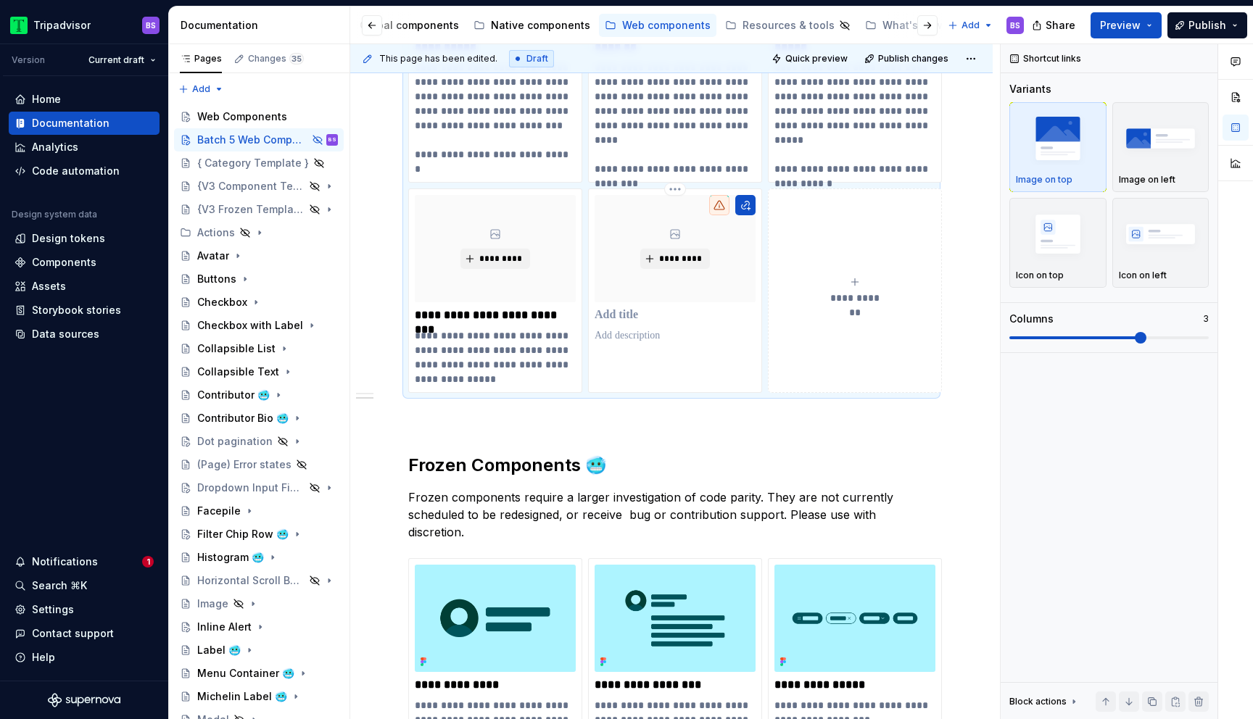
scroll to position [1627, 0]
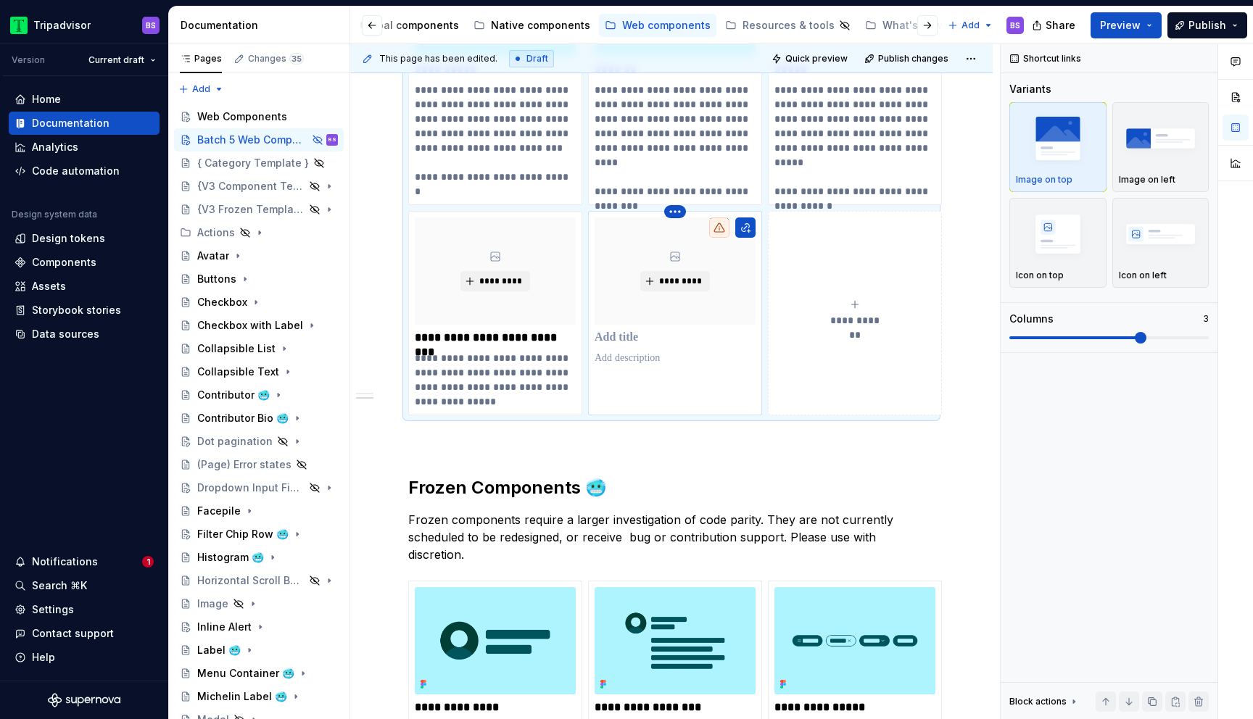
click at [676, 213] on html "Tripadvisor BS Version Current draft Home Documentation Analytics Code automati…" at bounding box center [626, 359] width 1253 height 719
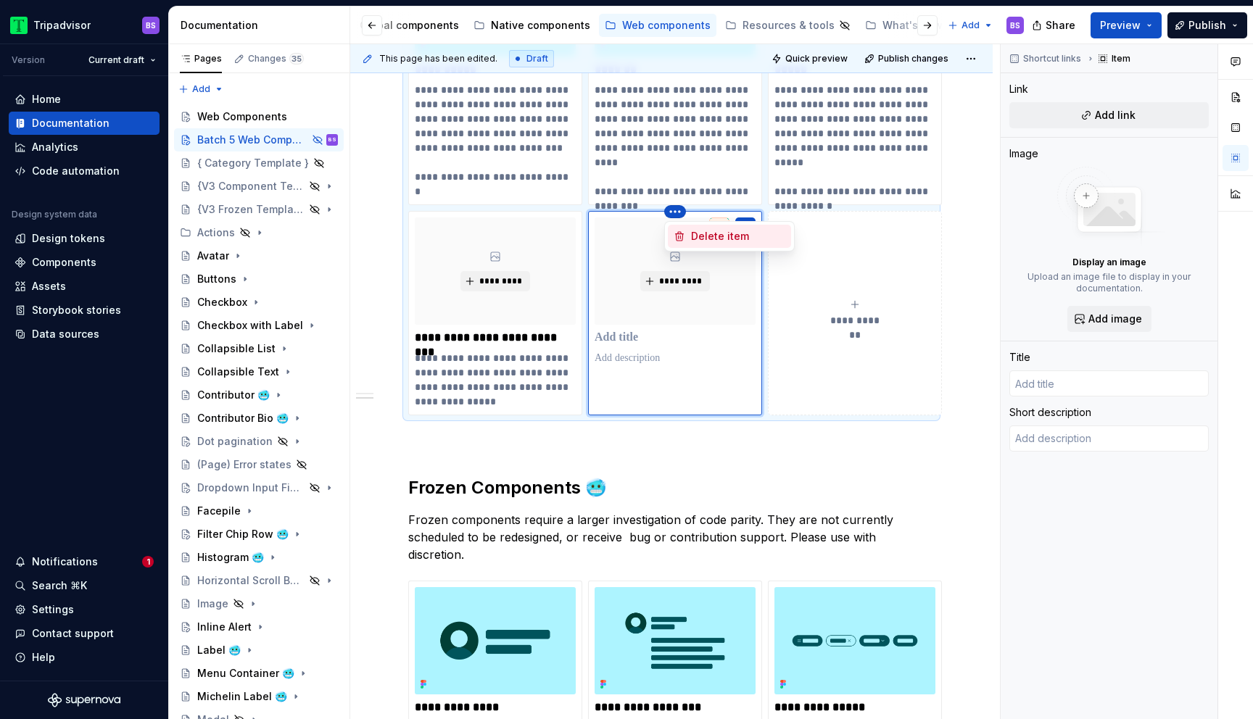
click at [698, 229] on div "Delete item" at bounding box center [738, 236] width 94 height 15
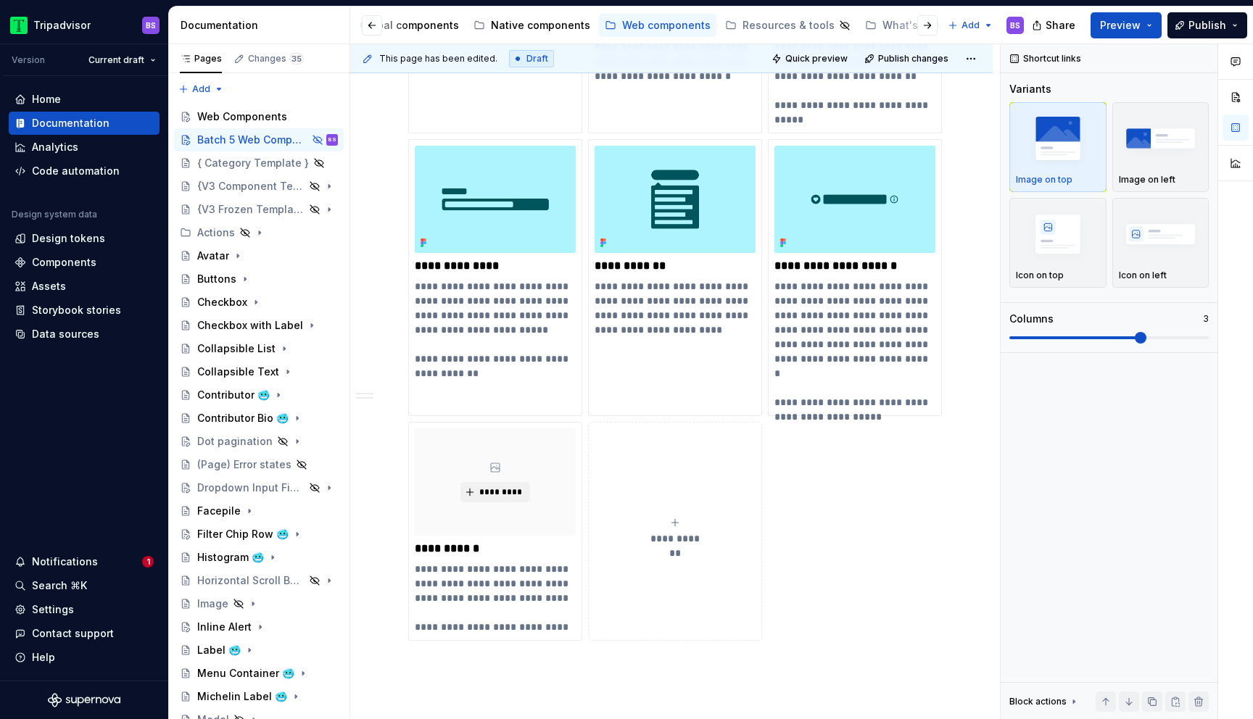
scroll to position [2792, 0]
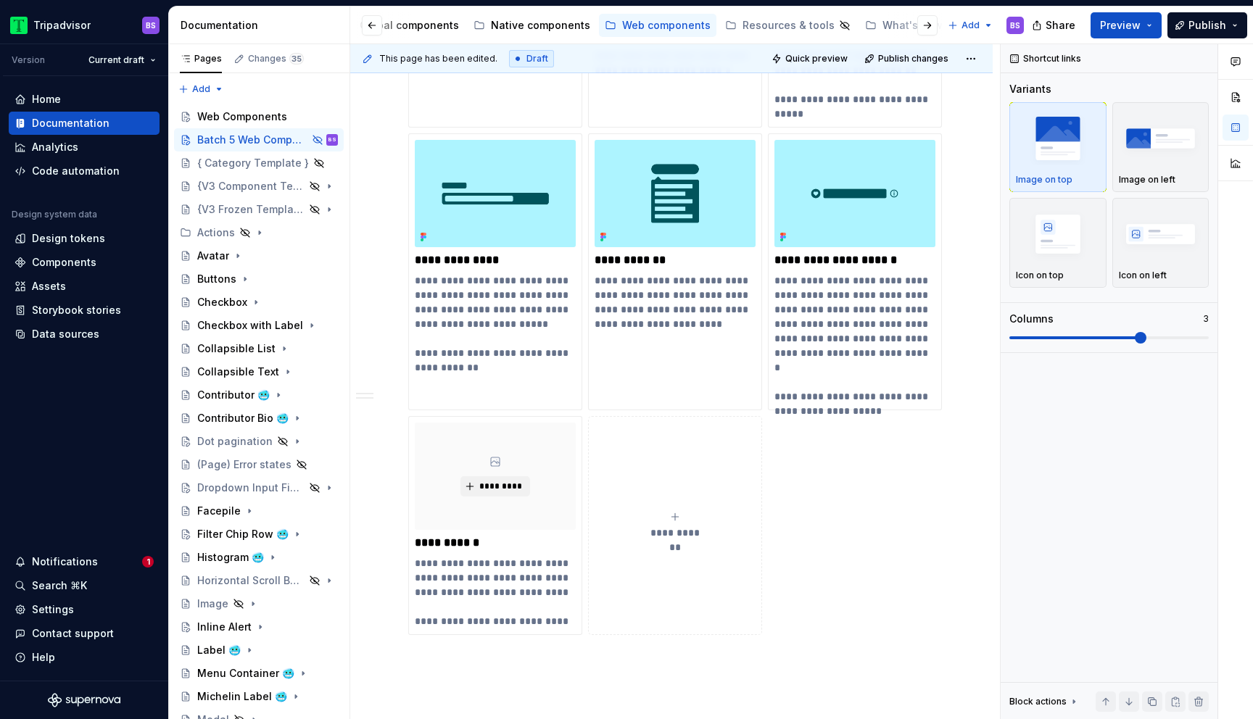
click at [672, 511] on icon "submit" at bounding box center [675, 517] width 12 height 12
type textarea "*"
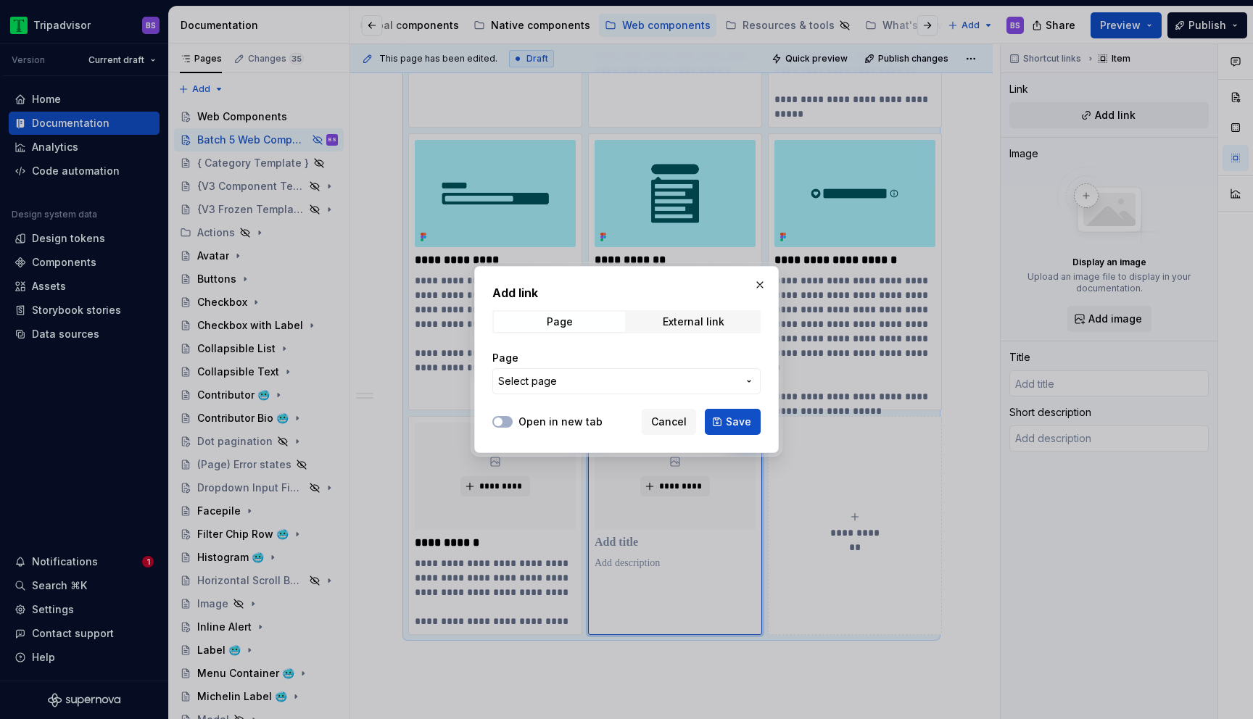
click at [577, 373] on button "Select page" at bounding box center [626, 381] width 268 height 26
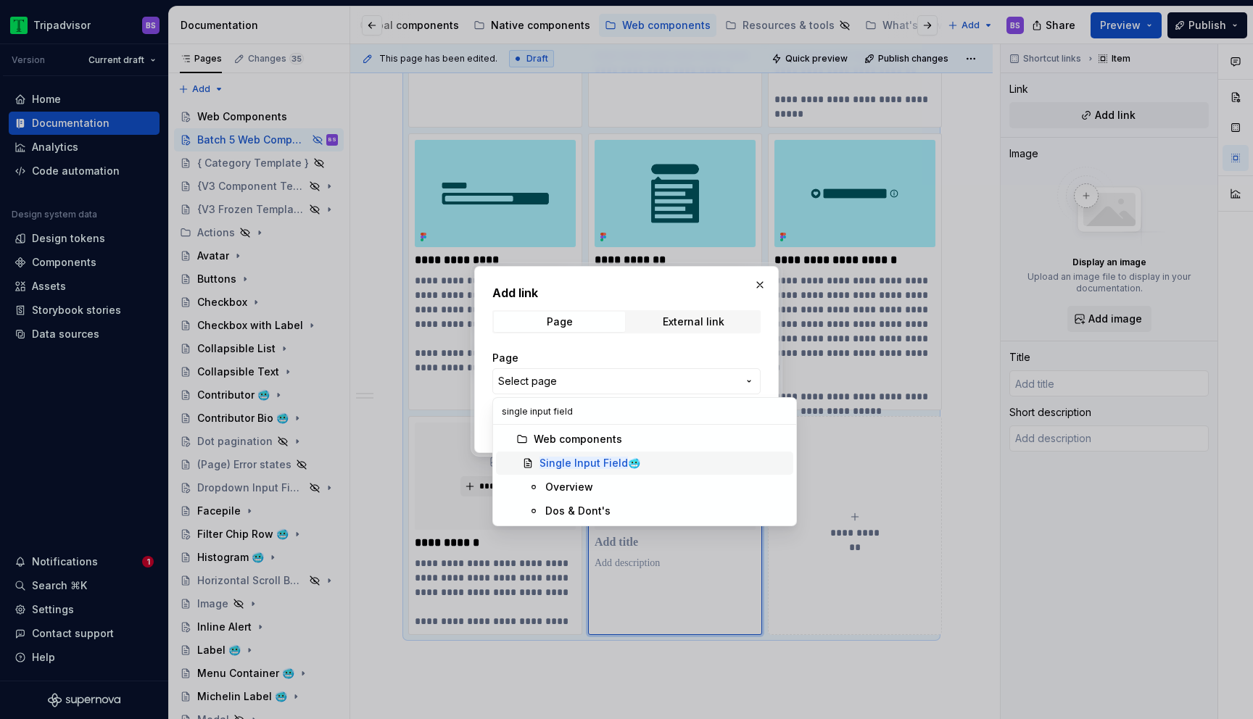
type input "single input field"
click at [581, 461] on mark "Single Input Field" at bounding box center [584, 463] width 88 height 12
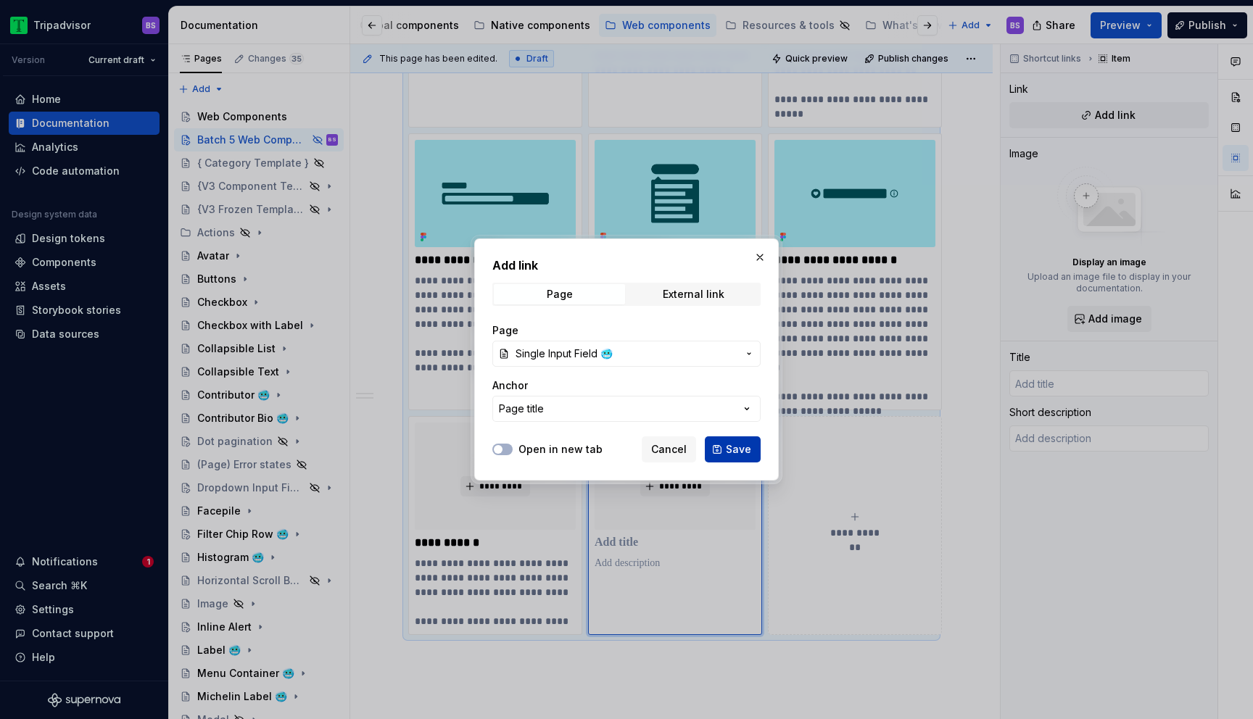
click at [746, 447] on span "Save" at bounding box center [738, 449] width 25 height 15
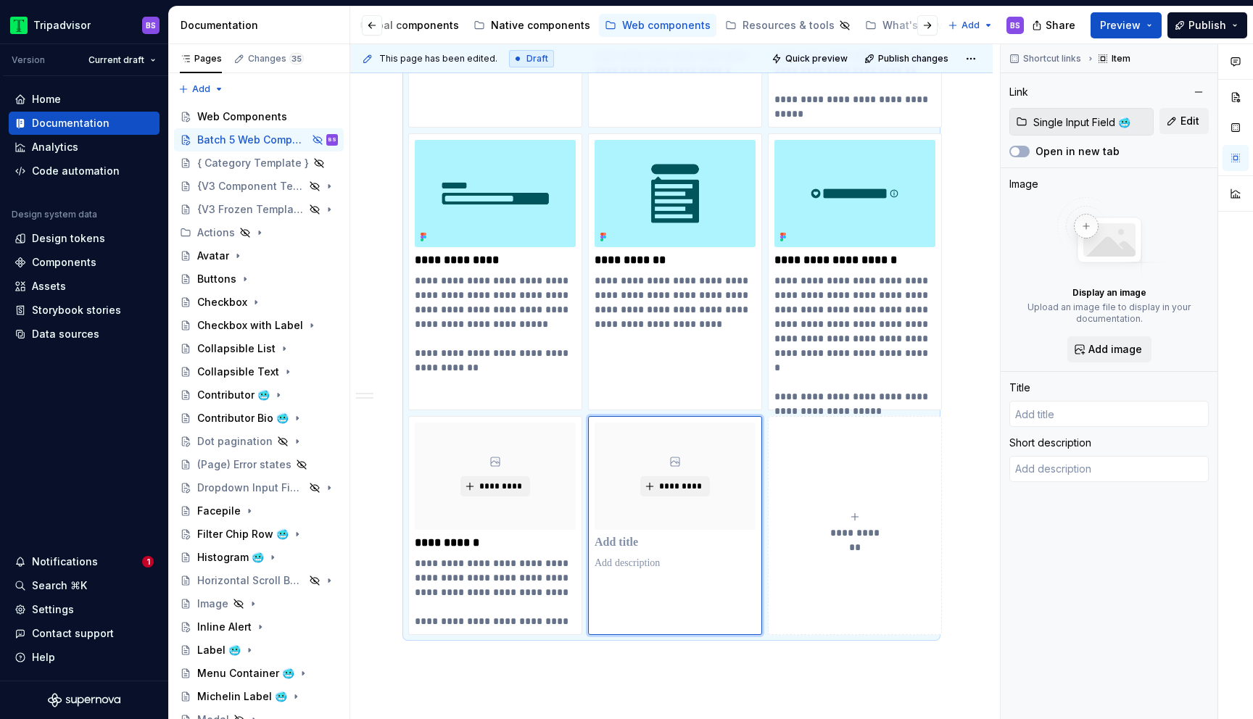
type textarea "*"
type input "Single Input Field 🥶"
type textarea "Single Input Fields allow users to enter the number of guests, specify the numb…"
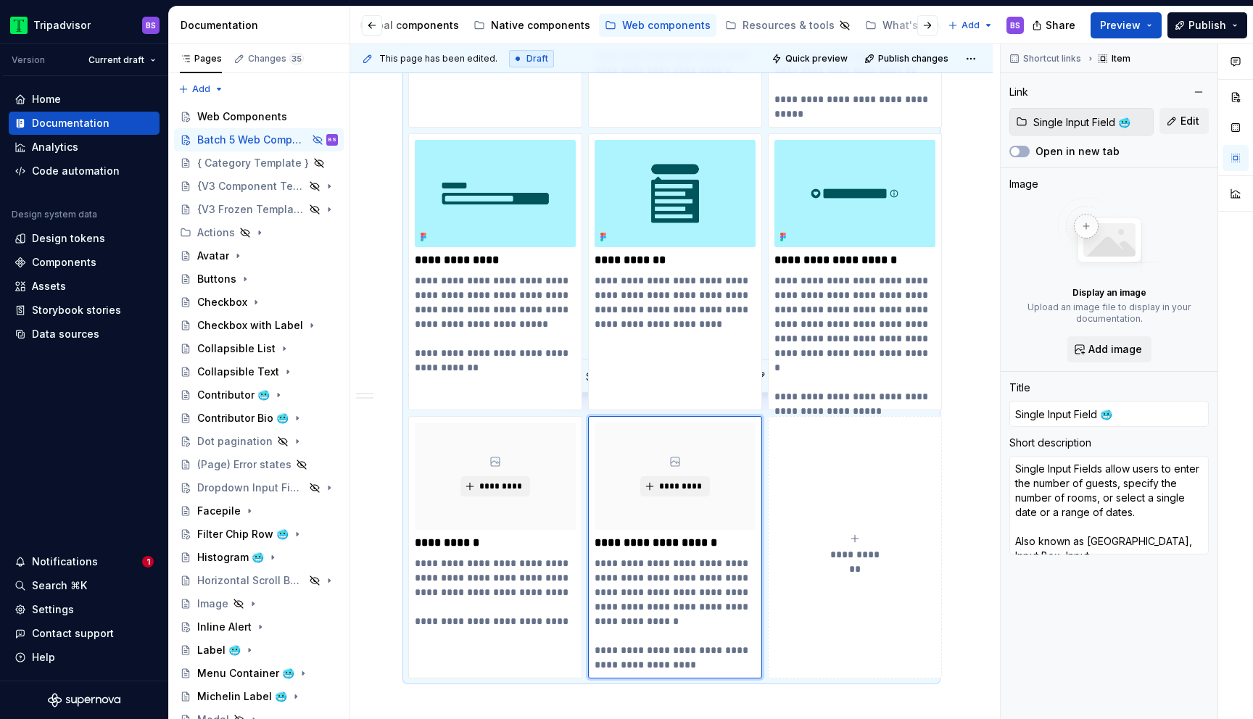
click at [853, 533] on icon "submit" at bounding box center [855, 539] width 12 height 12
type textarea "*"
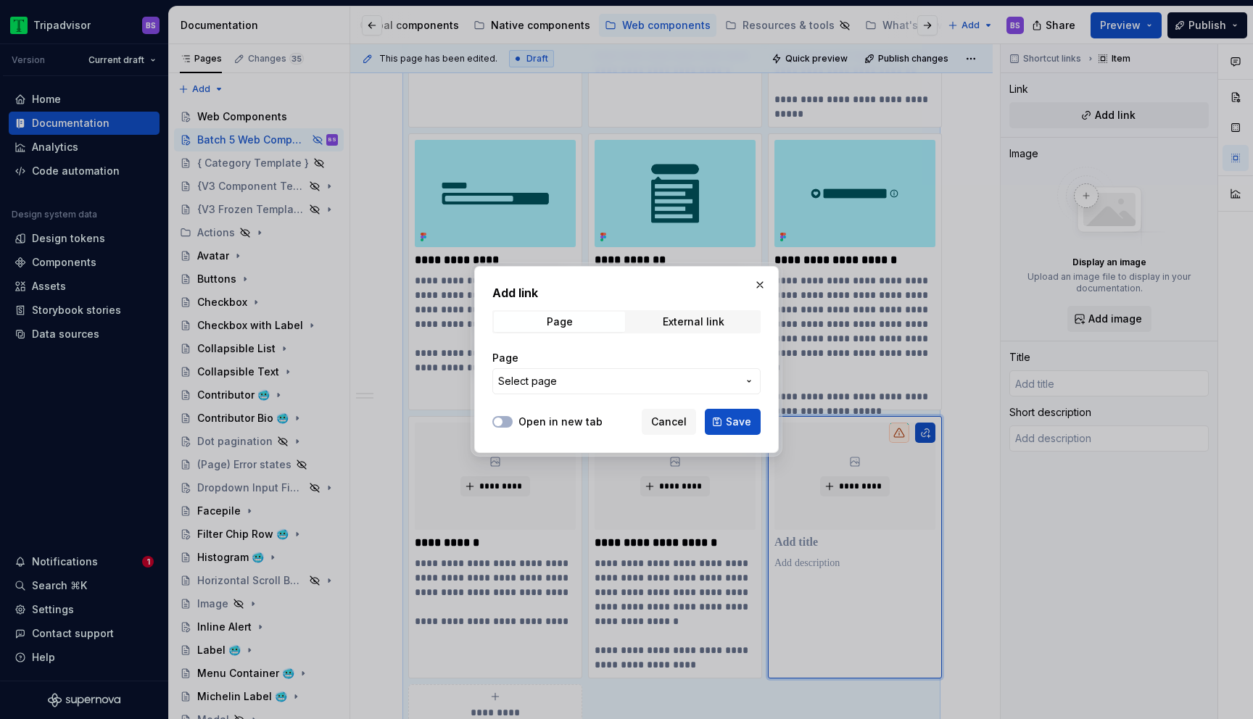
click at [600, 383] on span "Select page" at bounding box center [617, 381] width 239 height 15
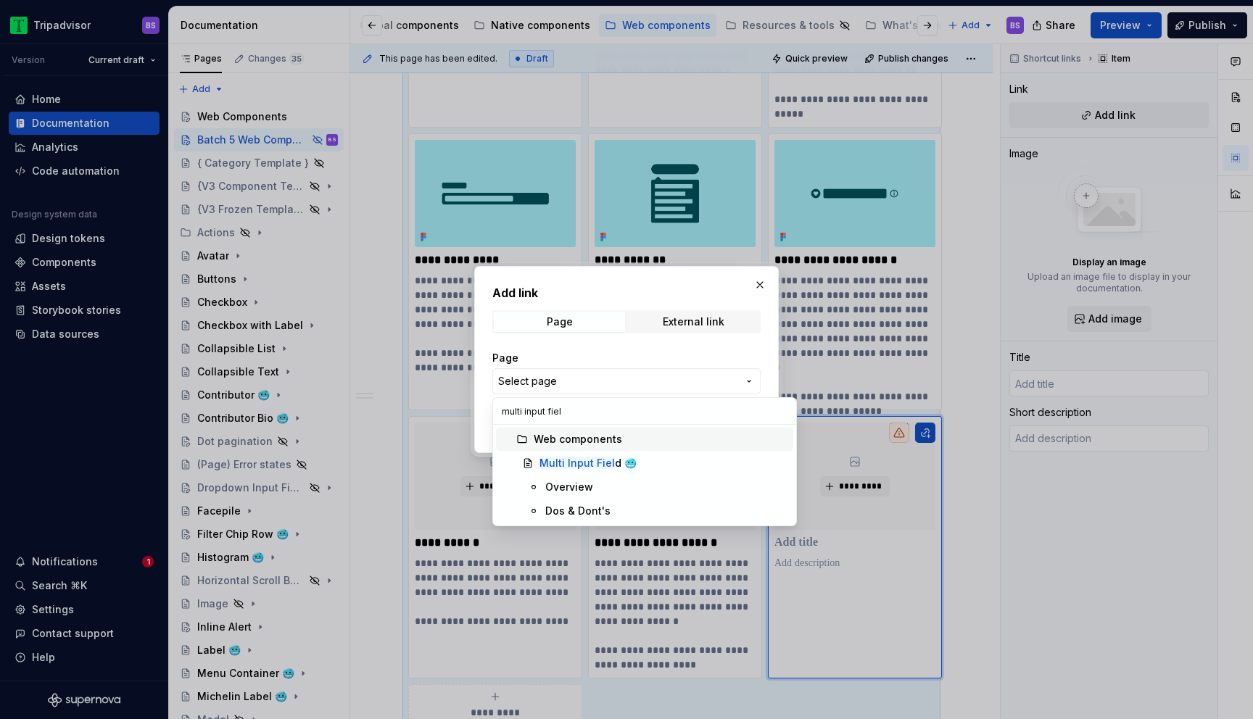
type input "multi input fiel"
click at [593, 456] on div "Multi Input Fiel d 🥶" at bounding box center [588, 463] width 97 height 15
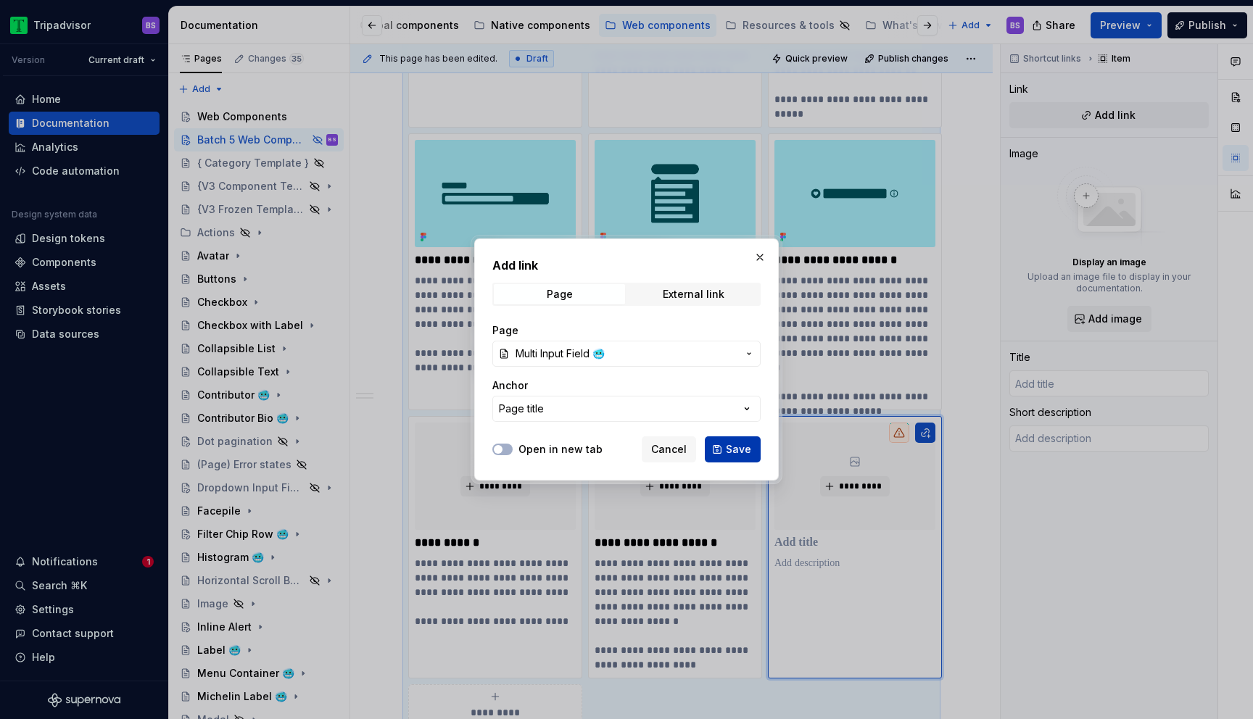
click at [735, 452] on span "Save" at bounding box center [738, 449] width 25 height 15
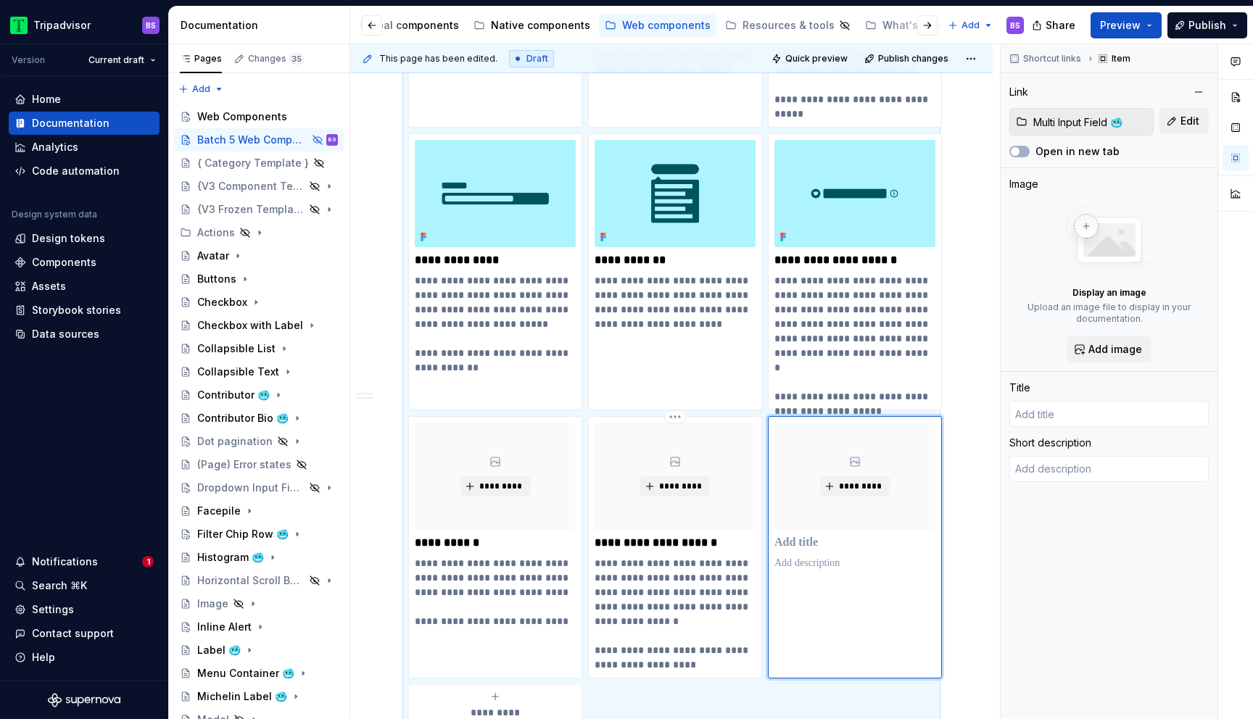
type textarea "*"
type input "Multi Input Field 🥶"
type textarea "Multi Input Fields allow users to enter the number of guests, specify the numbe…"
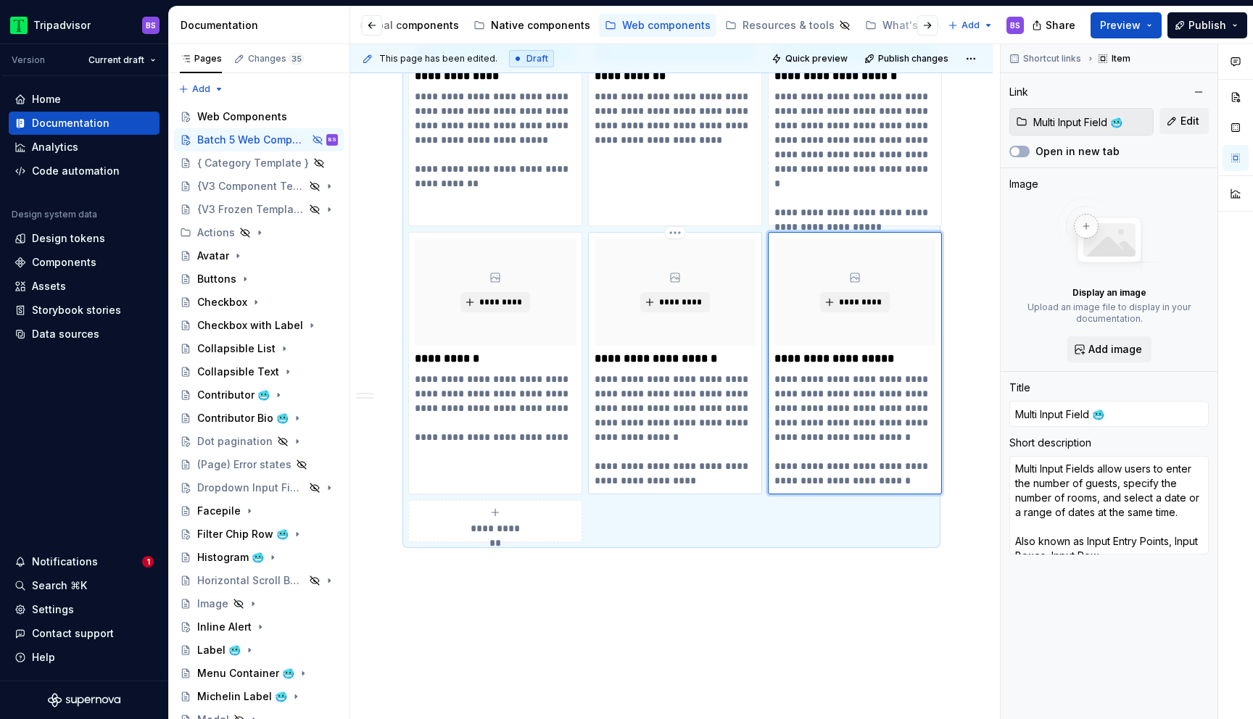
scroll to position [3014, 0]
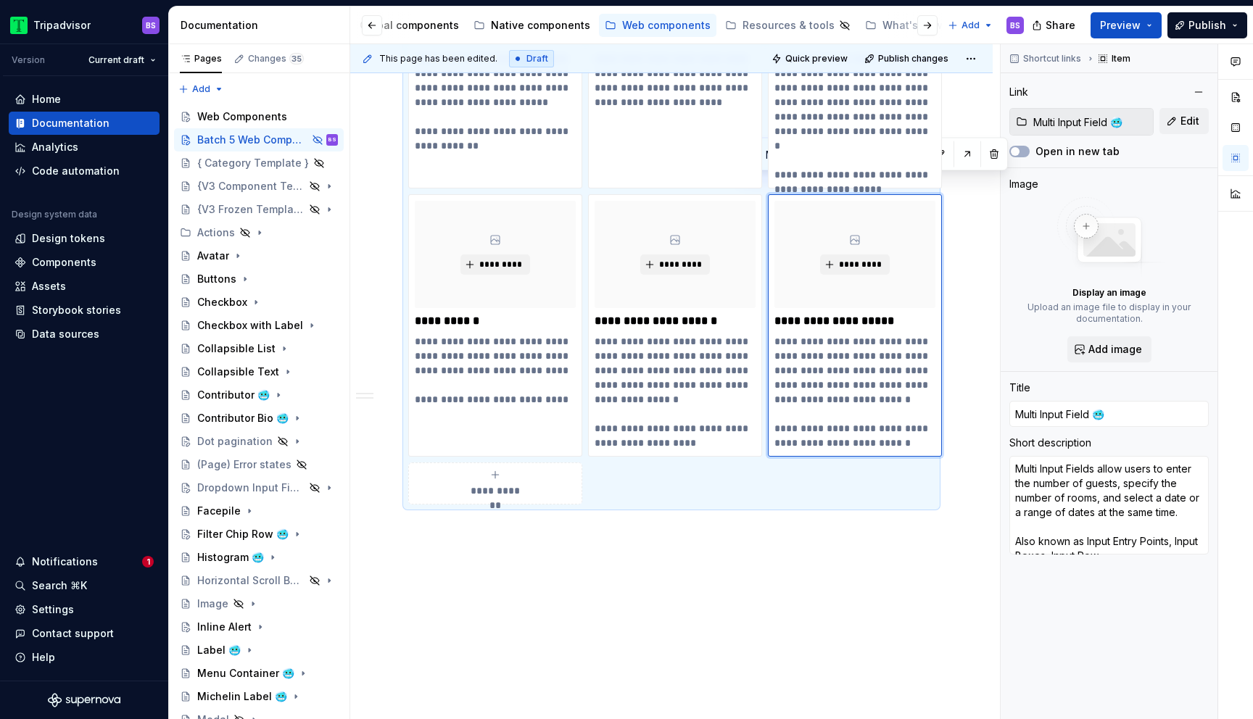
click at [501, 469] on div "**********" at bounding box center [495, 483] width 161 height 29
type textarea "*"
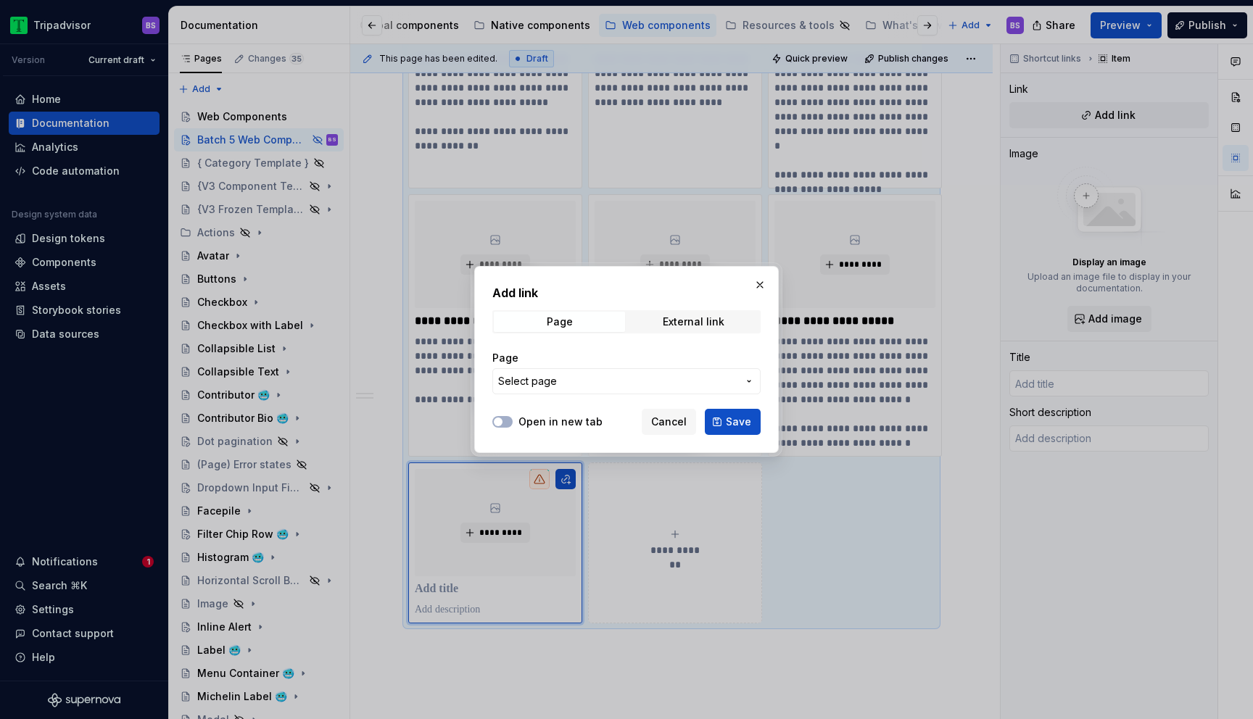
click at [527, 388] on span "Select page" at bounding box center [527, 381] width 59 height 15
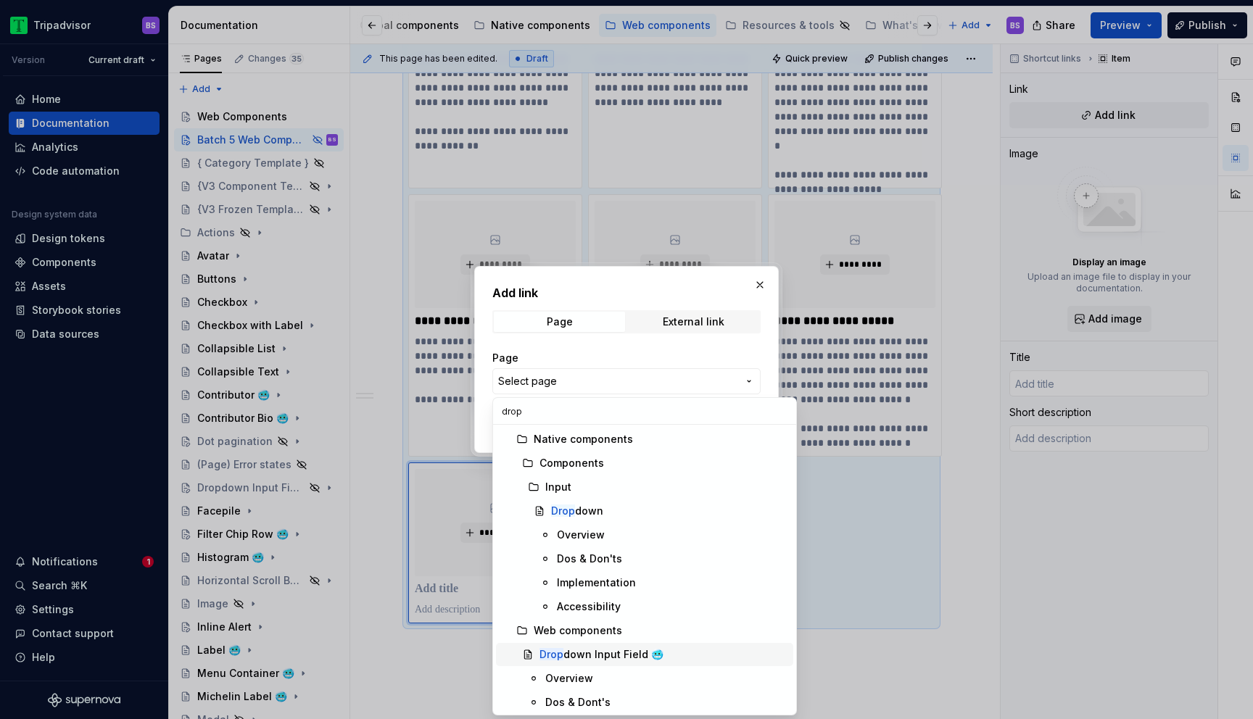
type input "drop"
click at [574, 656] on div "Drop down Input Field 🥶" at bounding box center [602, 655] width 124 height 15
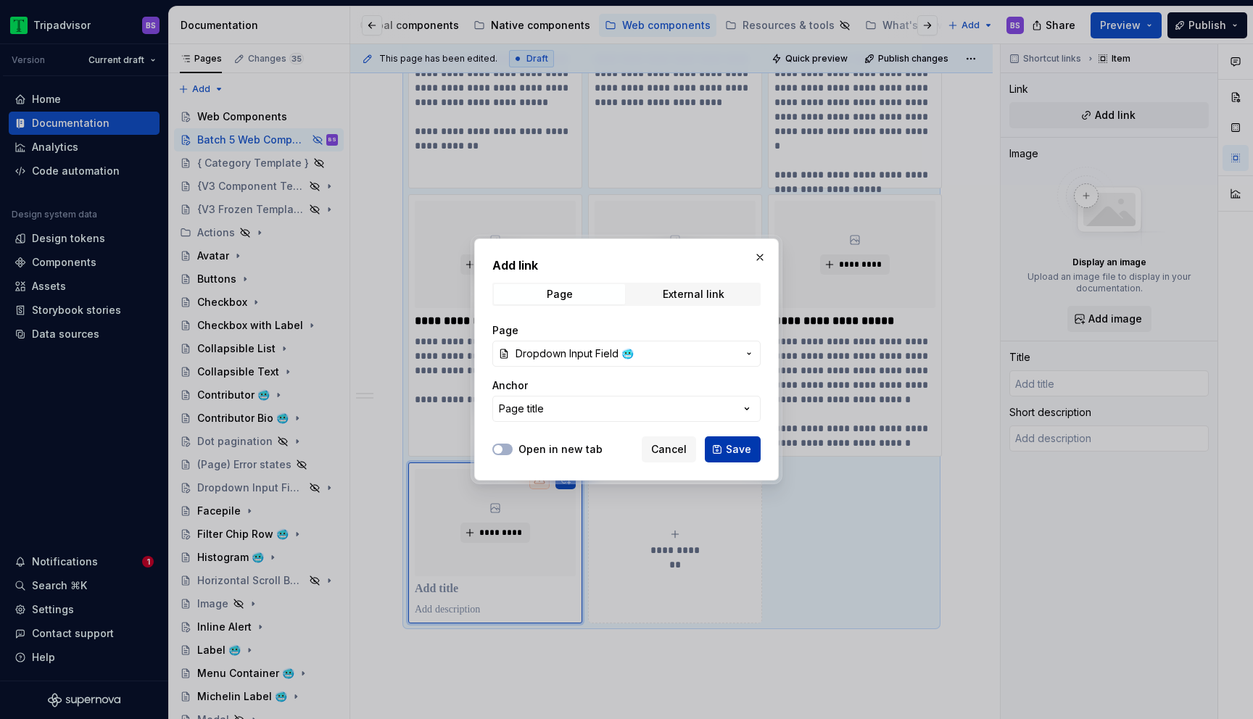
click at [722, 449] on button "Save" at bounding box center [733, 450] width 56 height 26
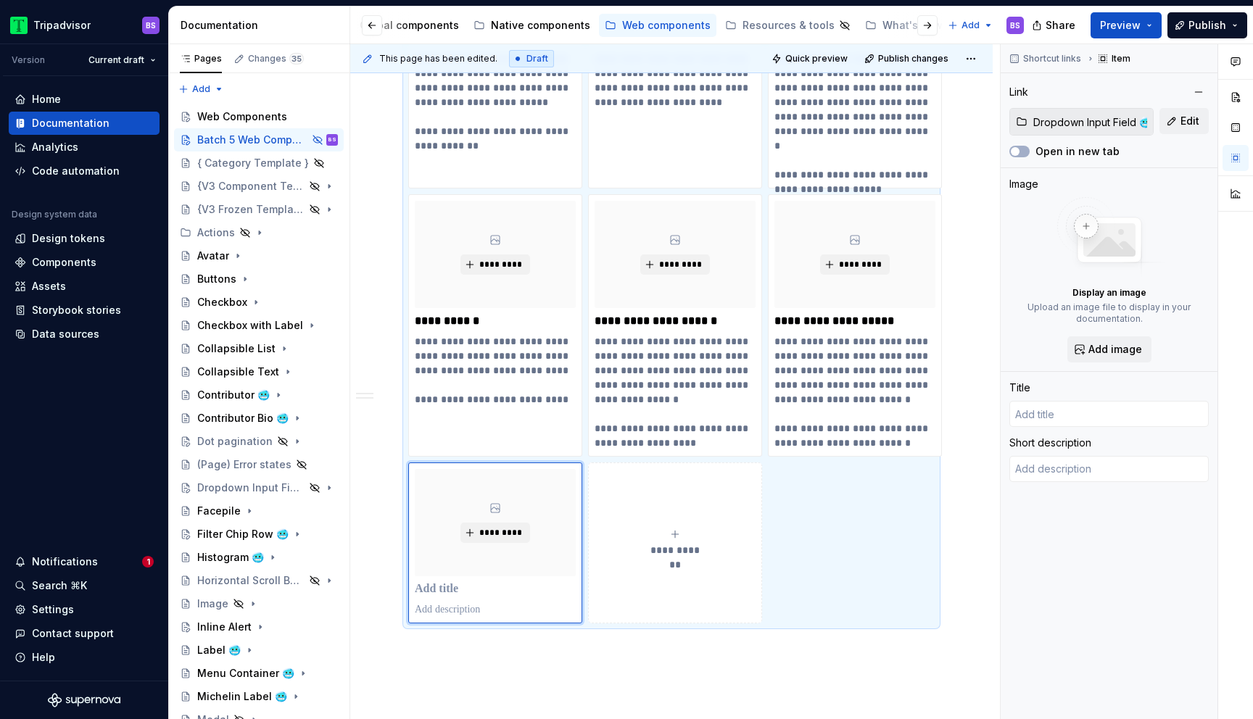
type textarea "*"
type input "Dropdown Input Field 🥶"
type textarea "A Dropdown Input Field is a compact element that allows users to quickly select…"
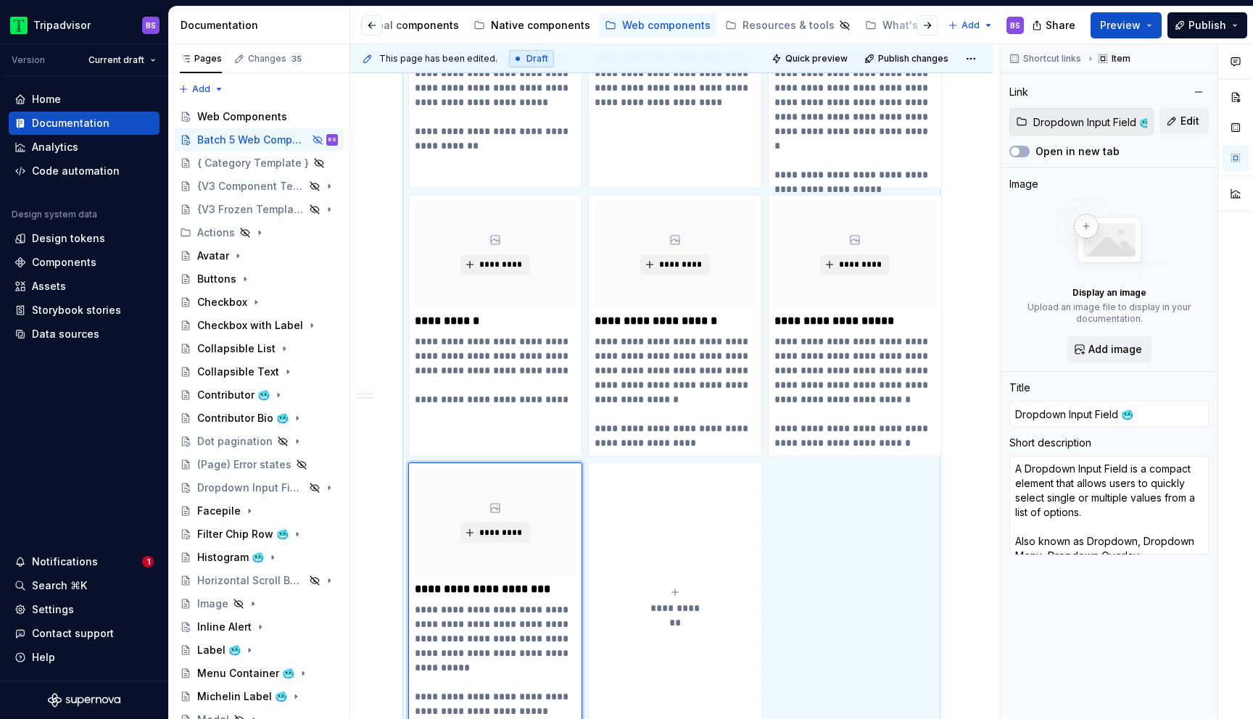
click at [674, 587] on icon "submit" at bounding box center [675, 593] width 12 height 12
type textarea "*"
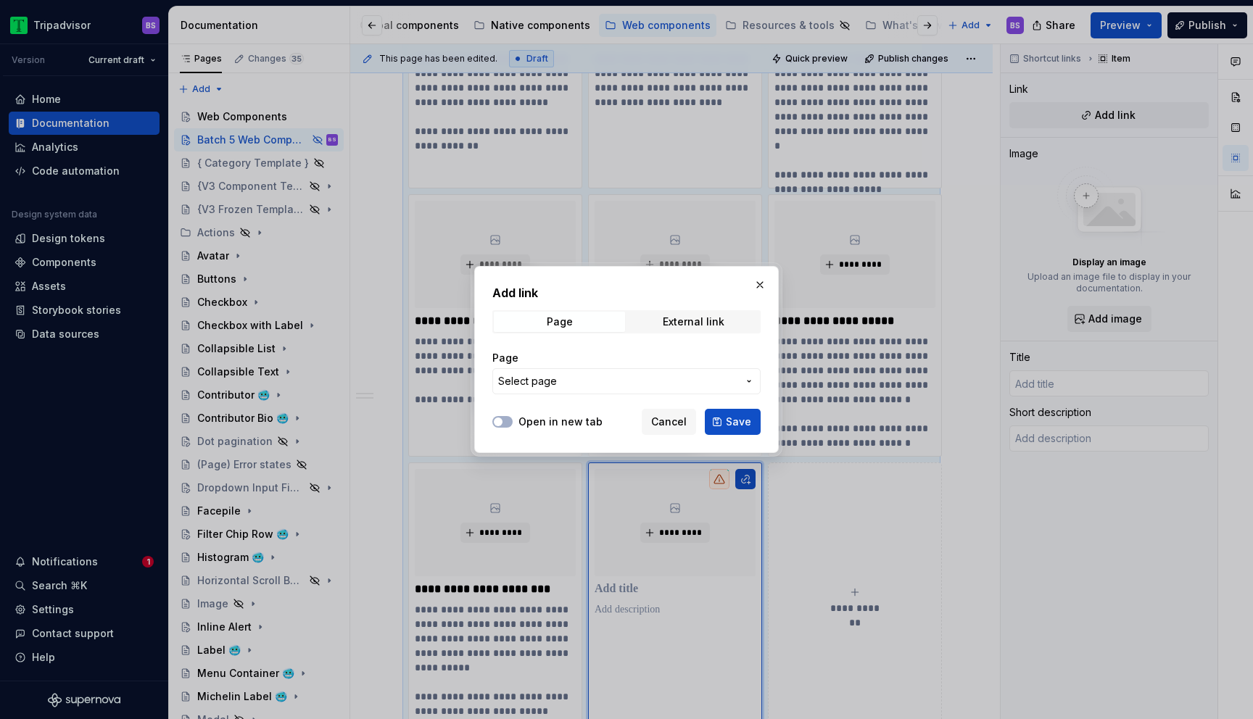
type textarea "*"
click at [585, 383] on span "Select page" at bounding box center [617, 381] width 239 height 15
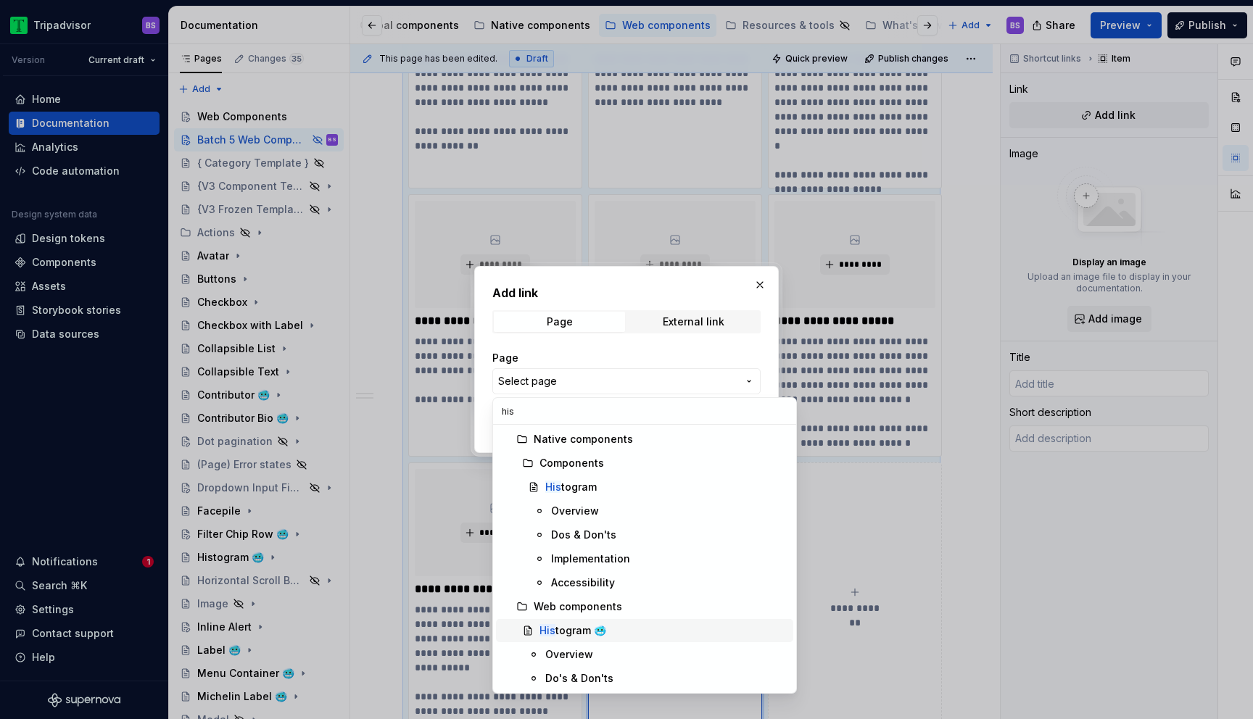
type input "his"
click at [571, 624] on div "His togram 🥶" at bounding box center [573, 631] width 67 height 15
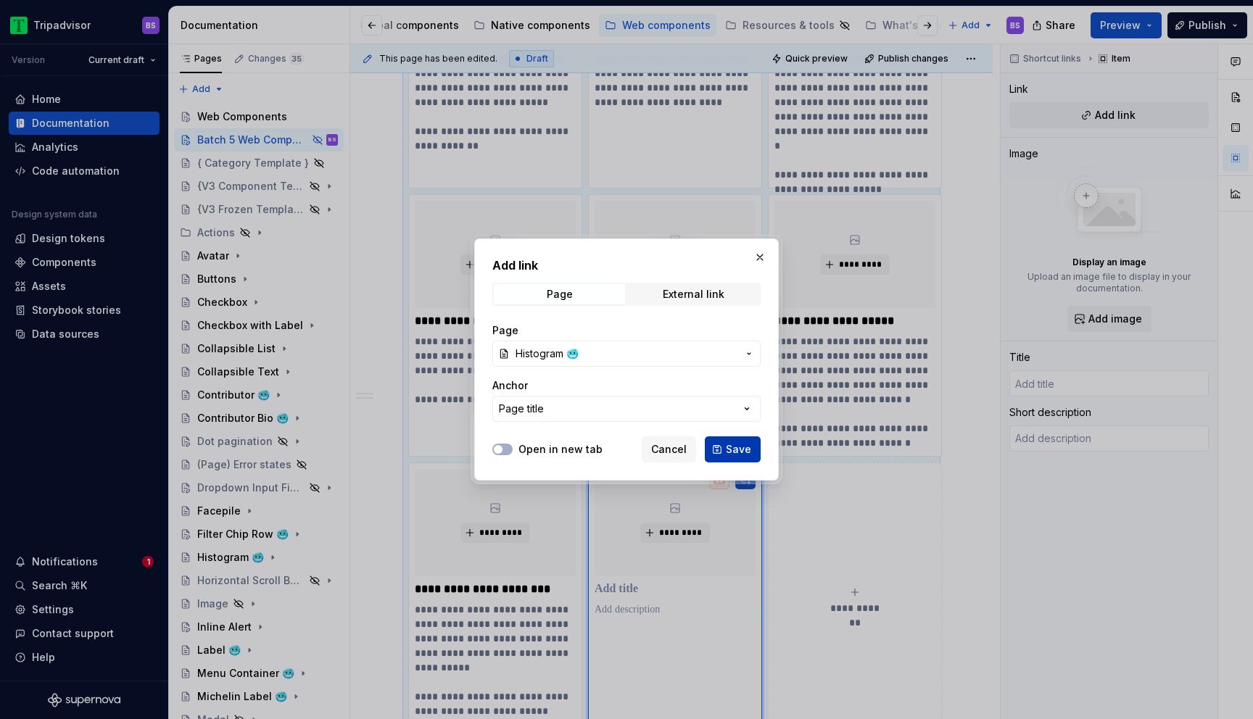
click at [732, 447] on span "Save" at bounding box center [738, 449] width 25 height 15
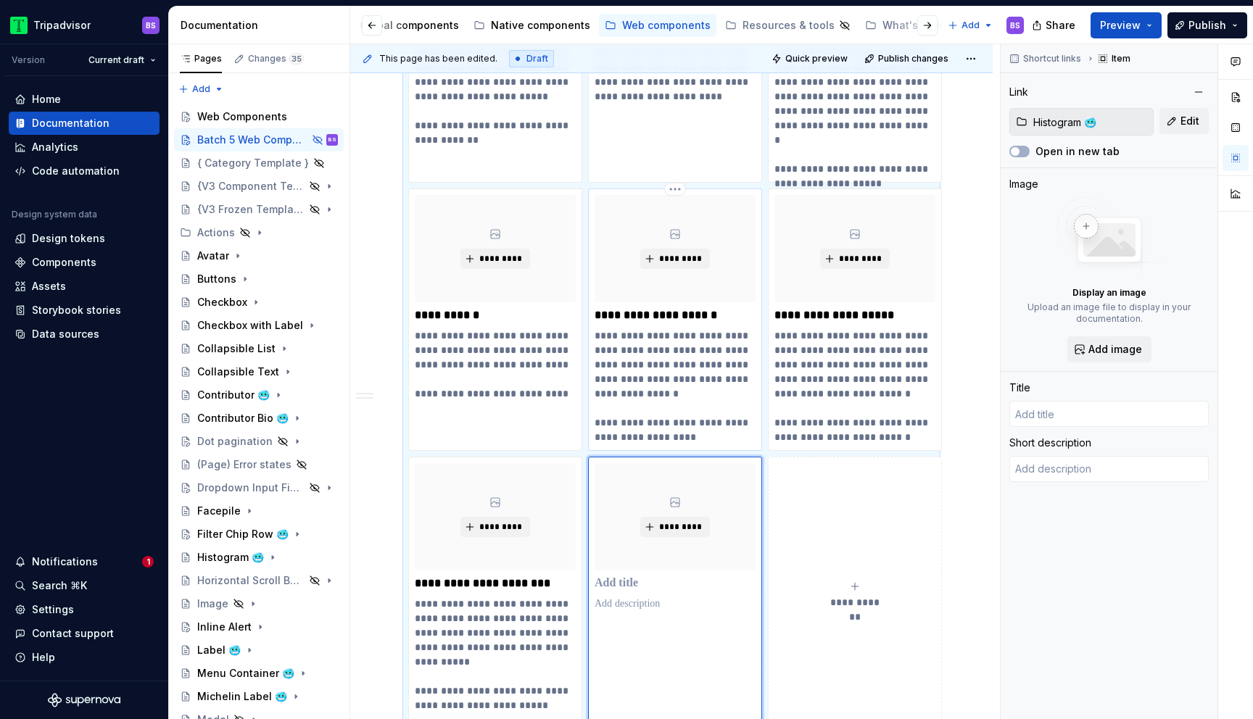
type textarea "*"
type input "Histogram 🥶"
type textarea "The histogram diagram is used to display different rating intervals that make u…"
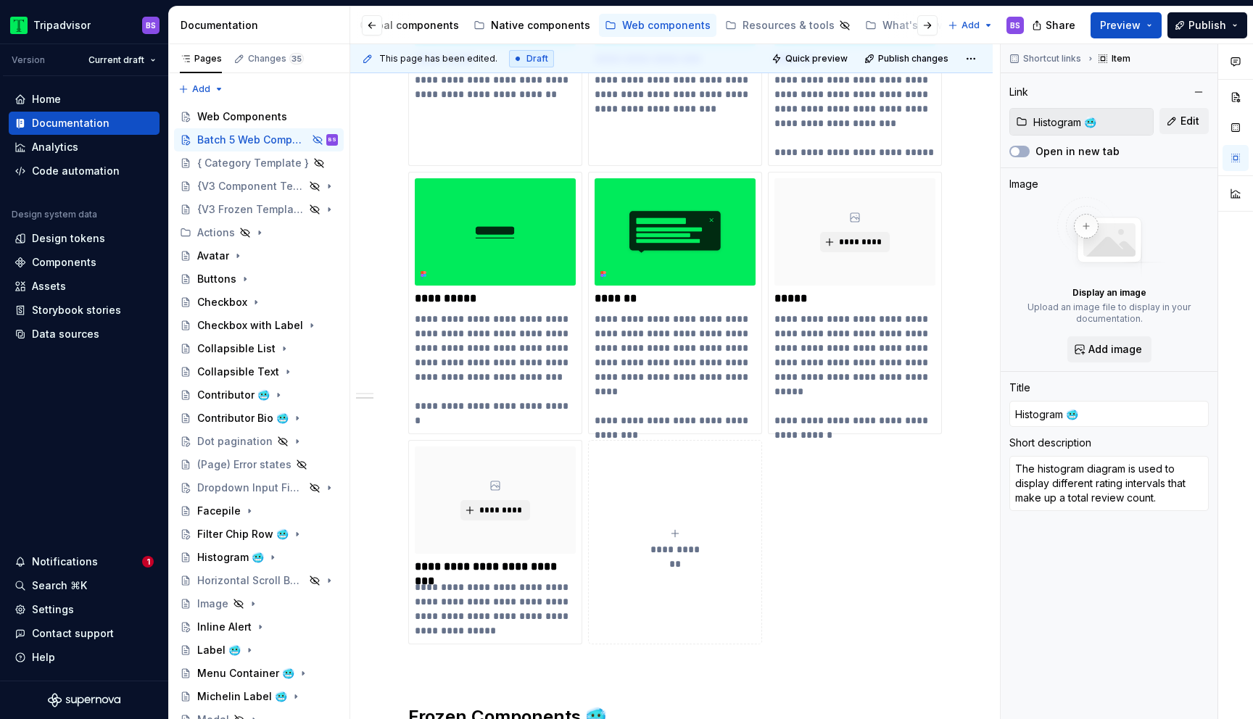
scroll to position [1376, 0]
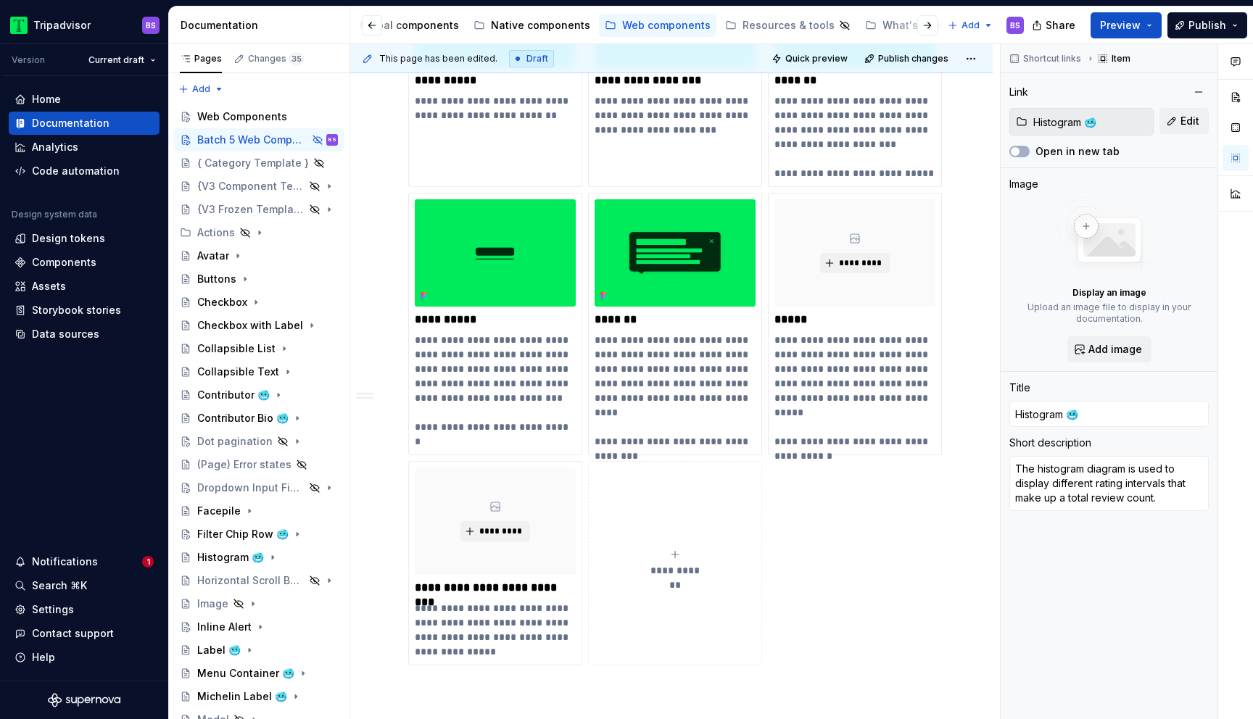
click at [672, 556] on icon "submit" at bounding box center [675, 555] width 12 height 12
type textarea "*"
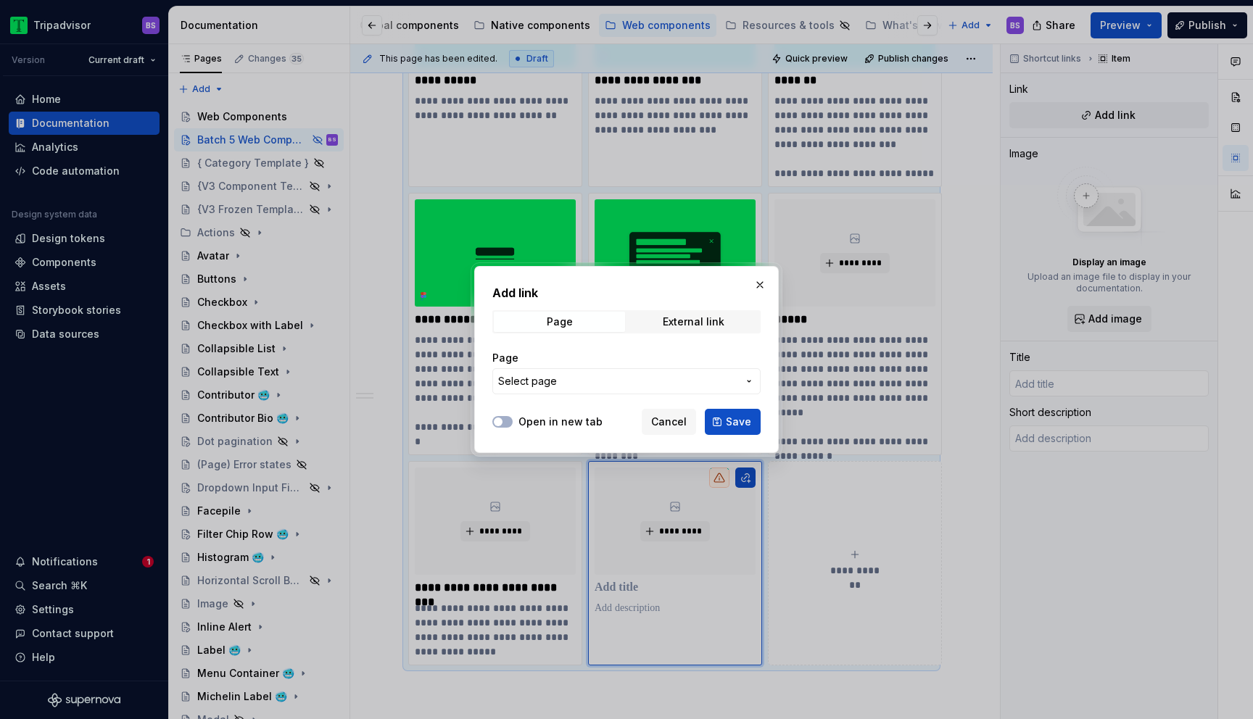
click at [581, 386] on span "Select page" at bounding box center [617, 381] width 239 height 15
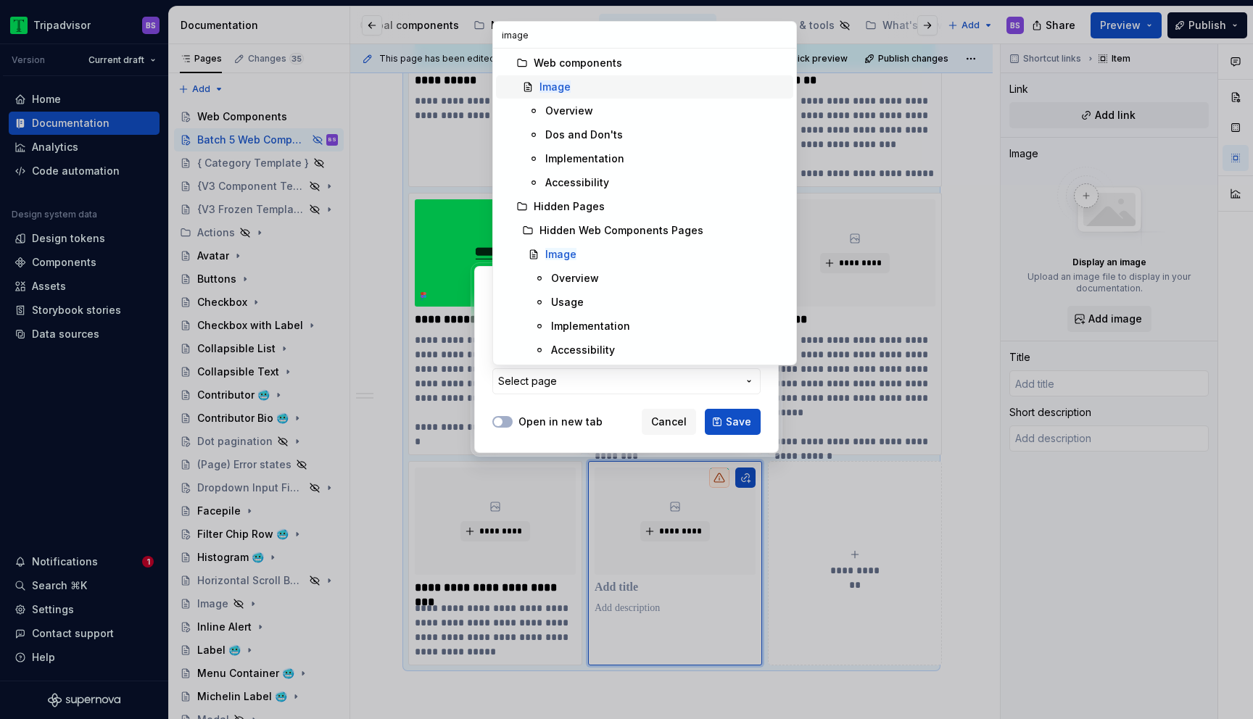
type input "image"
click at [553, 85] on mark "Image" at bounding box center [555, 86] width 31 height 12
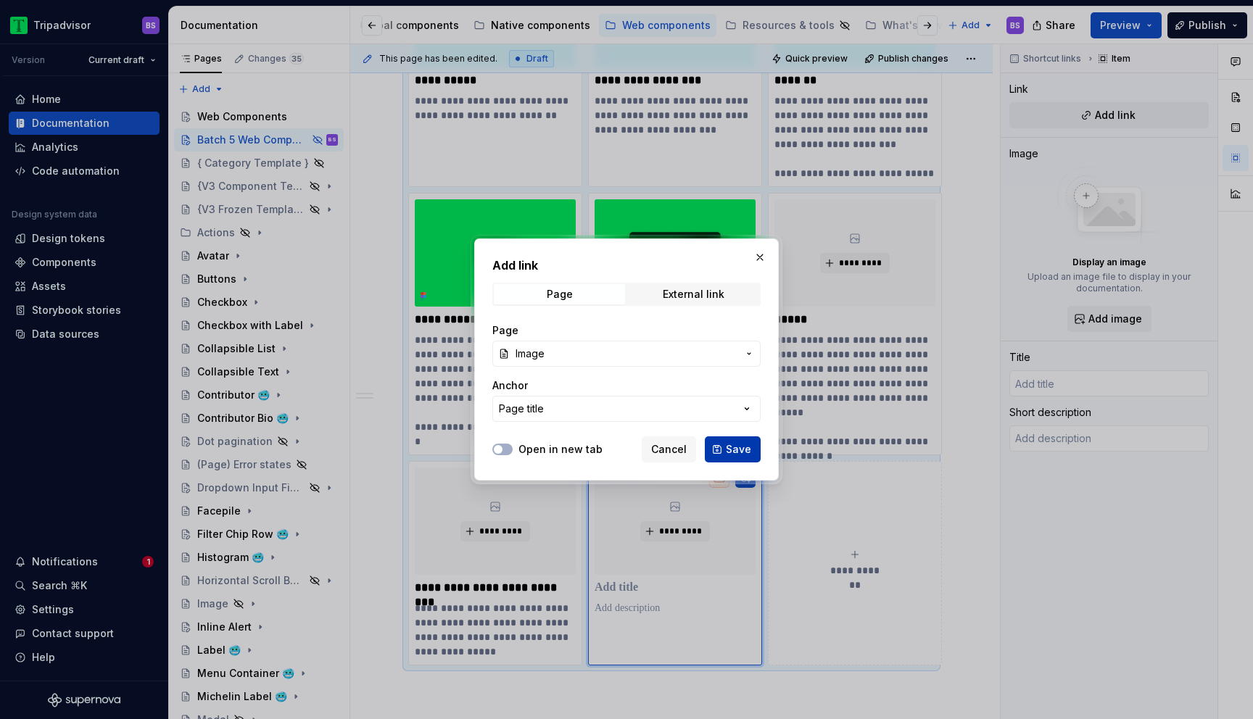
click at [721, 446] on button "Save" at bounding box center [733, 450] width 56 height 26
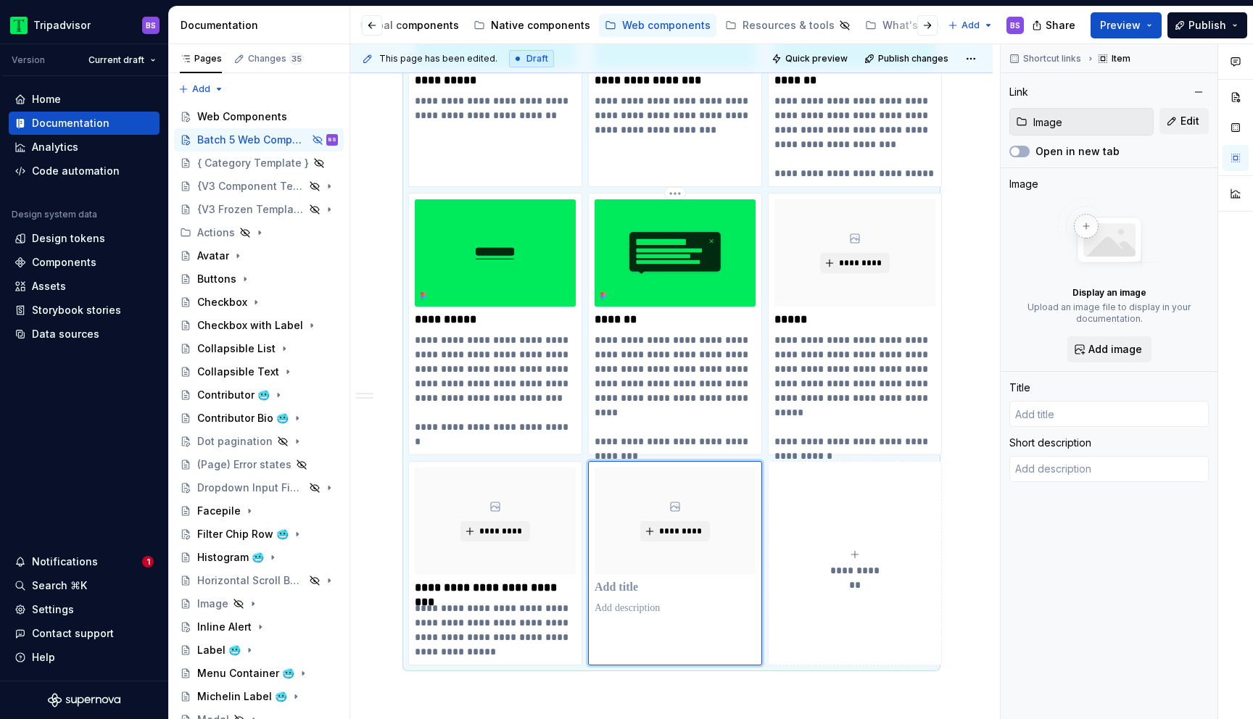
type textarea "*"
type input "Image"
type textarea "An element for embedding images of fixed proportions."
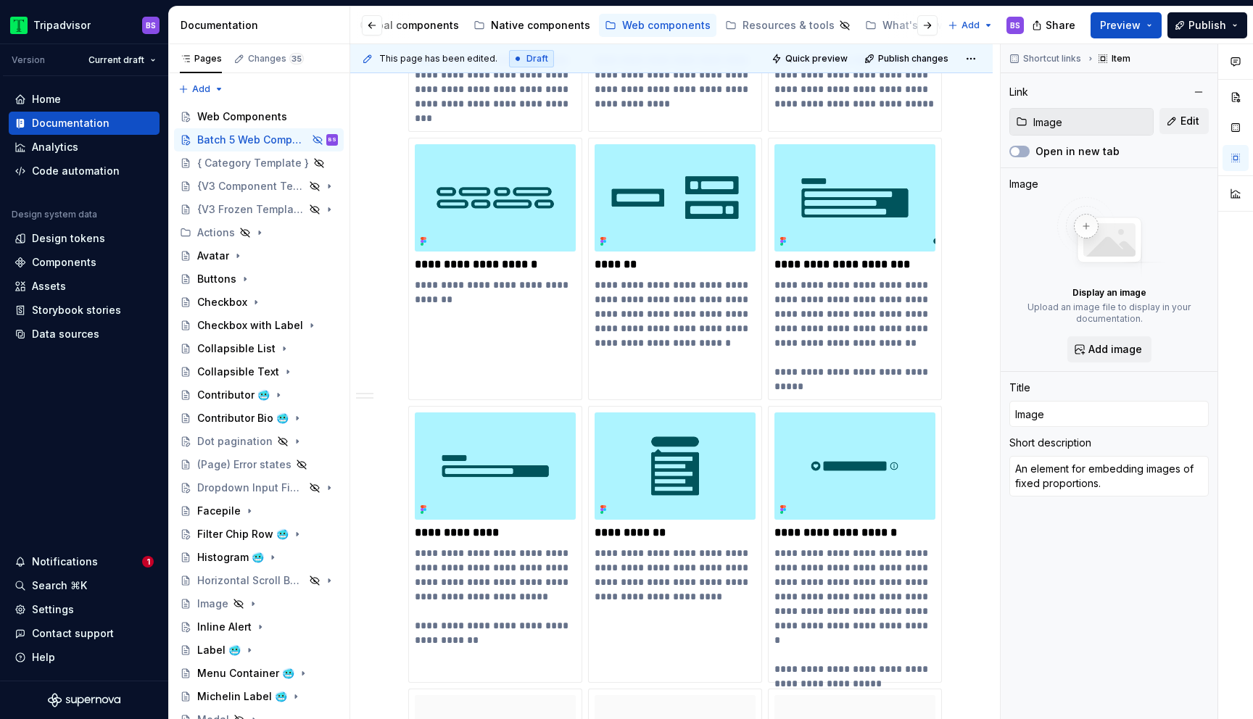
scroll to position [2127, 0]
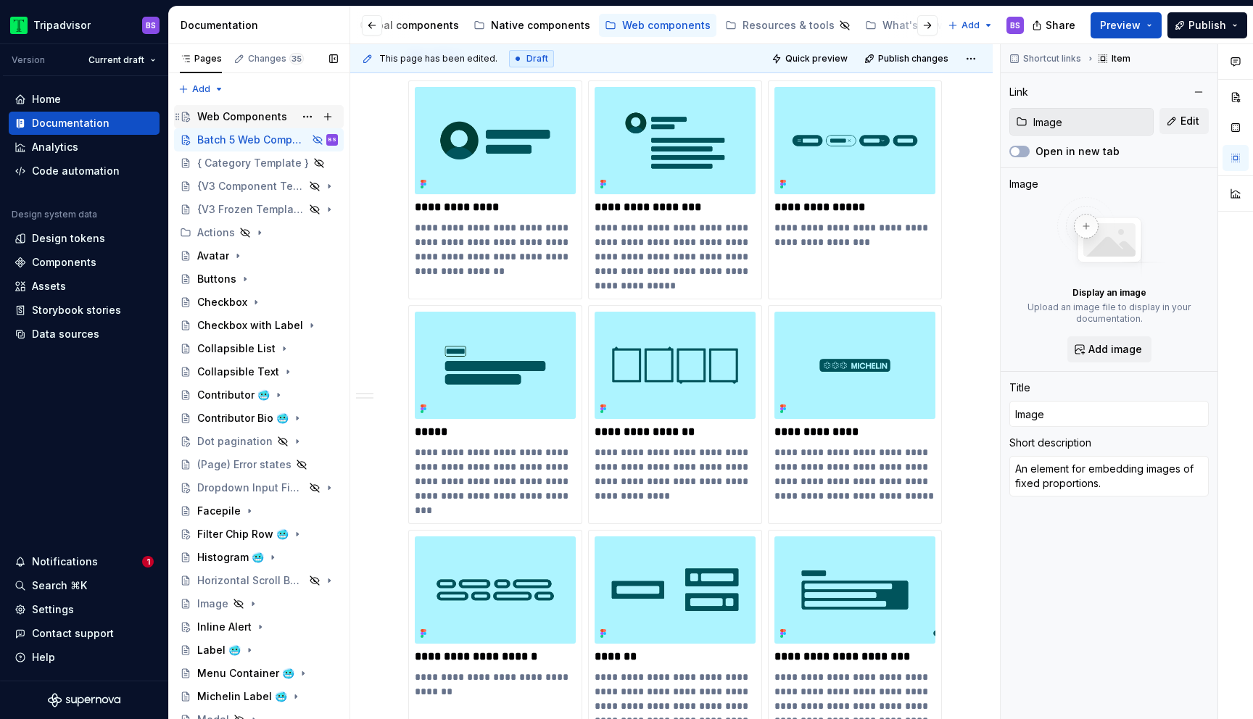
click at [263, 120] on div "Web Components" at bounding box center [242, 117] width 90 height 15
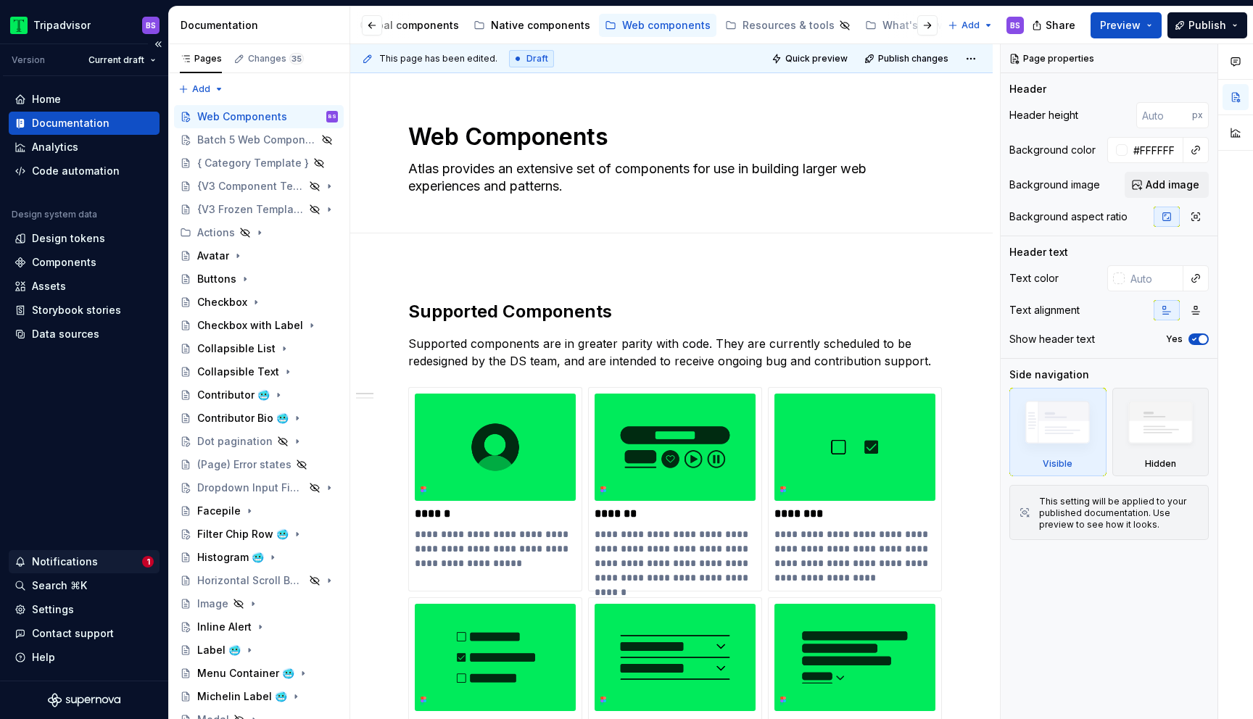
click at [91, 557] on div "Notifications" at bounding box center [65, 562] width 66 height 15
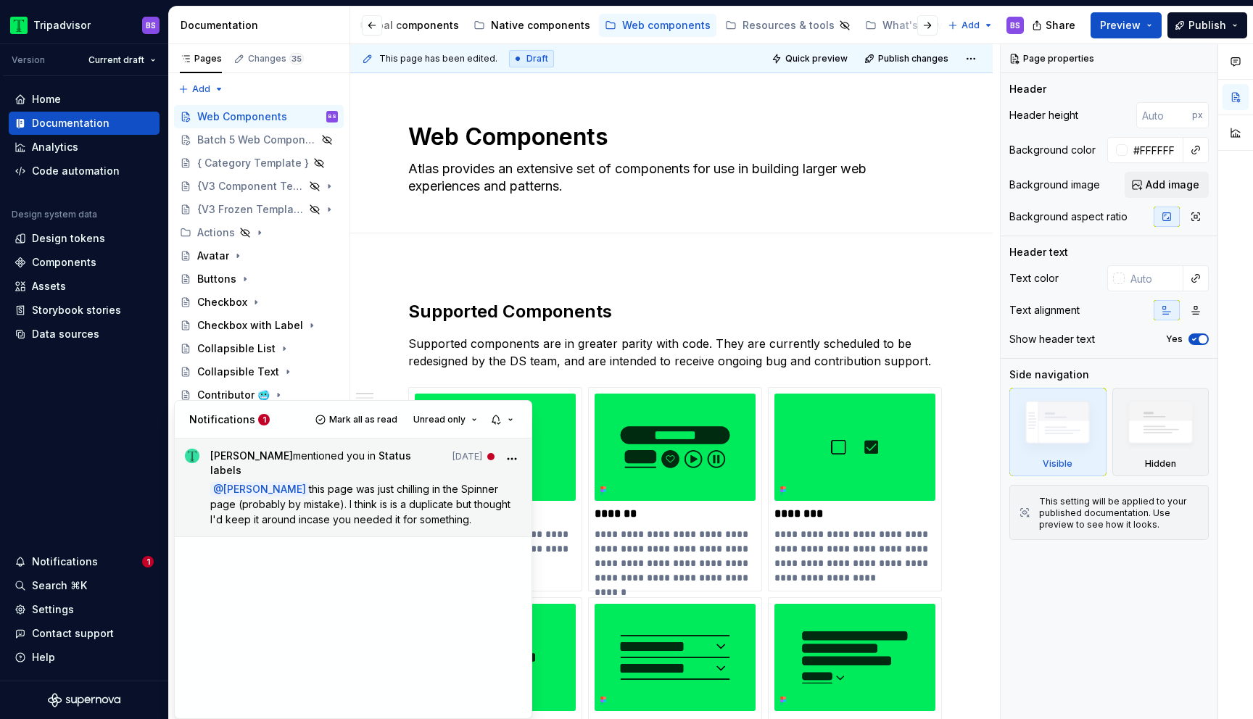
click at [366, 506] on span "this page was just chilling in the Spinner page (probably by mistake). I think …" at bounding box center [361, 504] width 303 height 43
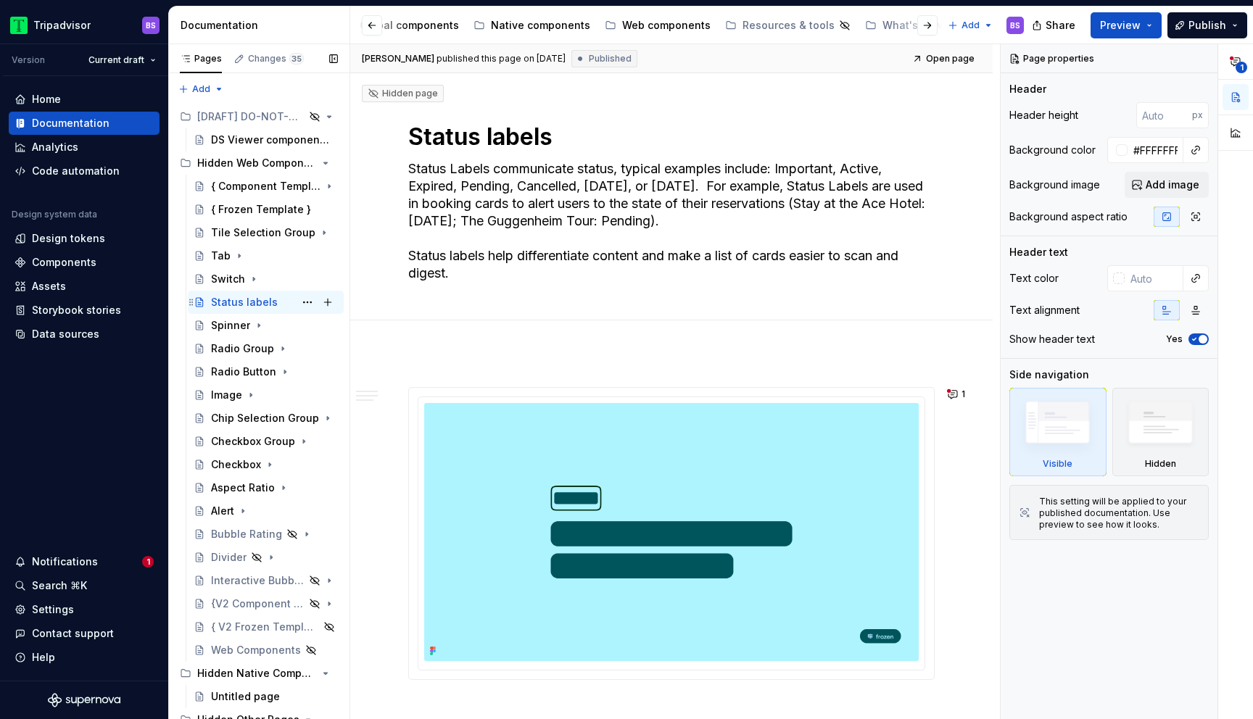
click at [282, 307] on div "Status labels BS" at bounding box center [274, 302] width 127 height 20
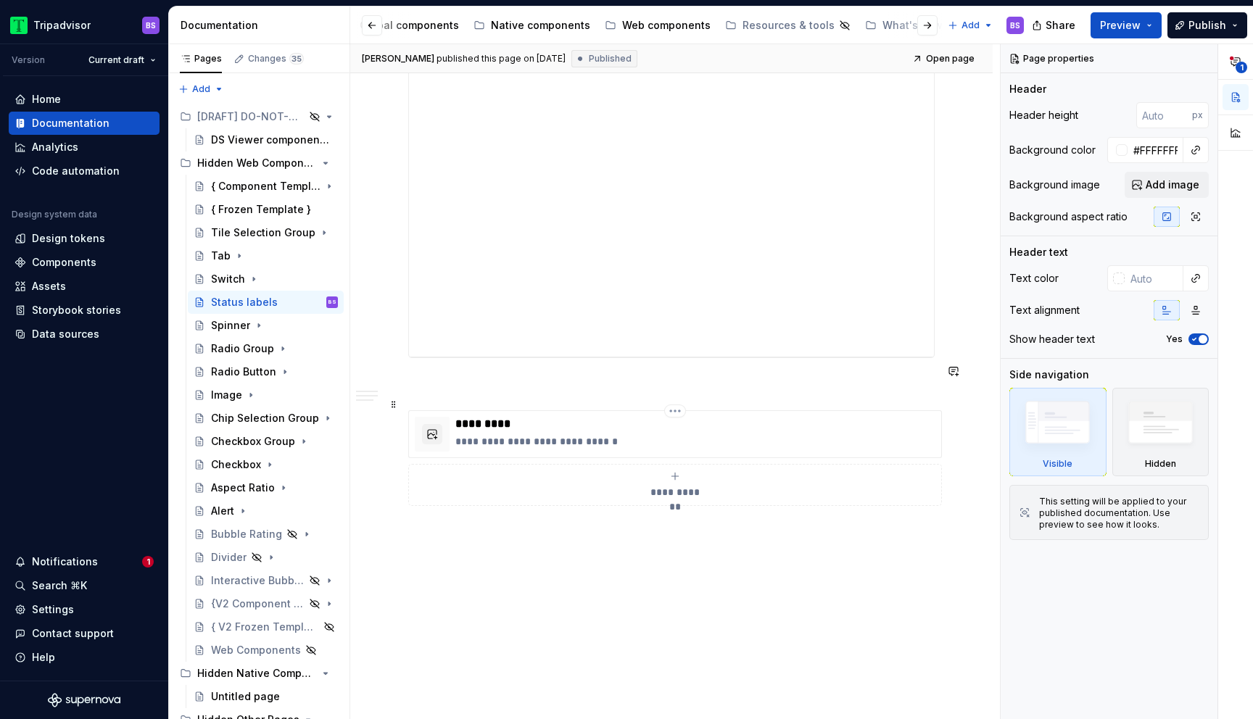
scroll to position [1899, 0]
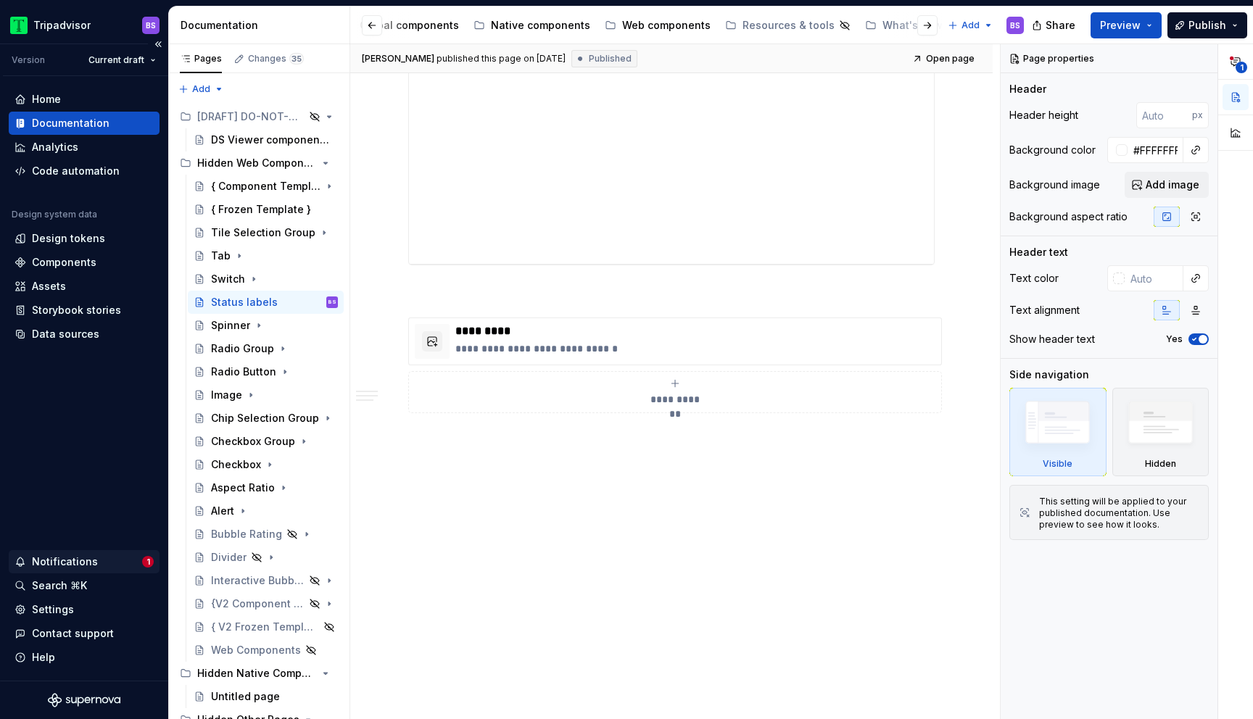
click at [89, 564] on div "Notifications" at bounding box center [65, 562] width 66 height 15
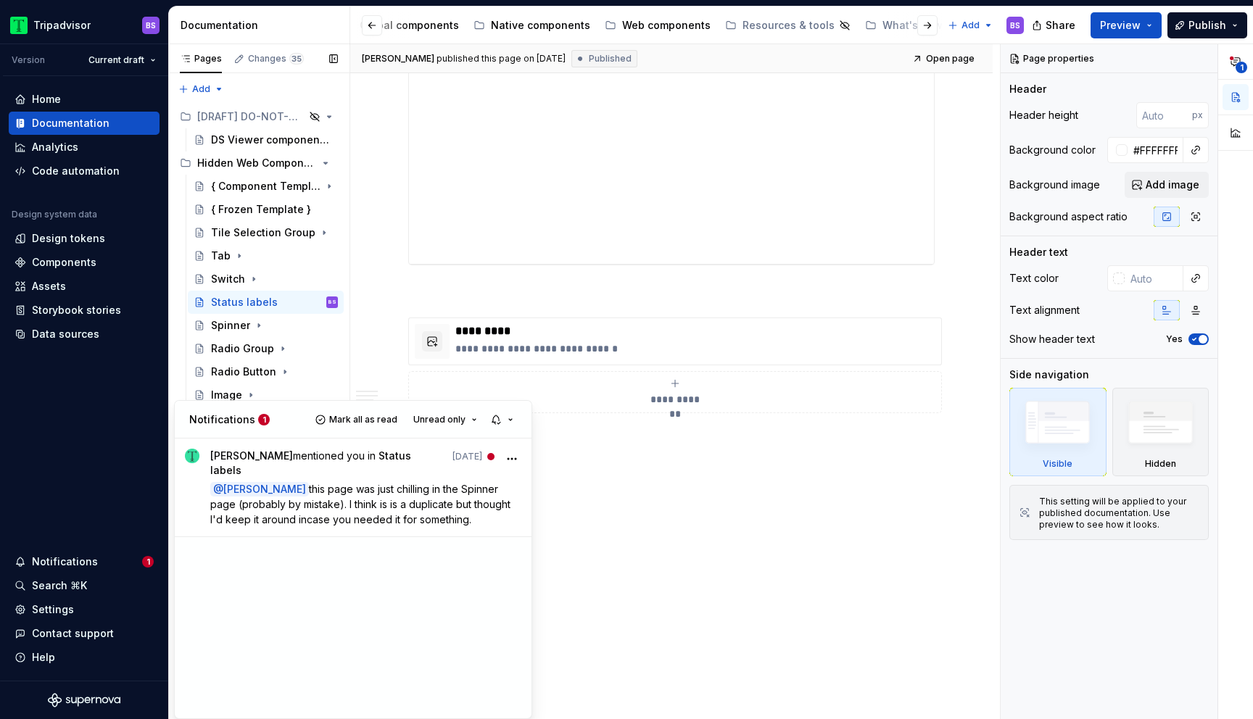
click at [283, 304] on div "Pages Changes 35 Add Accessibility guide for tree Page tree. Navigate the tree …" at bounding box center [258, 385] width 181 height 682
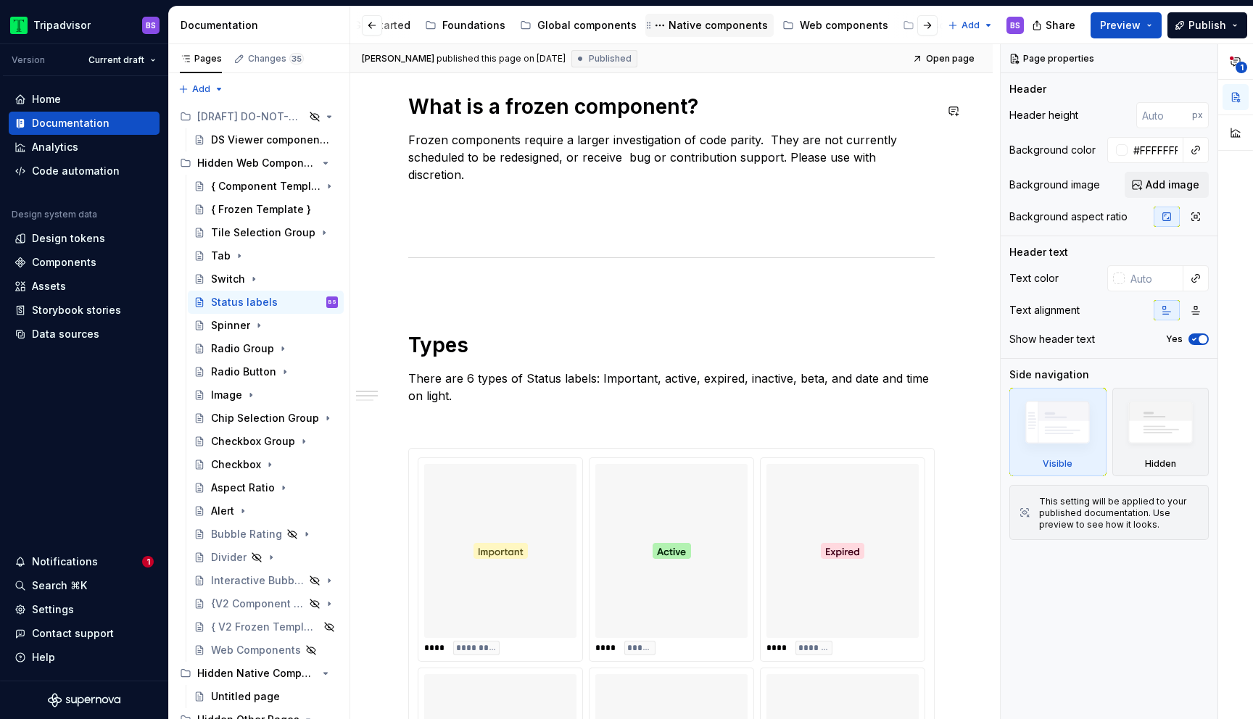
scroll to position [0, 256]
click at [747, 23] on div "Web components" at bounding box center [768, 25] width 88 height 15
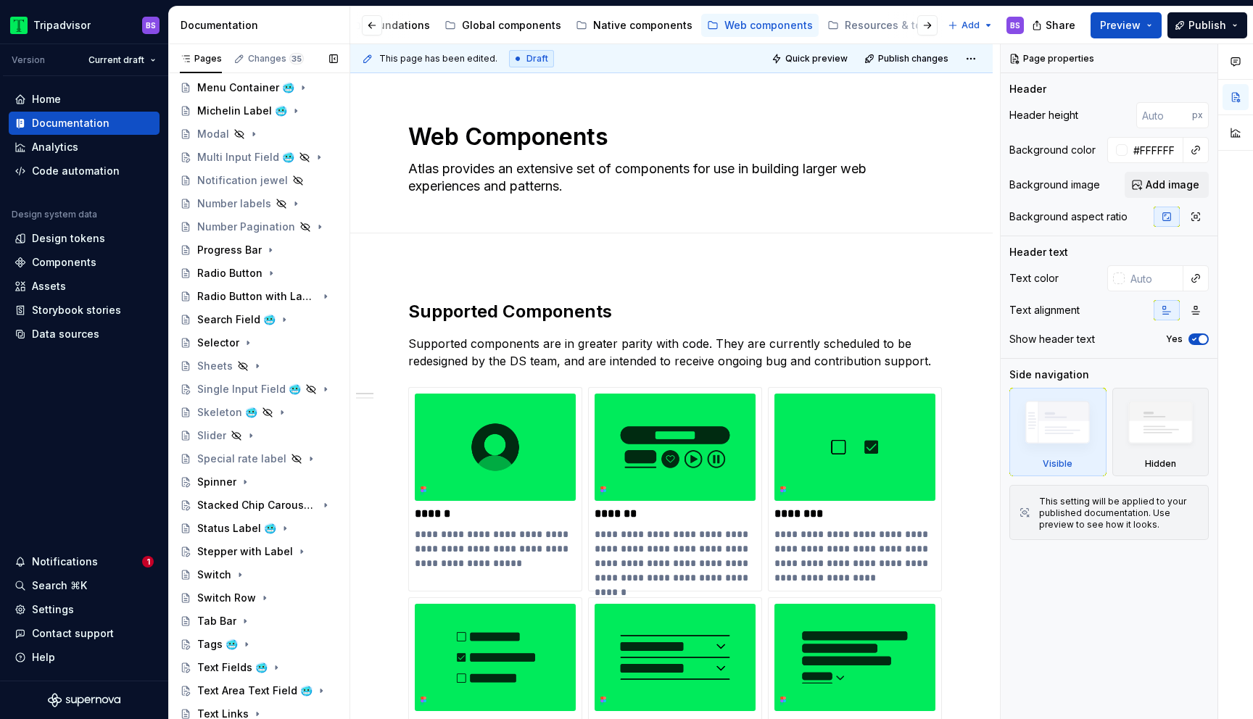
scroll to position [606, 0]
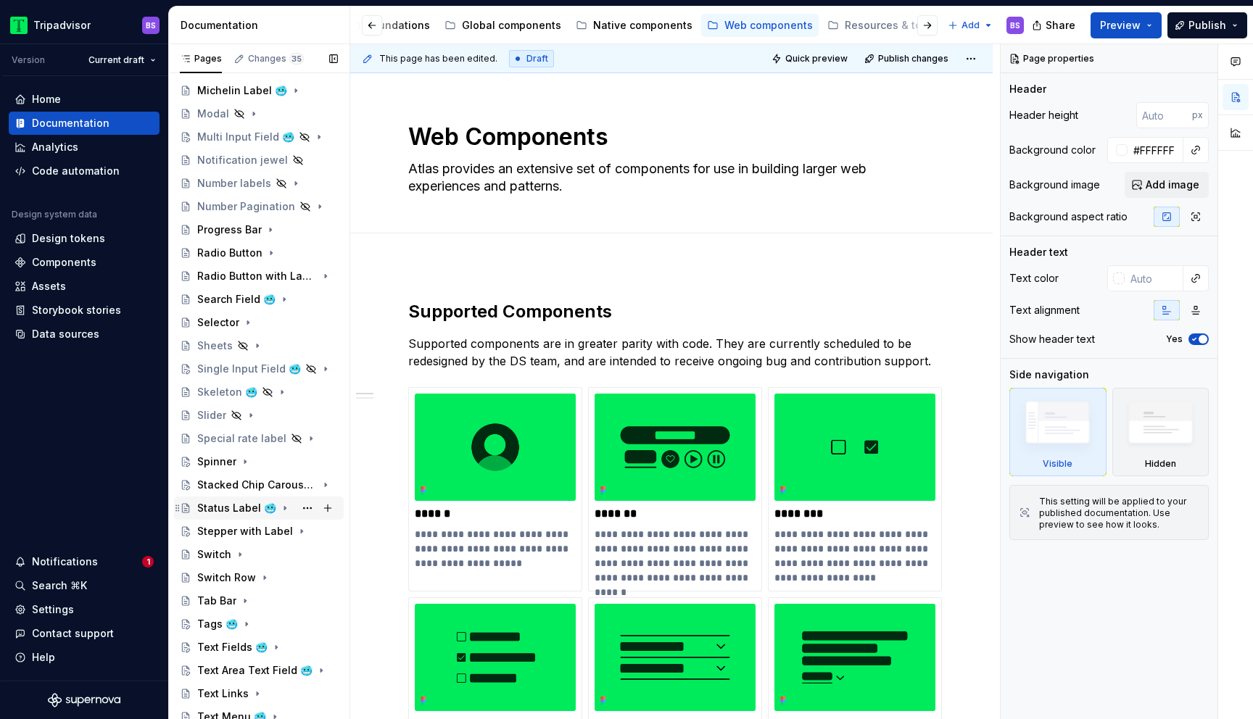
click at [220, 510] on div "Status Label 🥶" at bounding box center [236, 508] width 79 height 15
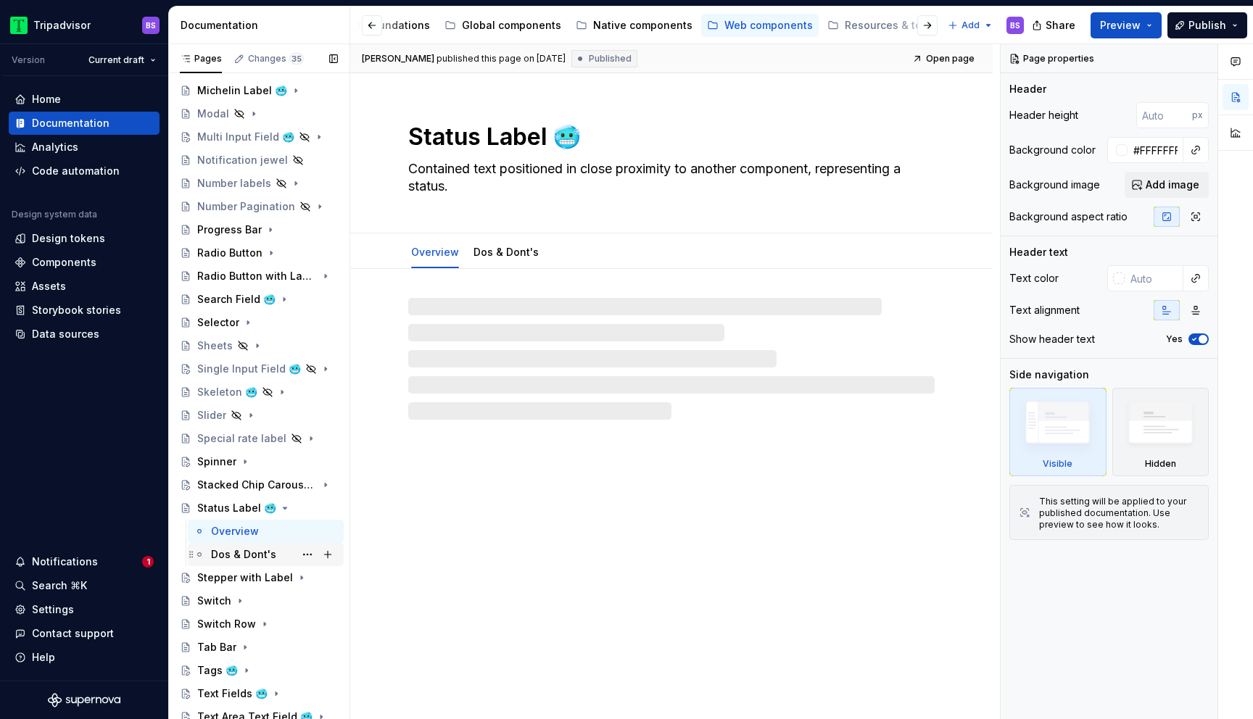
click at [230, 553] on div "Dos & Dont's" at bounding box center [243, 555] width 65 height 15
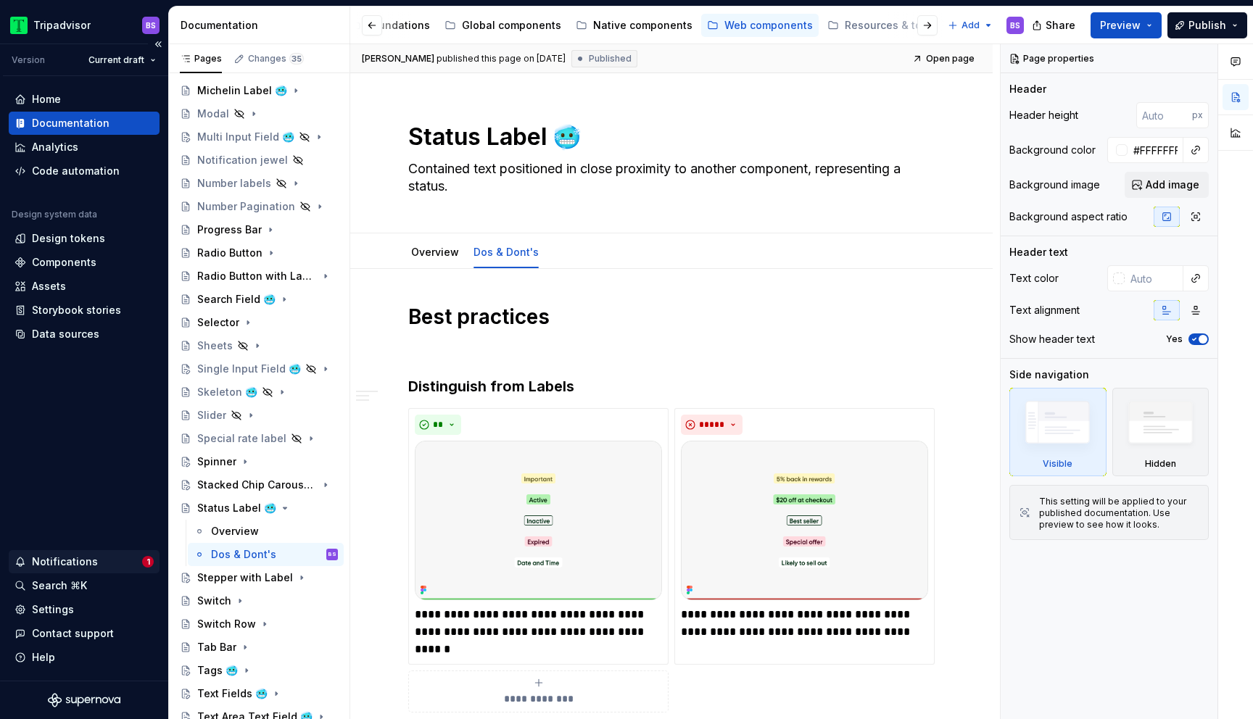
click at [75, 556] on div "Notifications" at bounding box center [65, 562] width 66 height 15
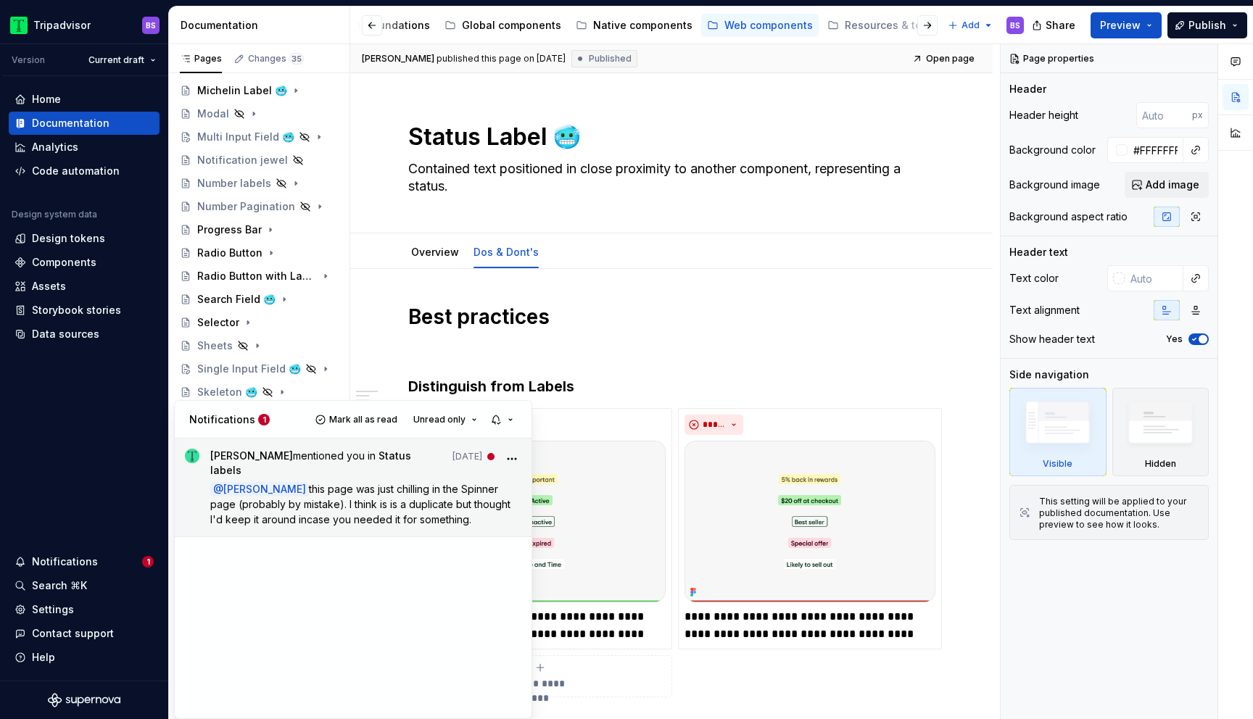
click at [510, 455] on icon "More" at bounding box center [512, 459] width 15 height 15
click at [334, 485] on span "this page was just chilling in the Spinner page (probably by mistake). I think …" at bounding box center [361, 504] width 303 height 43
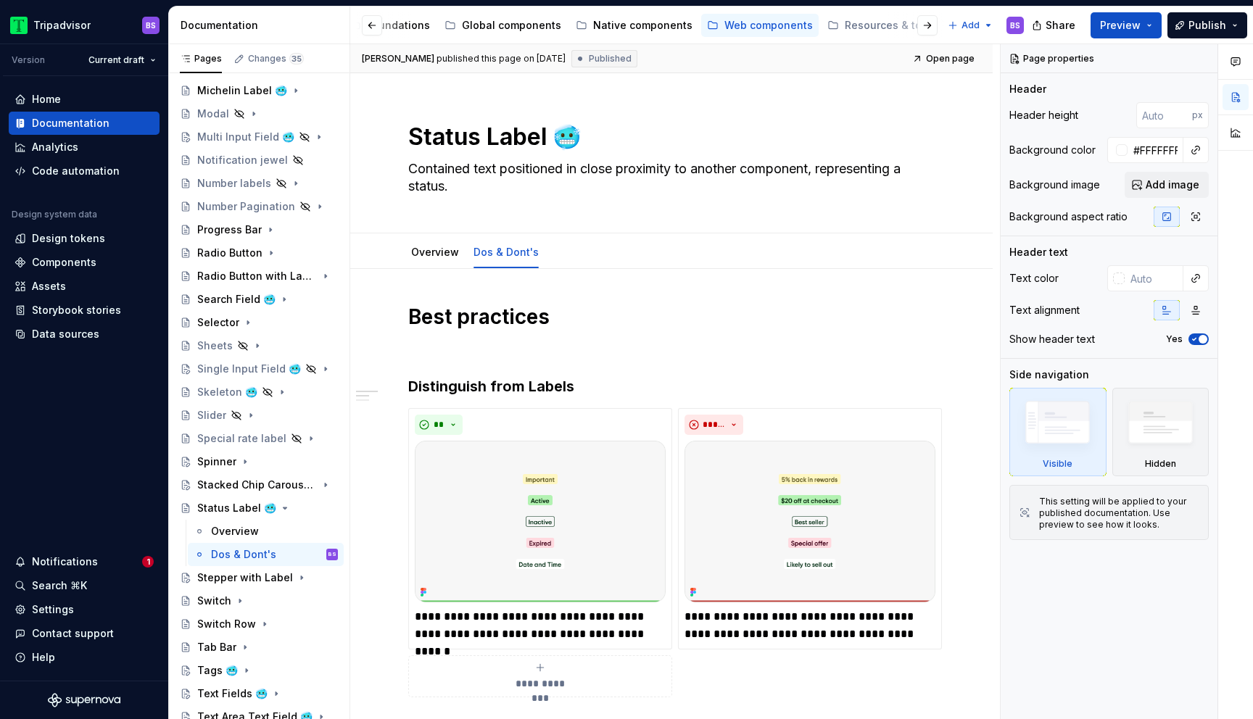
scroll to position [32, 0]
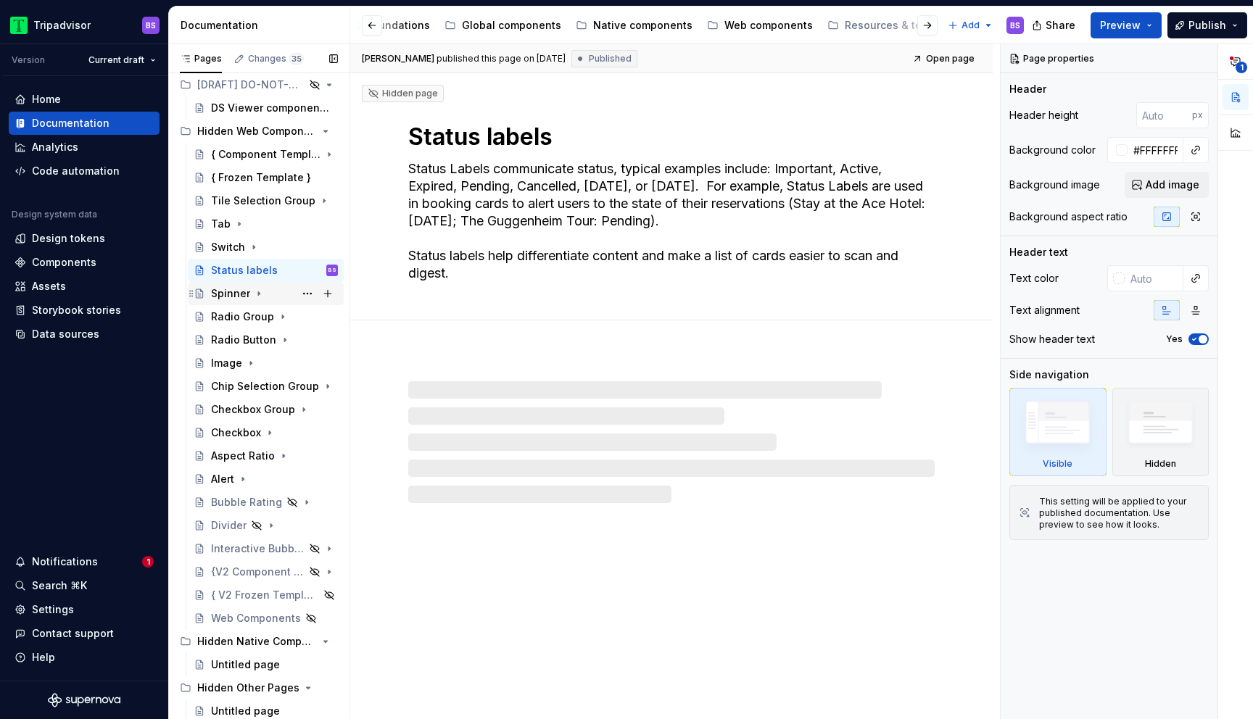
type textarea "*"
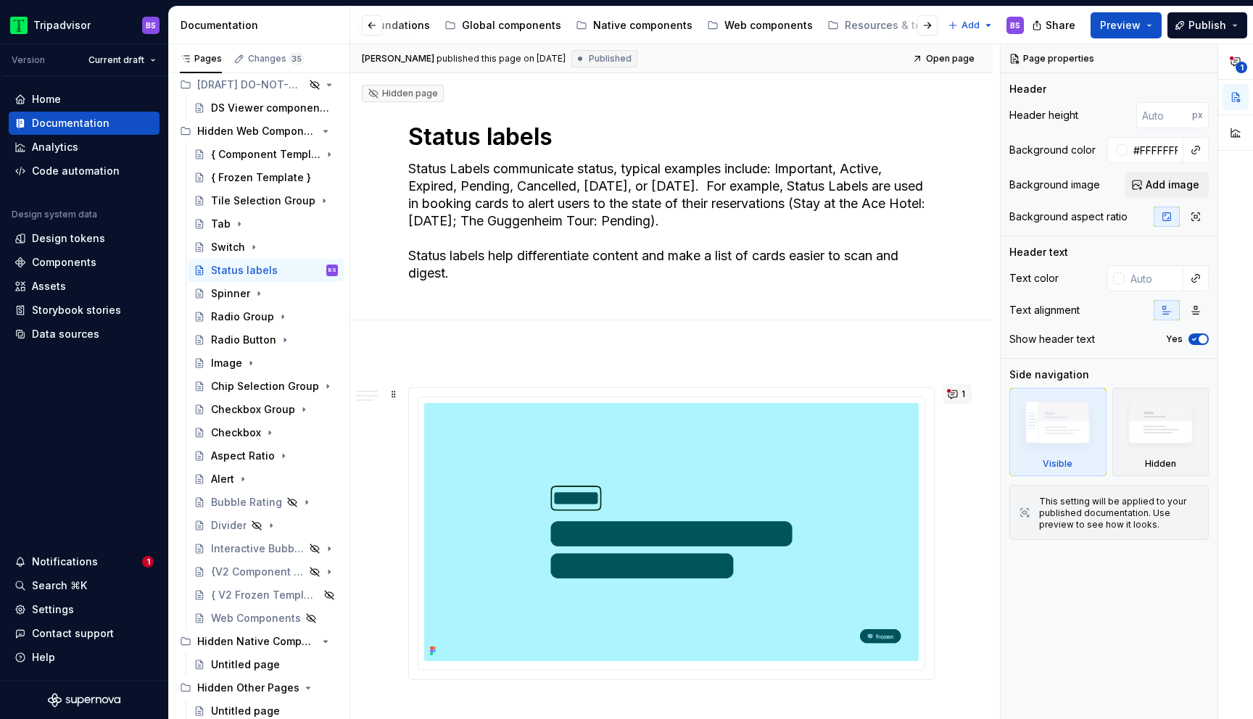
click at [959, 395] on button "1" at bounding box center [958, 394] width 28 height 20
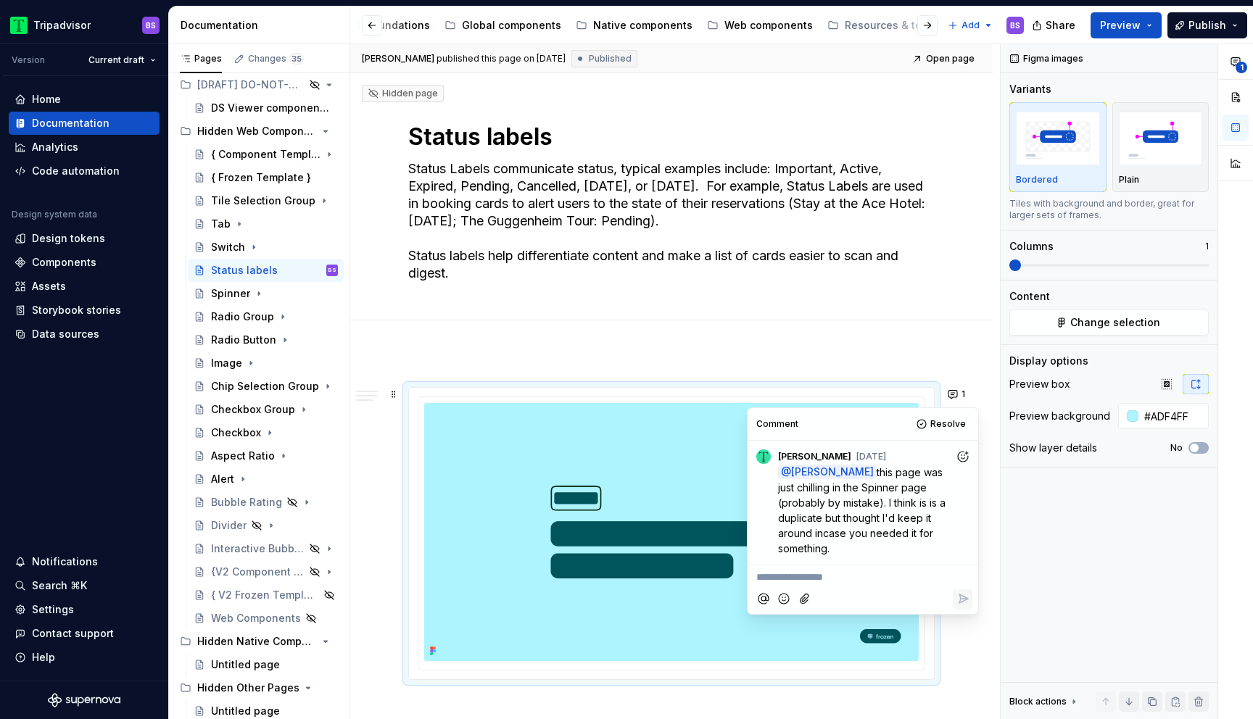
click at [848, 580] on p "**********" at bounding box center [862, 577] width 213 height 15
type textarea "*"
click at [790, 613] on icon "Add emoji" at bounding box center [784, 614] width 15 height 15
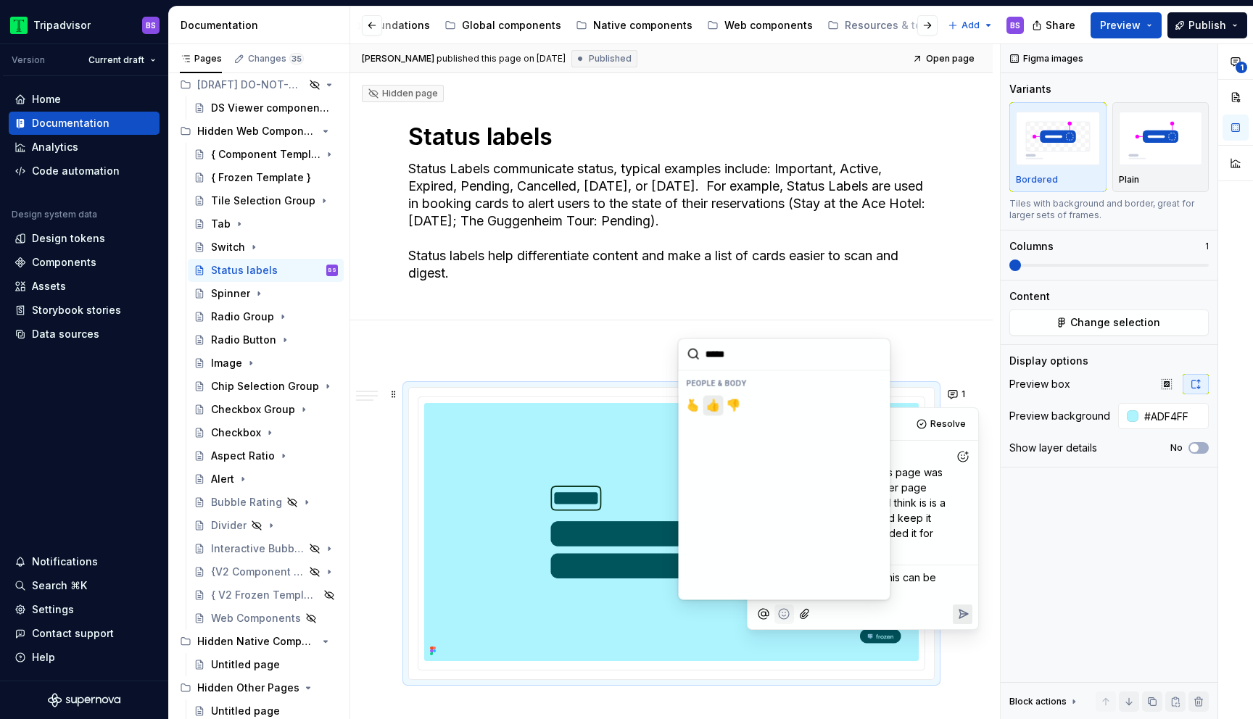
click at [714, 408] on span "👍️" at bounding box center [714, 405] width 12 height 15
type input "*****"
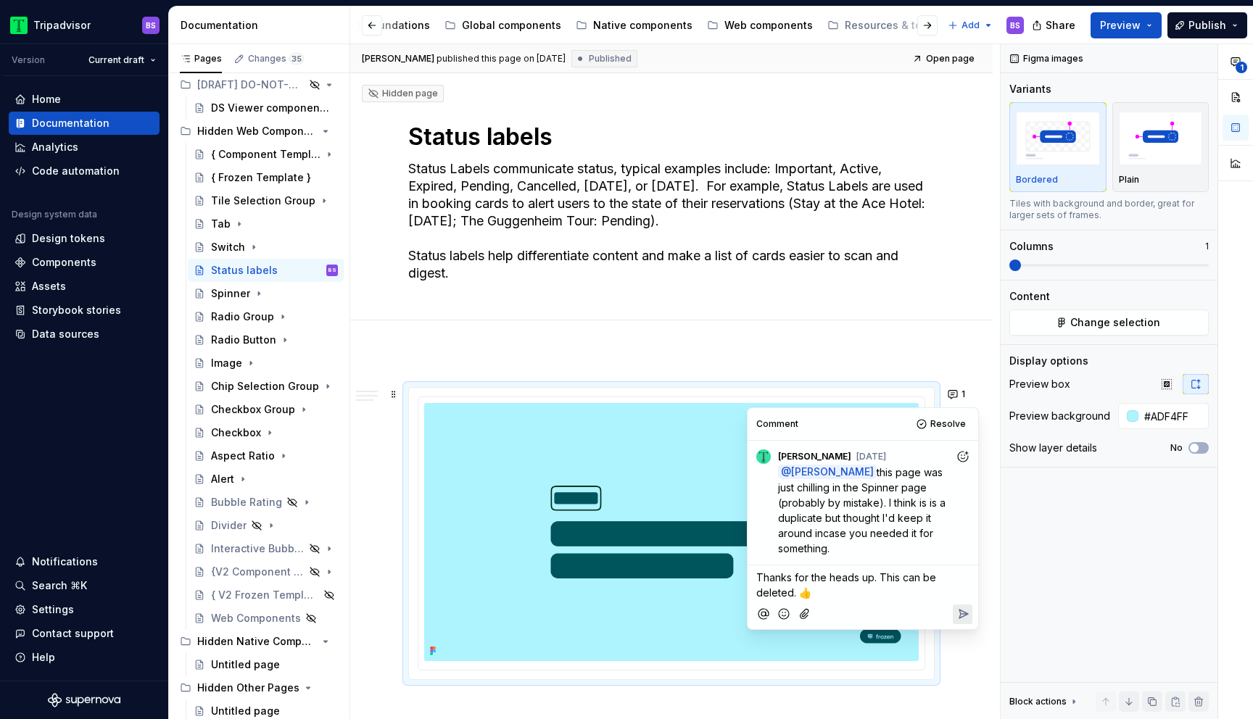
click at [959, 615] on icon "Reply" at bounding box center [963, 614] width 15 height 15
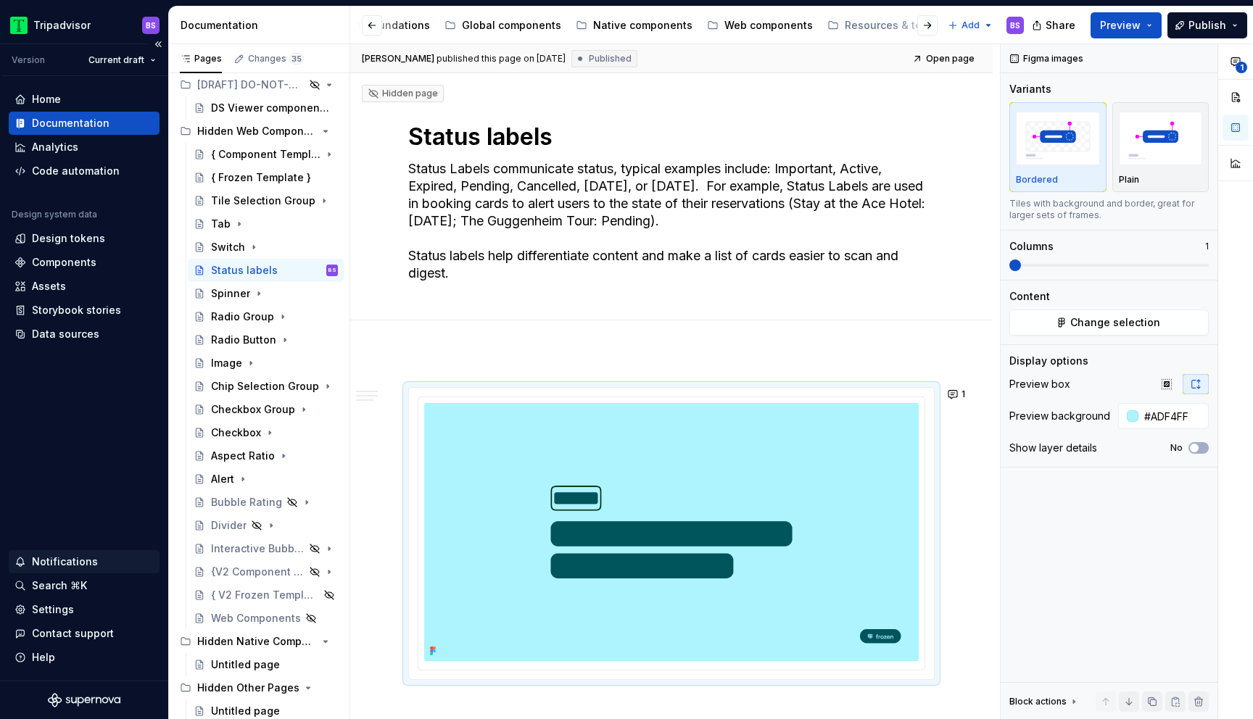
click at [73, 557] on div "Notifications" at bounding box center [65, 562] width 66 height 15
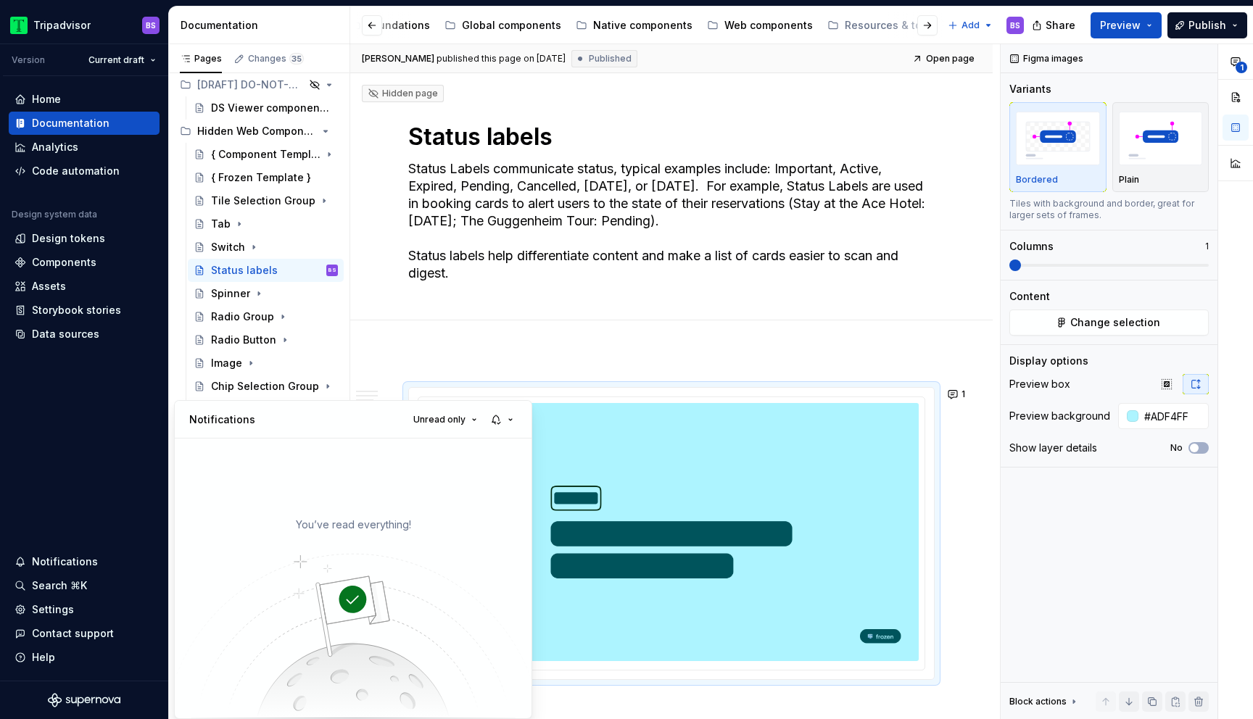
click at [358, 359] on html "Tripadvisor BS Version Current draft Home Documentation Analytics Code automati…" at bounding box center [626, 359] width 1253 height 719
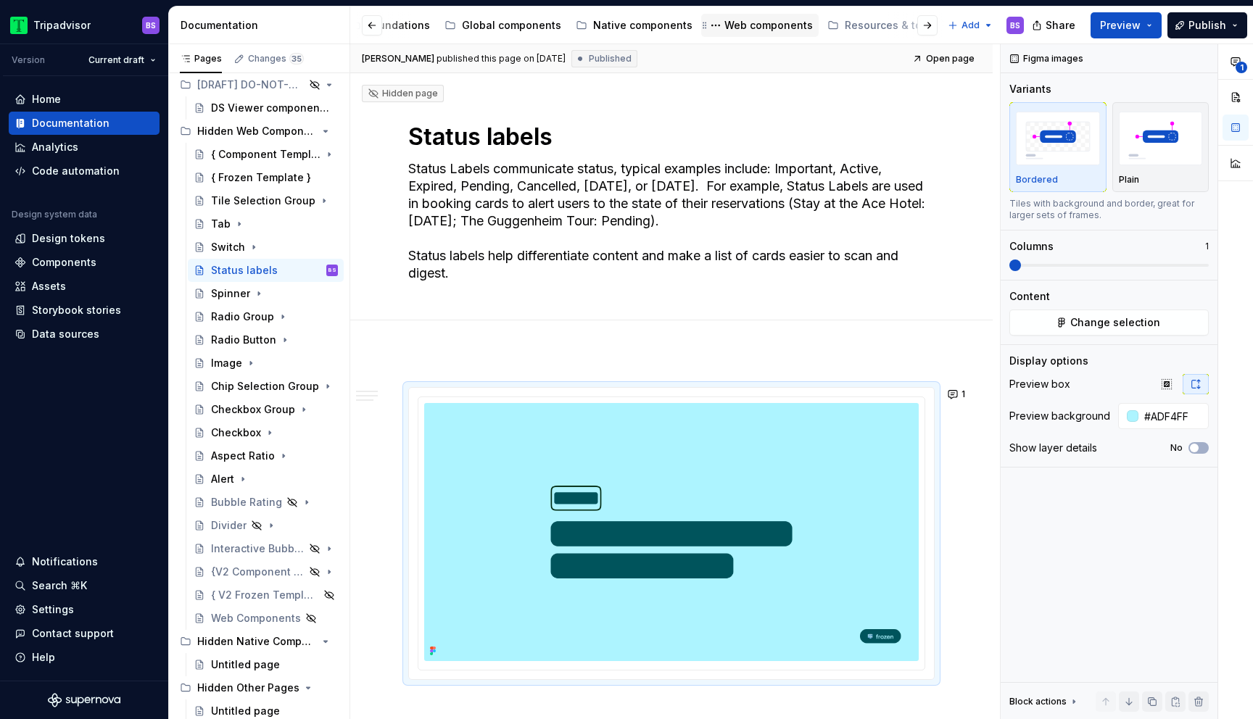
click at [735, 35] on div "Web components" at bounding box center [759, 25] width 117 height 23
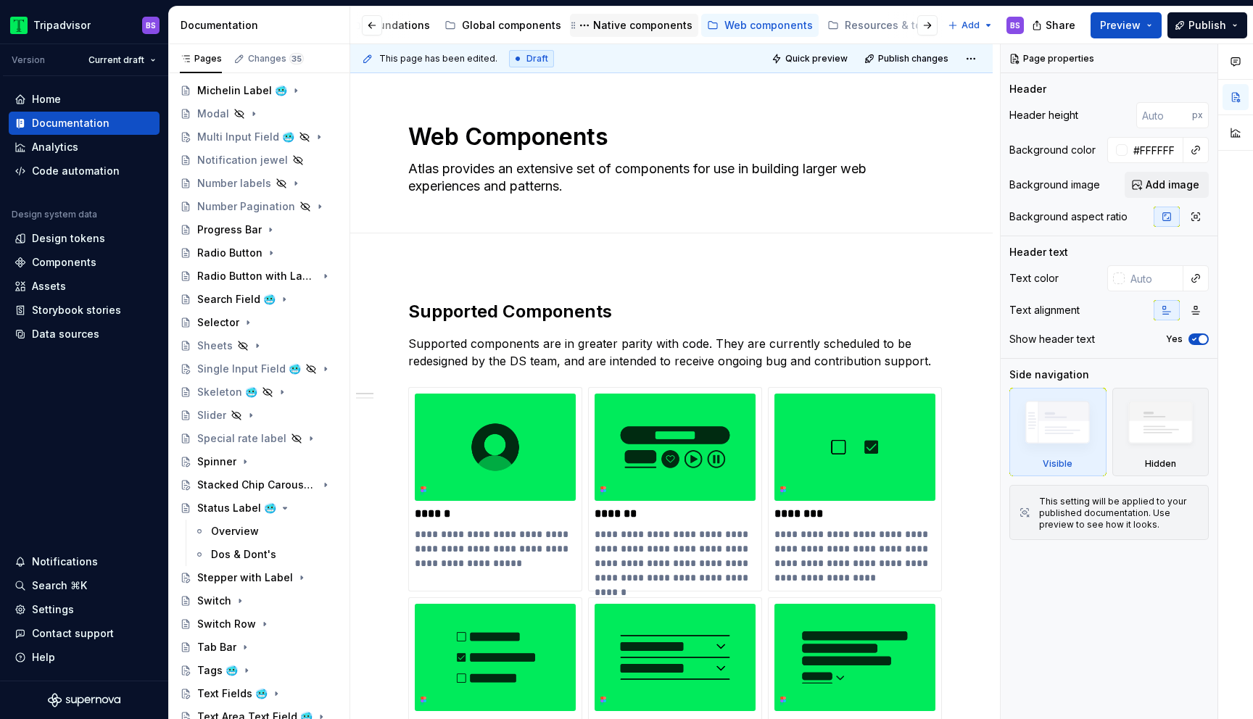
click at [598, 19] on div "Native components" at bounding box center [642, 25] width 99 height 15
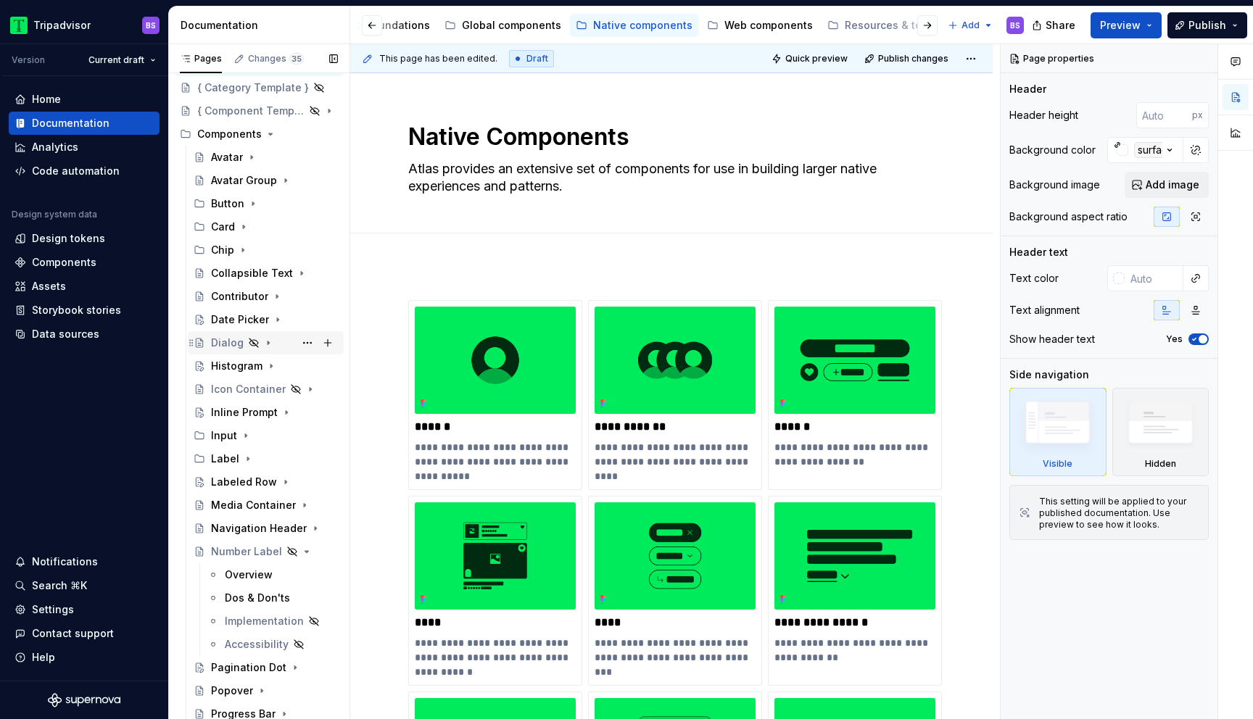
scroll to position [132, 0]
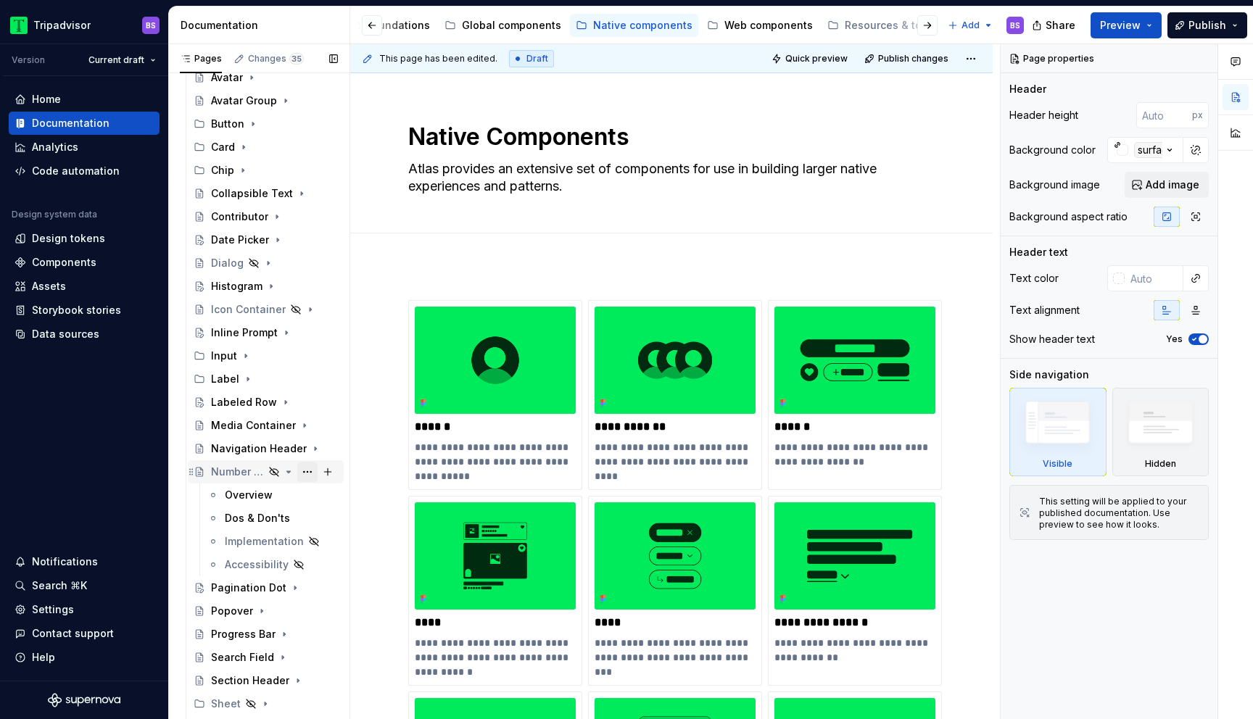
click at [301, 469] on button "Page tree" at bounding box center [307, 472] width 20 height 20
click at [284, 475] on div "Pages Changes 35 Add Accessibility guide for tree Page tree. Navigate the tree …" at bounding box center [258, 385] width 181 height 682
click at [293, 468] on icon "Page tree" at bounding box center [289, 472] width 12 height 12
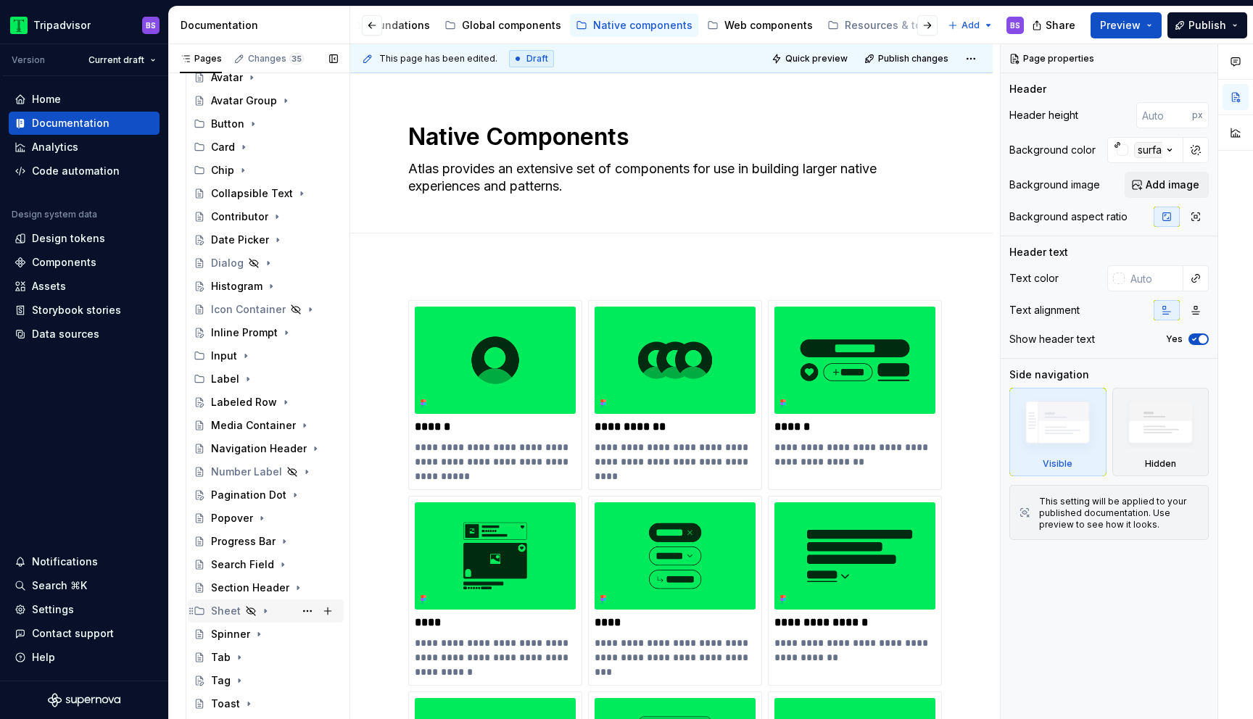
click at [263, 614] on icon "Page tree" at bounding box center [266, 612] width 12 height 12
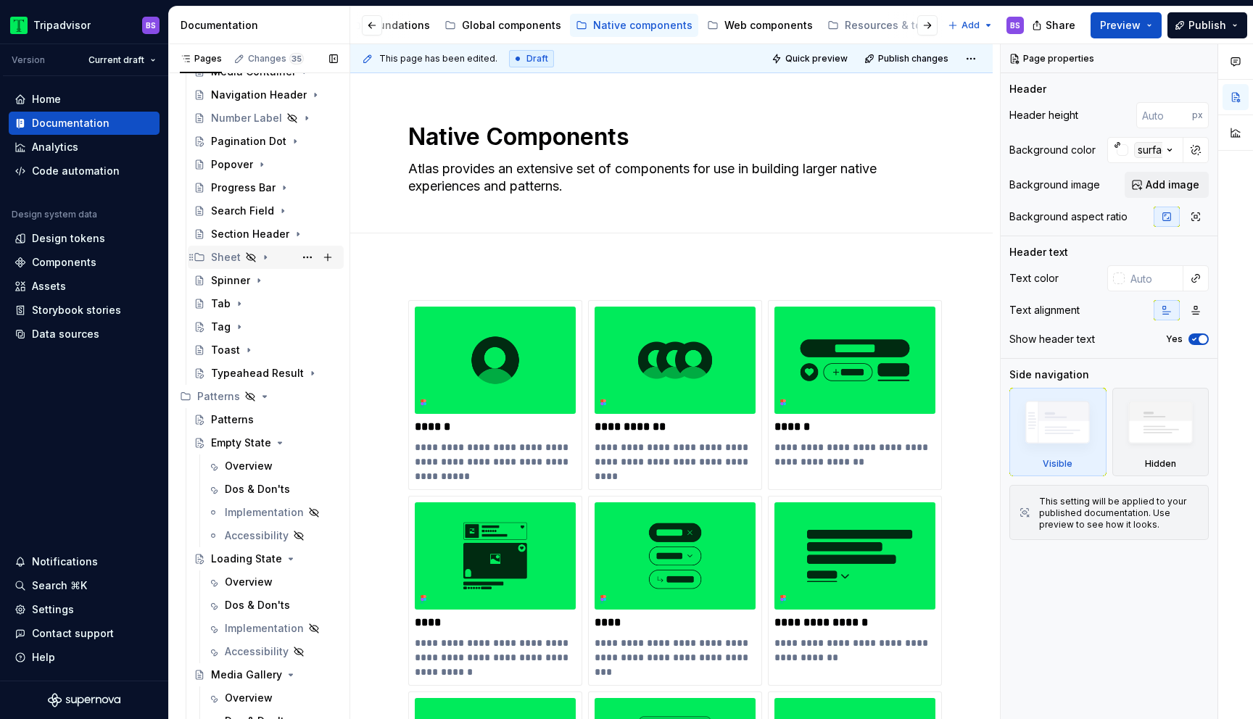
scroll to position [529, 0]
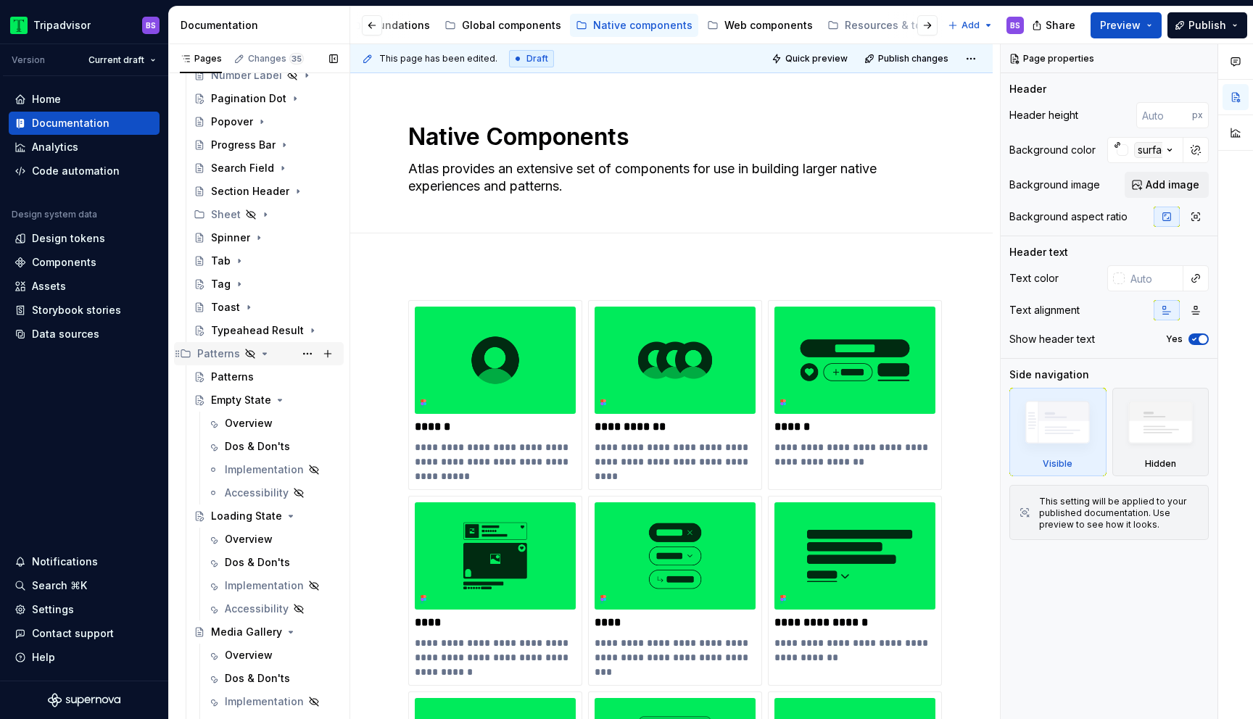
click at [265, 351] on icon "Page tree" at bounding box center [265, 354] width 12 height 12
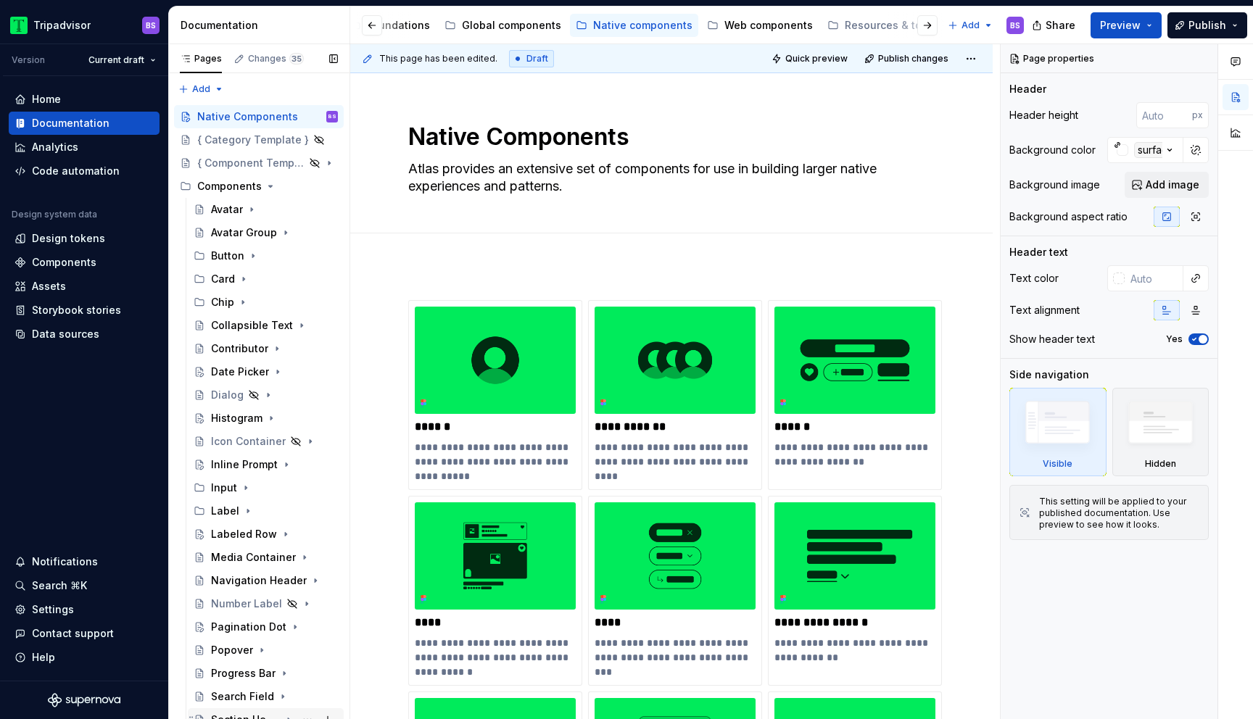
scroll to position [171, 0]
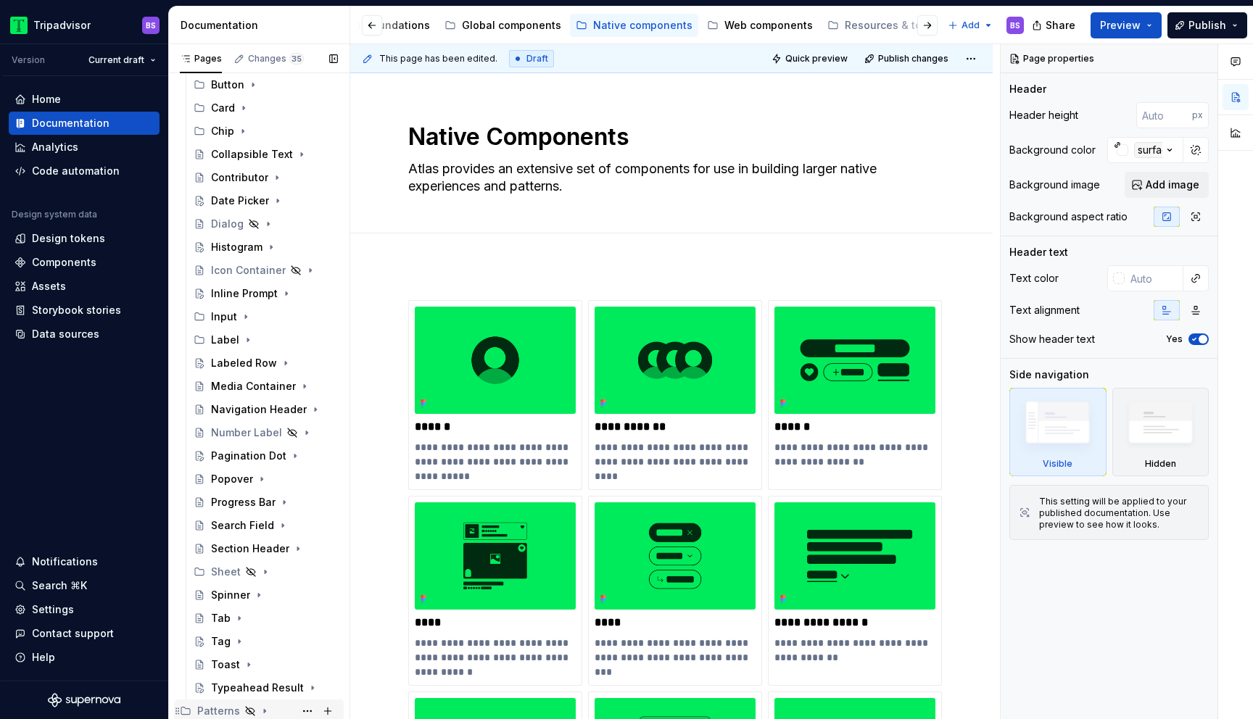
click at [262, 709] on icon "Page tree" at bounding box center [265, 712] width 12 height 12
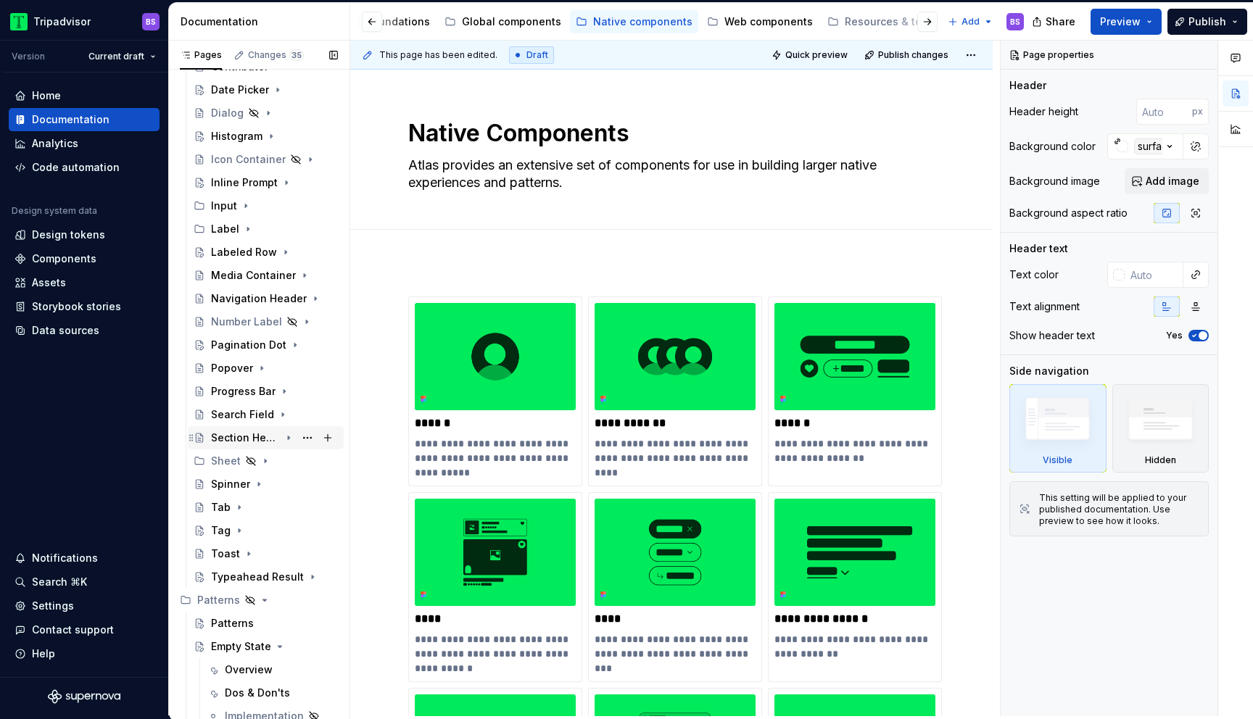
scroll to position [542, 0]
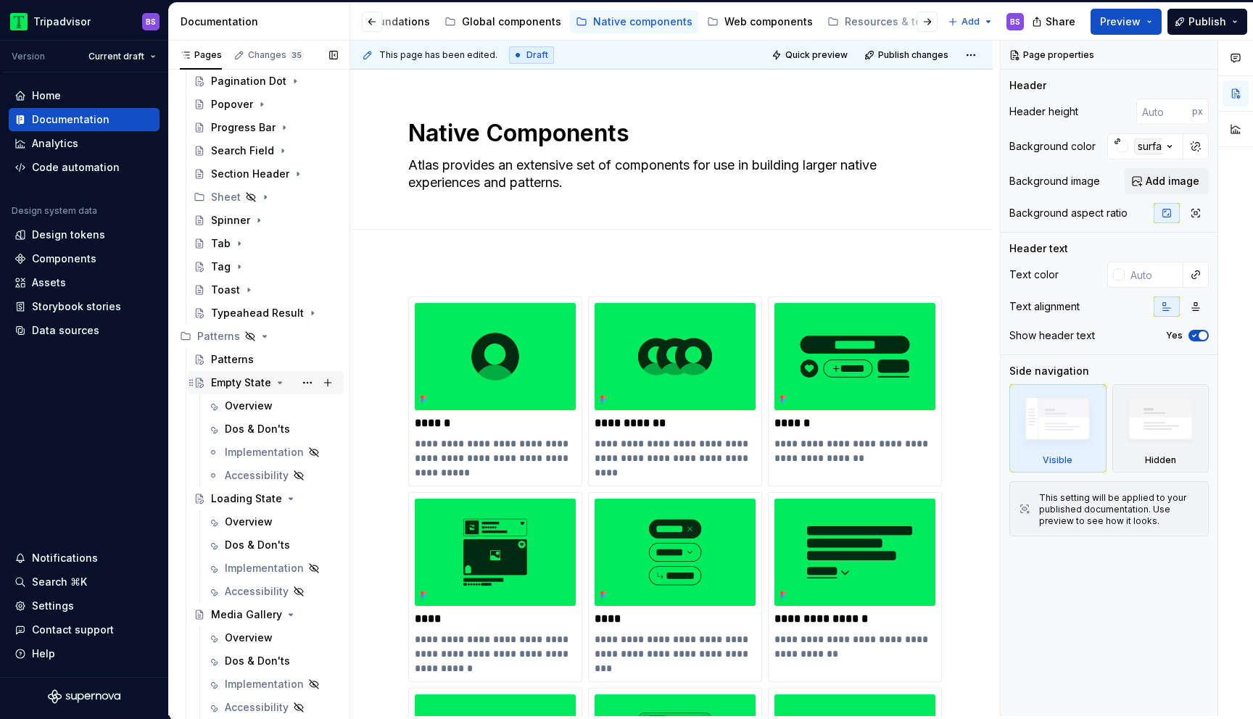
click at [278, 383] on icon "Page tree" at bounding box center [280, 382] width 4 height 1
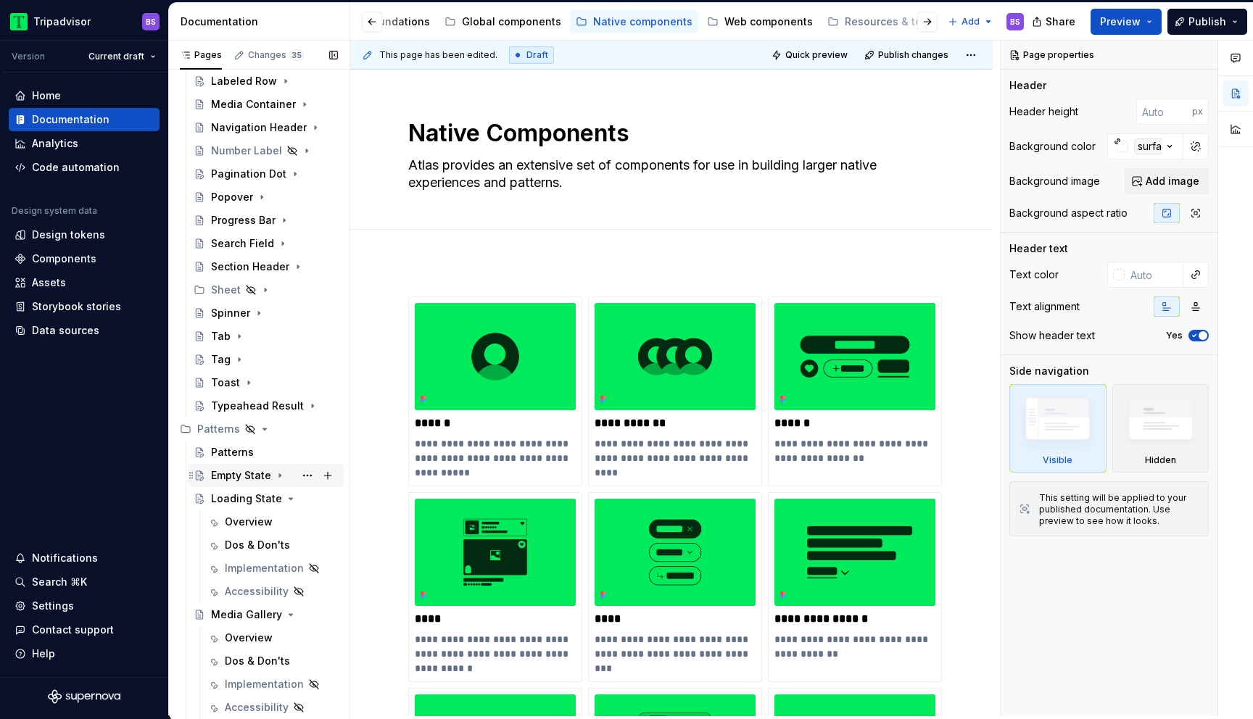
scroll to position [450, 0]
click at [284, 500] on icon "Page tree" at bounding box center [289, 499] width 12 height 12
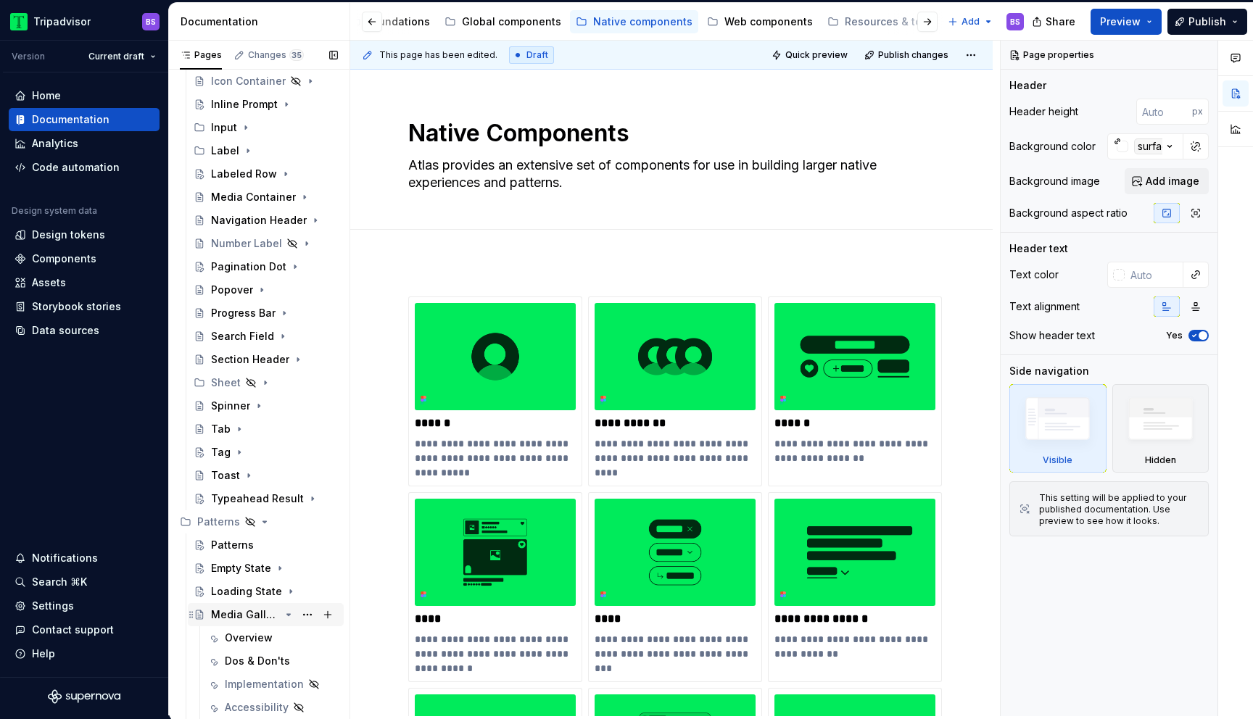
click at [287, 615] on icon "Page tree" at bounding box center [289, 614] width 4 height 1
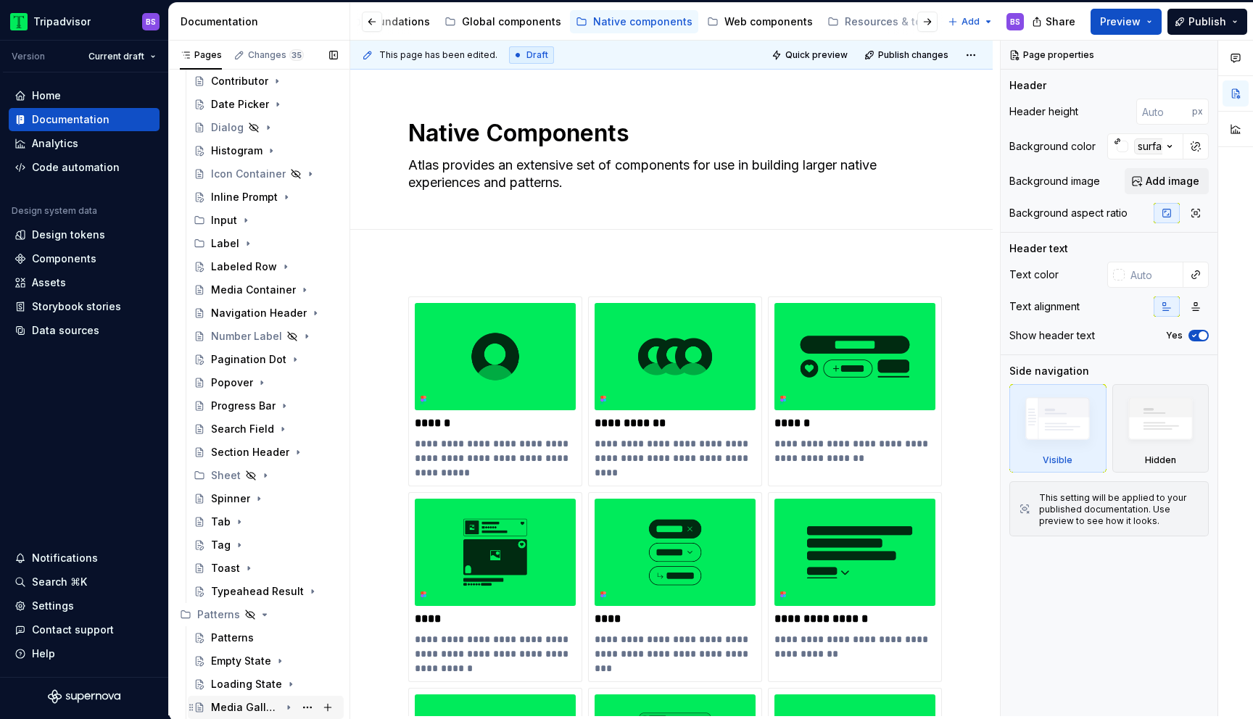
scroll to position [264, 0]
click at [263, 616] on icon "Page tree" at bounding box center [265, 615] width 12 height 12
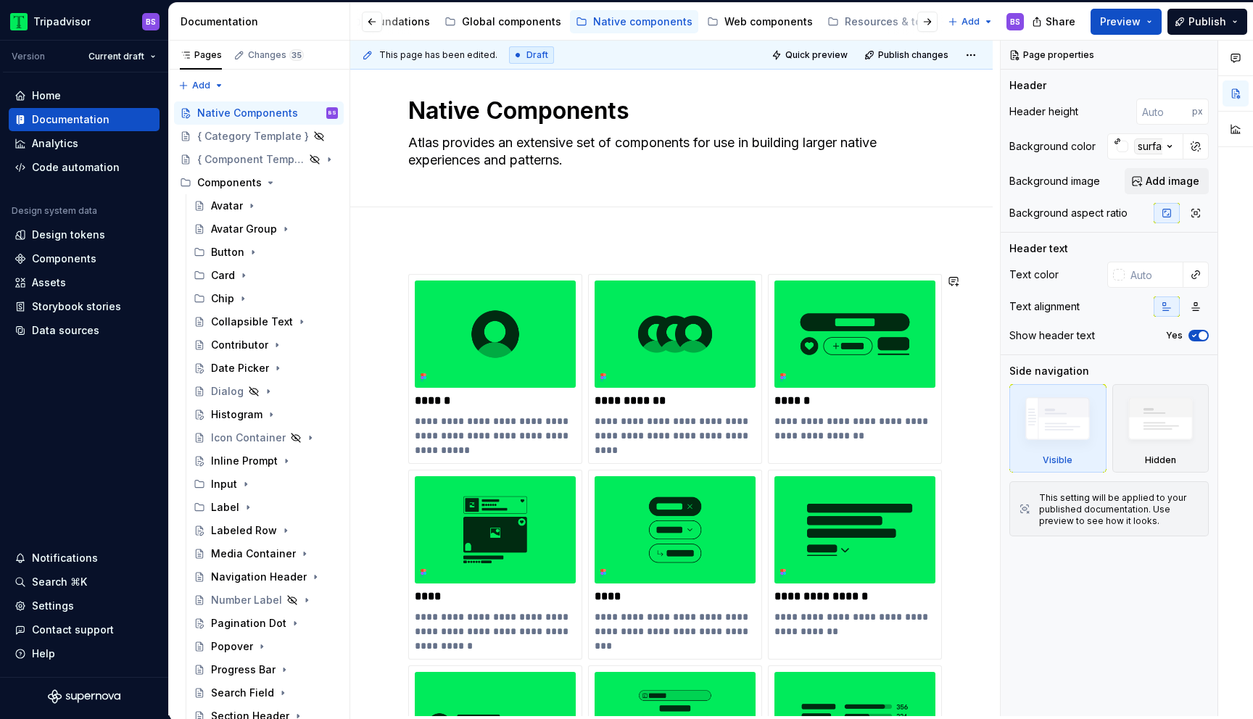
scroll to position [0, 0]
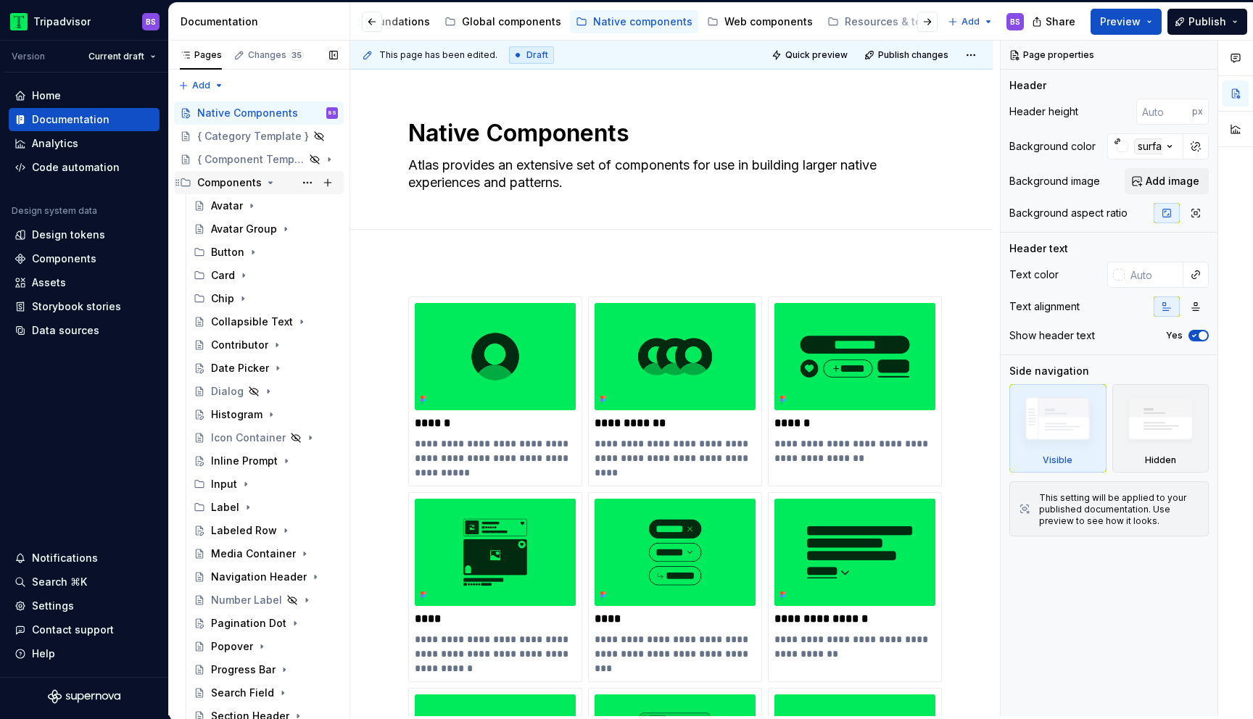
click at [265, 181] on icon "Page tree" at bounding box center [271, 183] width 12 height 12
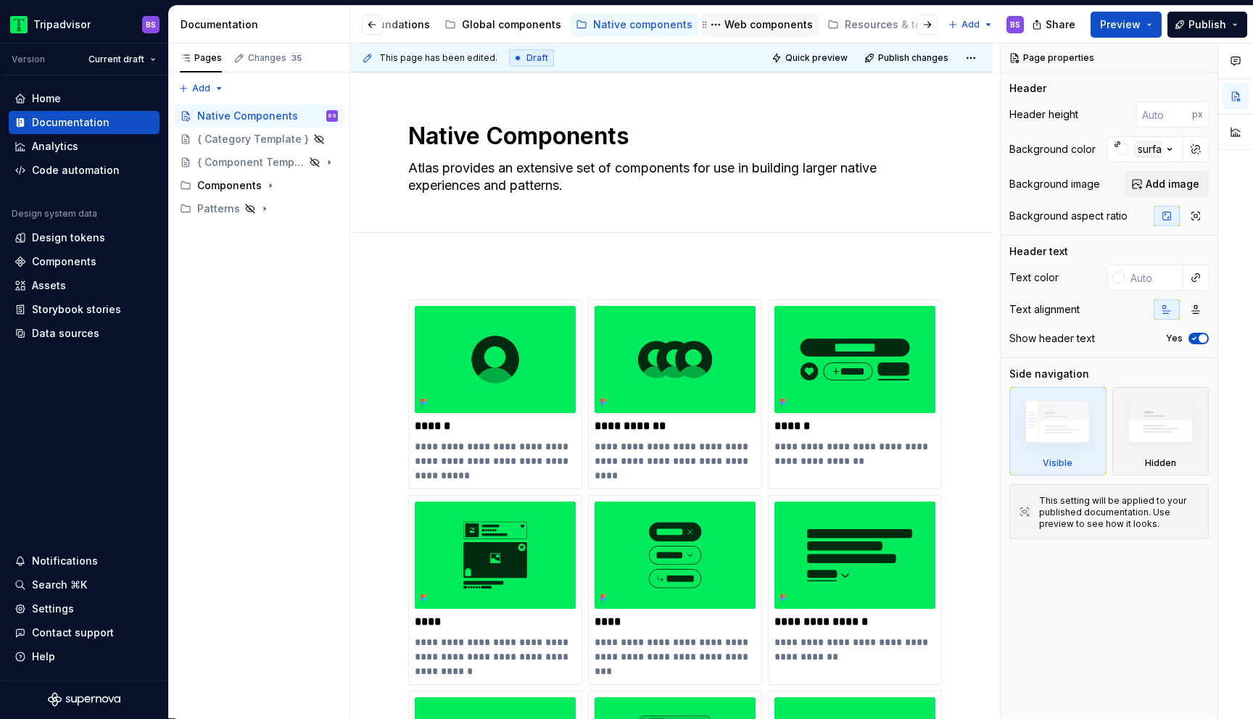
click at [727, 19] on div "Web components" at bounding box center [768, 24] width 88 height 15
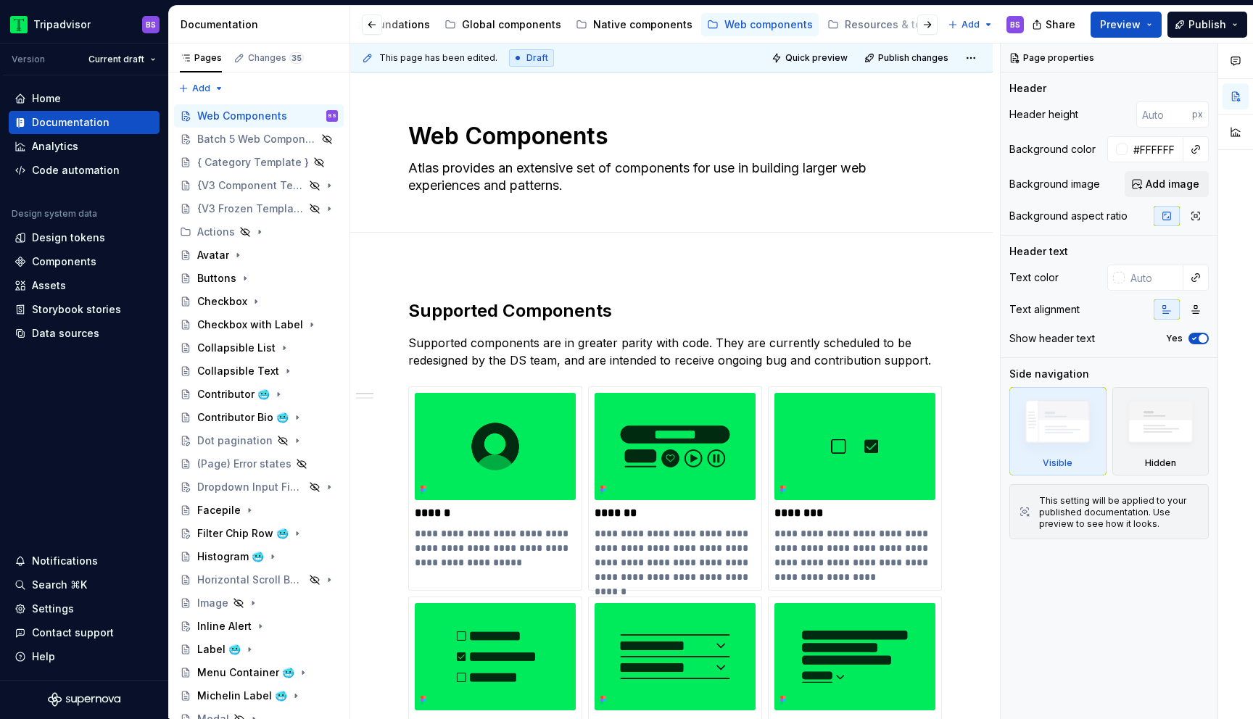
type textarea "*"
